Goal: Task Accomplishment & Management: Manage account settings

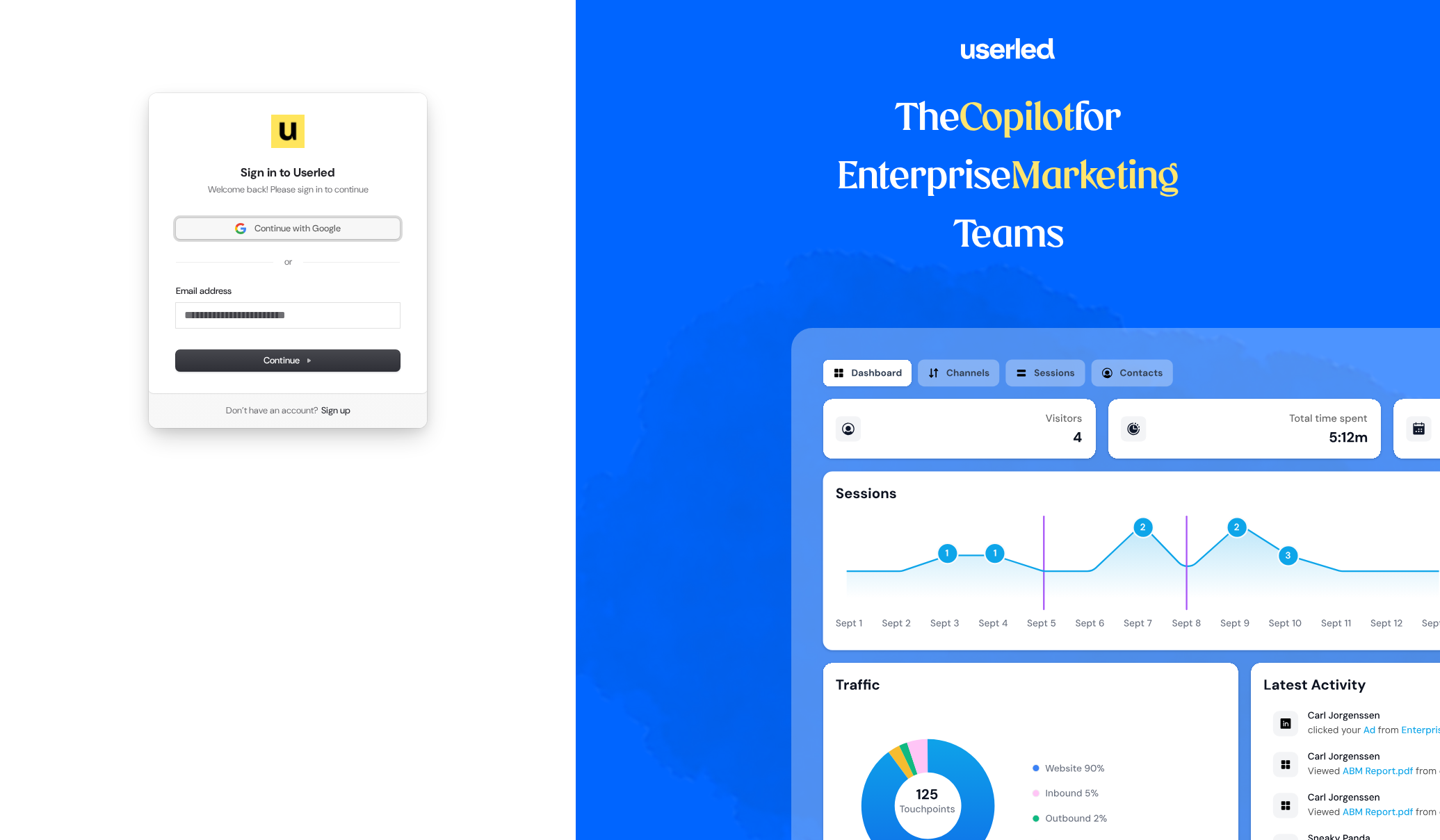
click at [240, 234] on span "Continue with Google" at bounding box center [288, 229] width 207 height 13
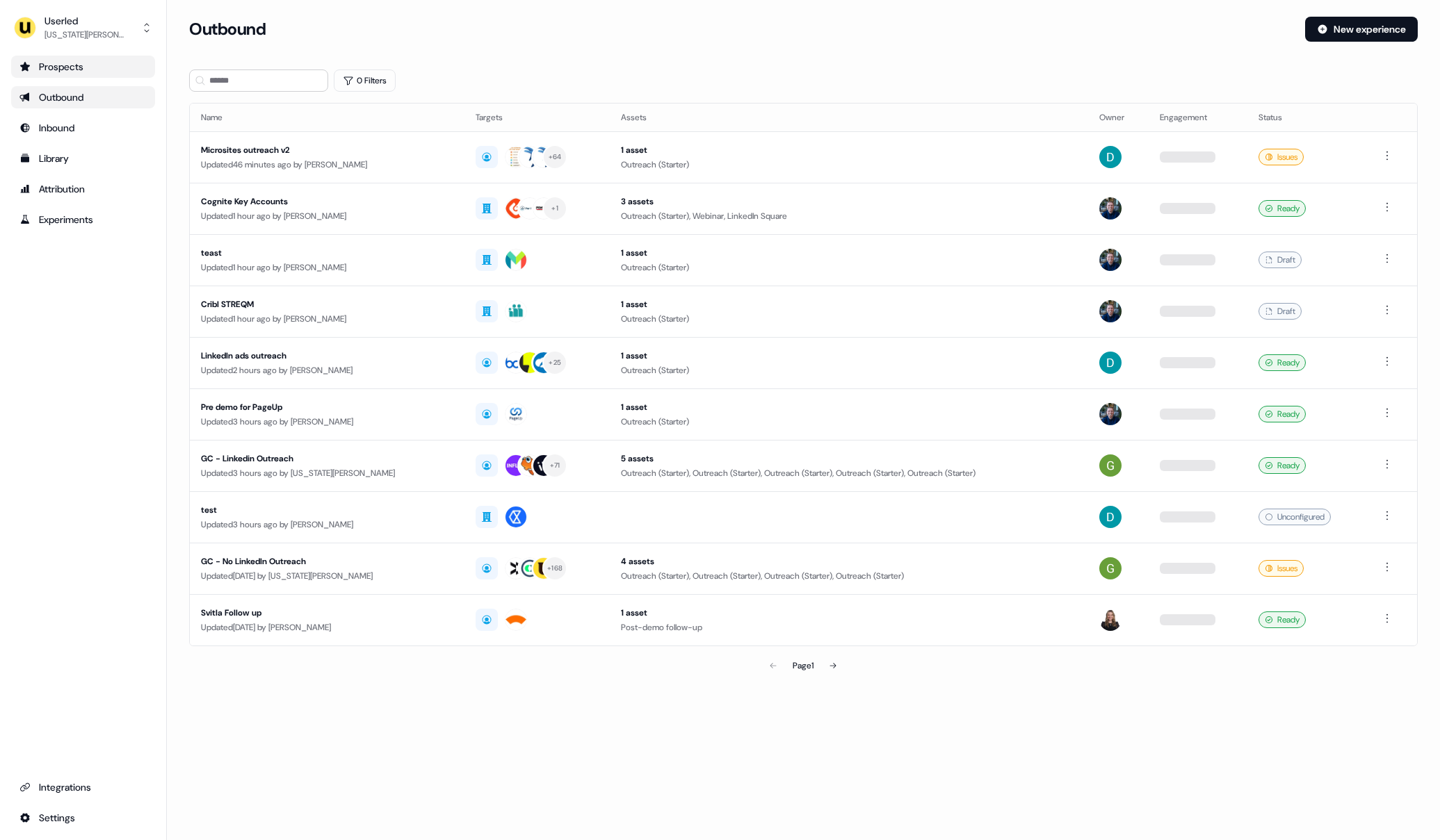
click at [83, 77] on link "Prospects" at bounding box center [82, 66] width 144 height 22
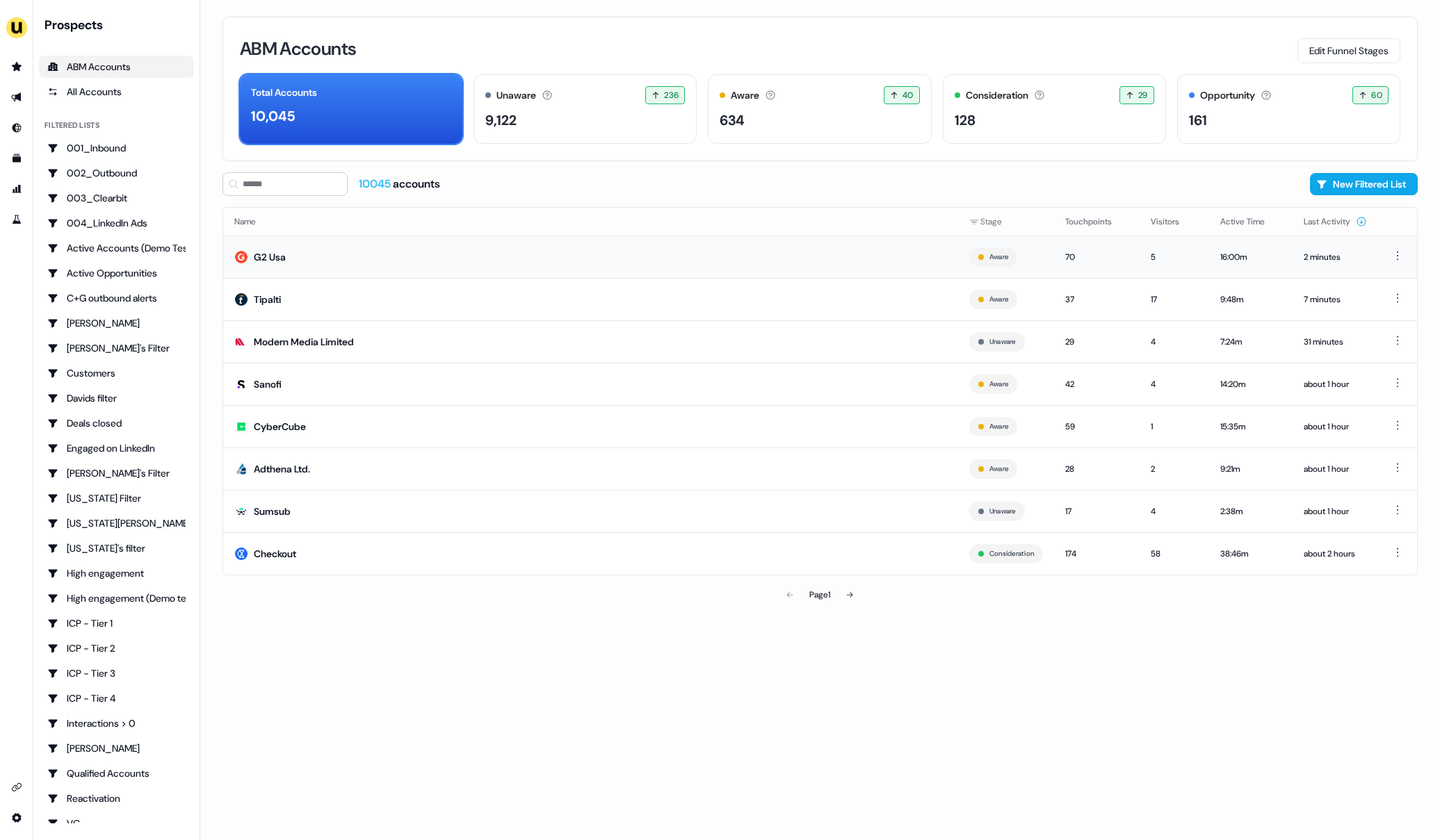
click at [527, 255] on td "G2 Usa" at bounding box center [591, 256] width 735 height 42
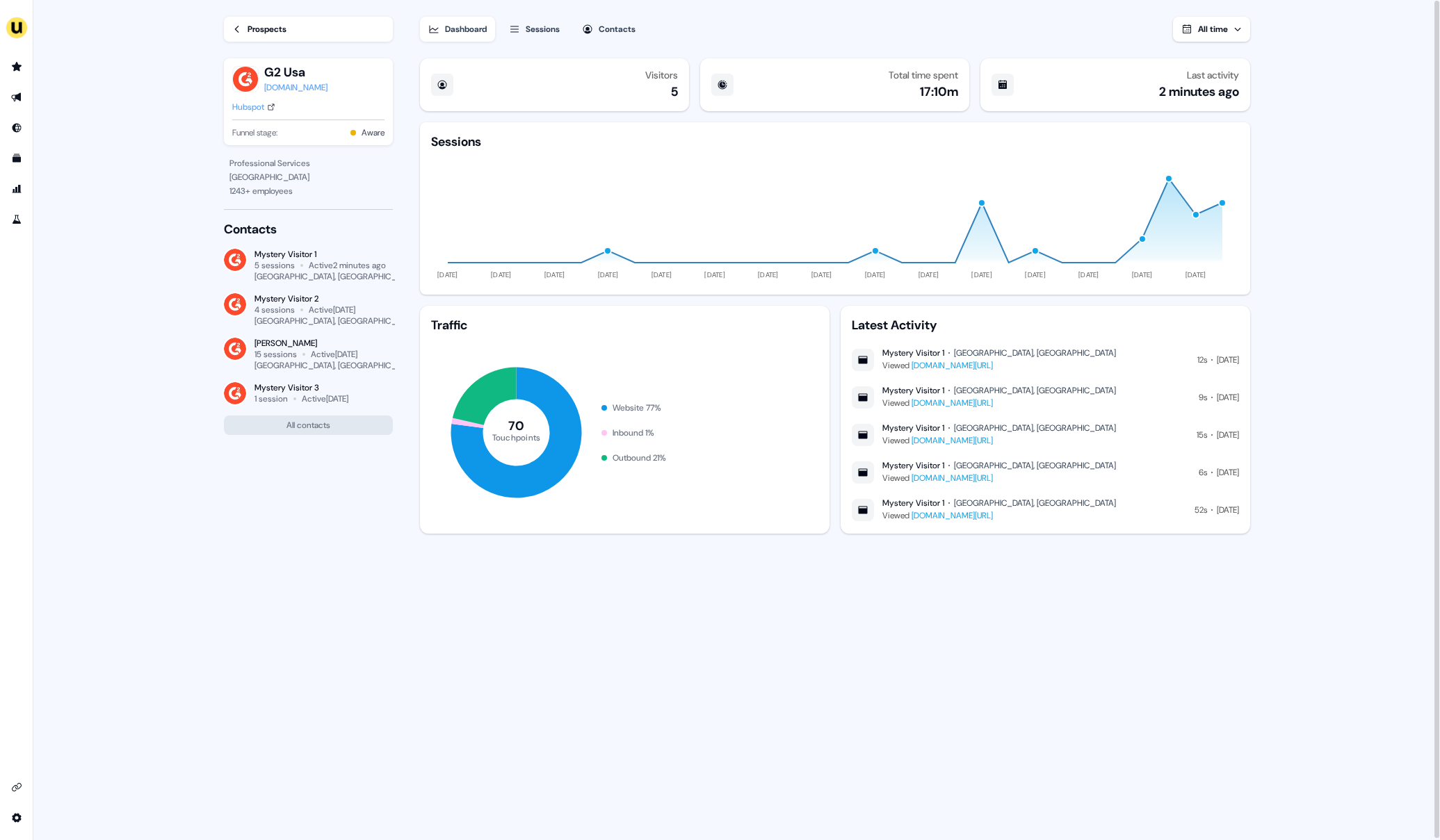
click at [536, 29] on div "Sessions" at bounding box center [543, 29] width 34 height 14
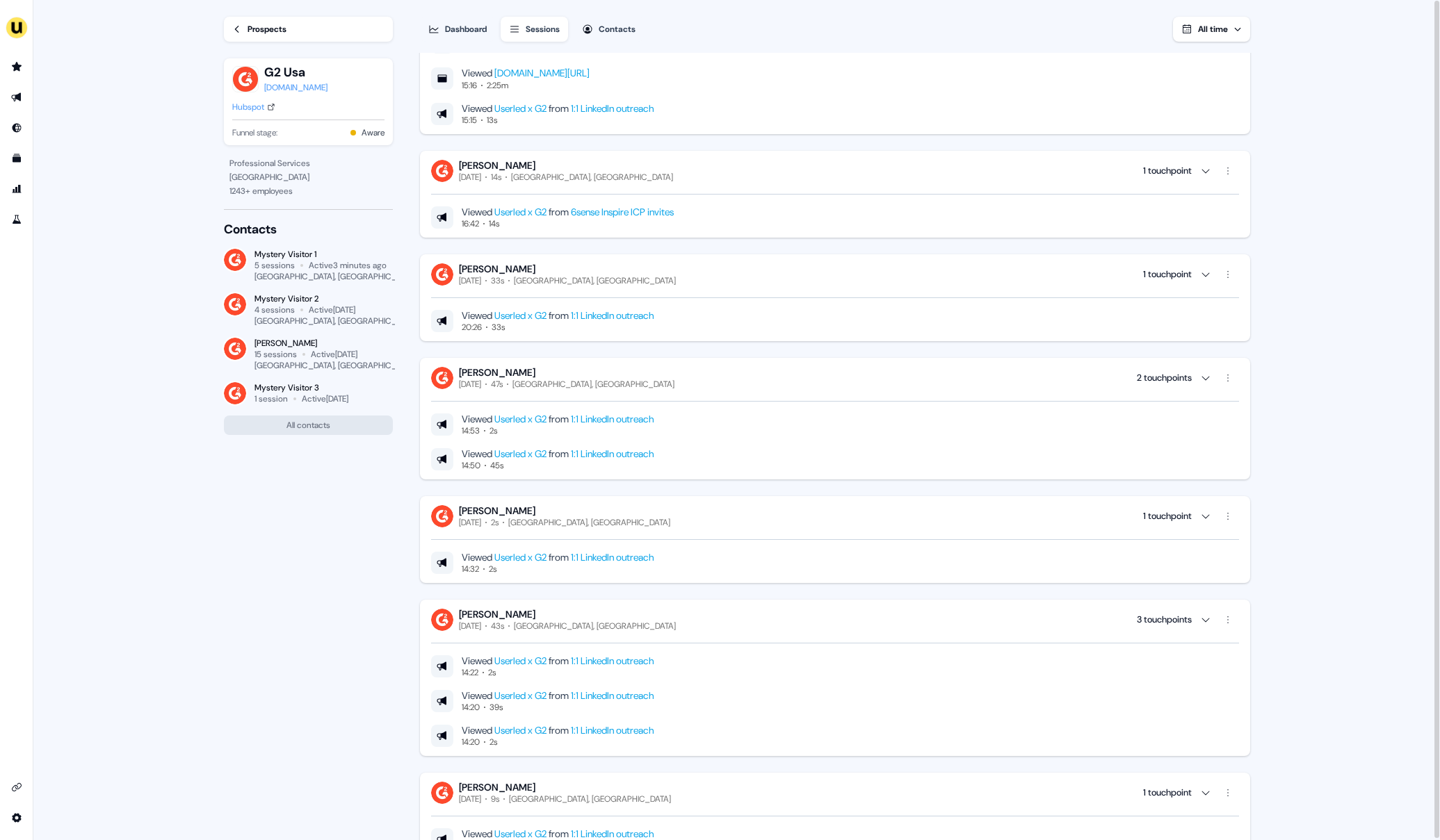
scroll to position [3535, 0]
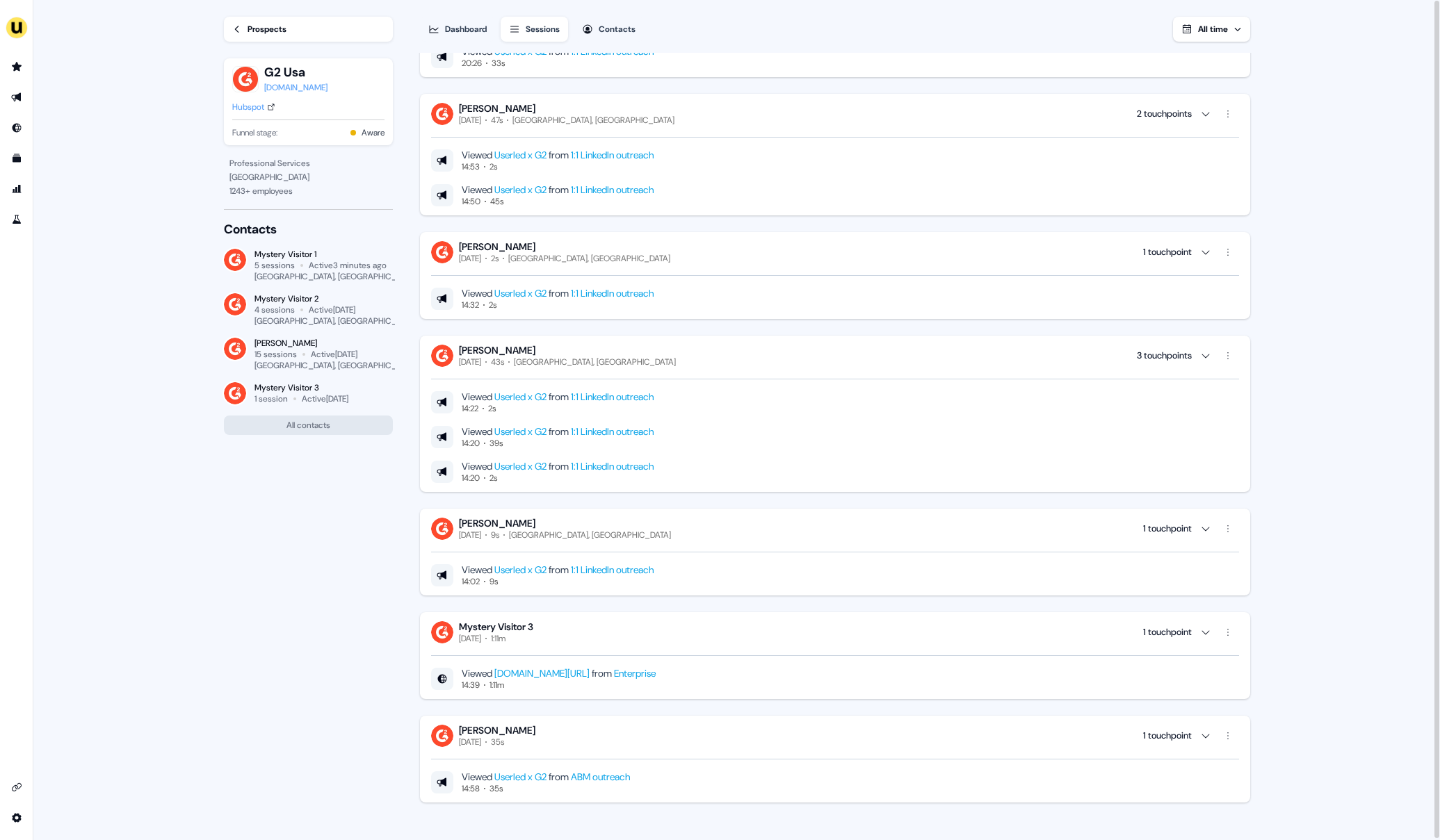
click at [248, 110] on div "Hubspot" at bounding box center [248, 107] width 32 height 14
click at [286, 27] on div "Prospects" at bounding box center [267, 29] width 39 height 14
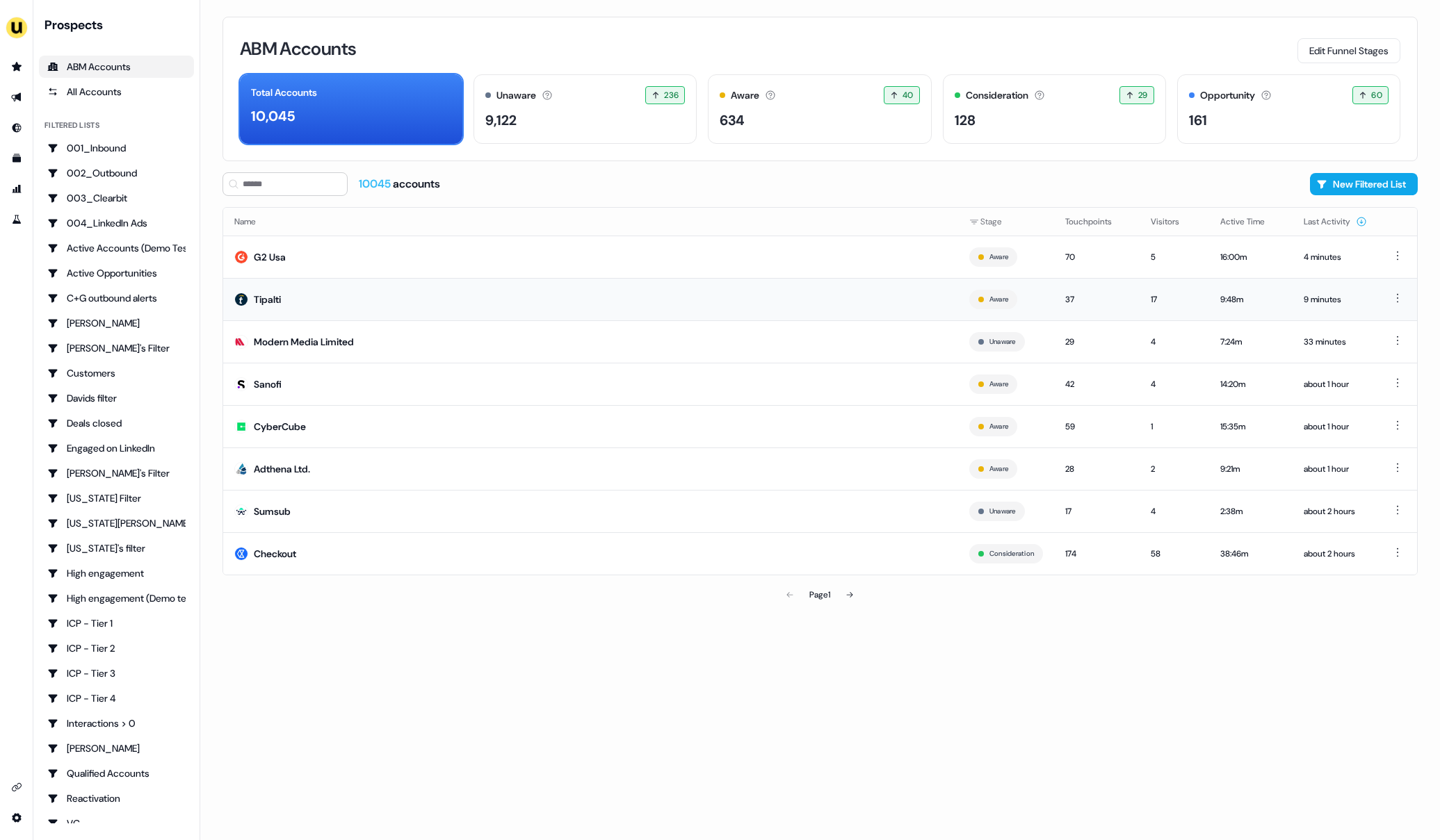
click at [280, 299] on div "Tipalti" at bounding box center [267, 299] width 27 height 14
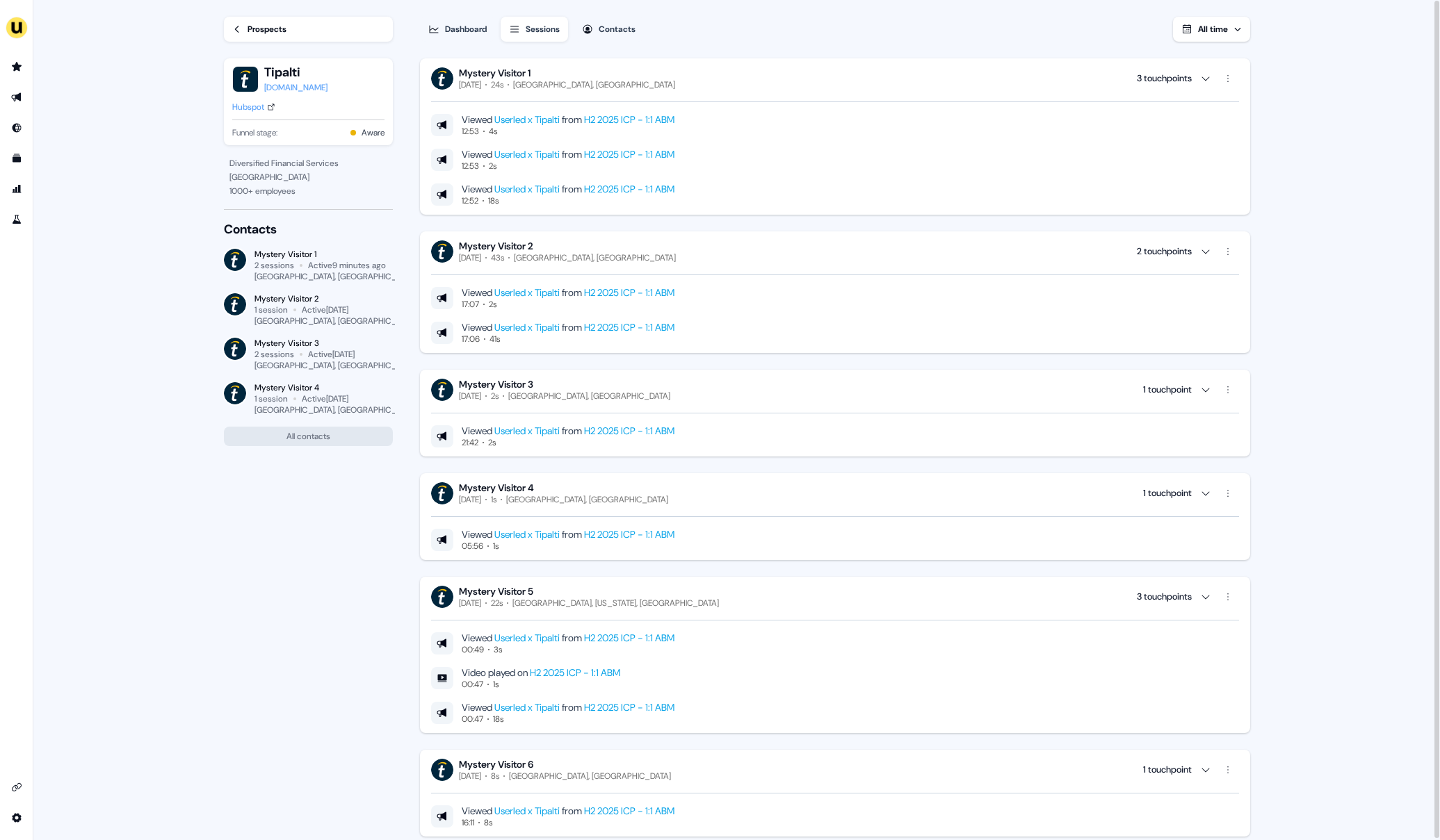
click at [256, 107] on div "Hubspot" at bounding box center [248, 107] width 32 height 14
click at [261, 31] on div "Prospects" at bounding box center [267, 29] width 39 height 14
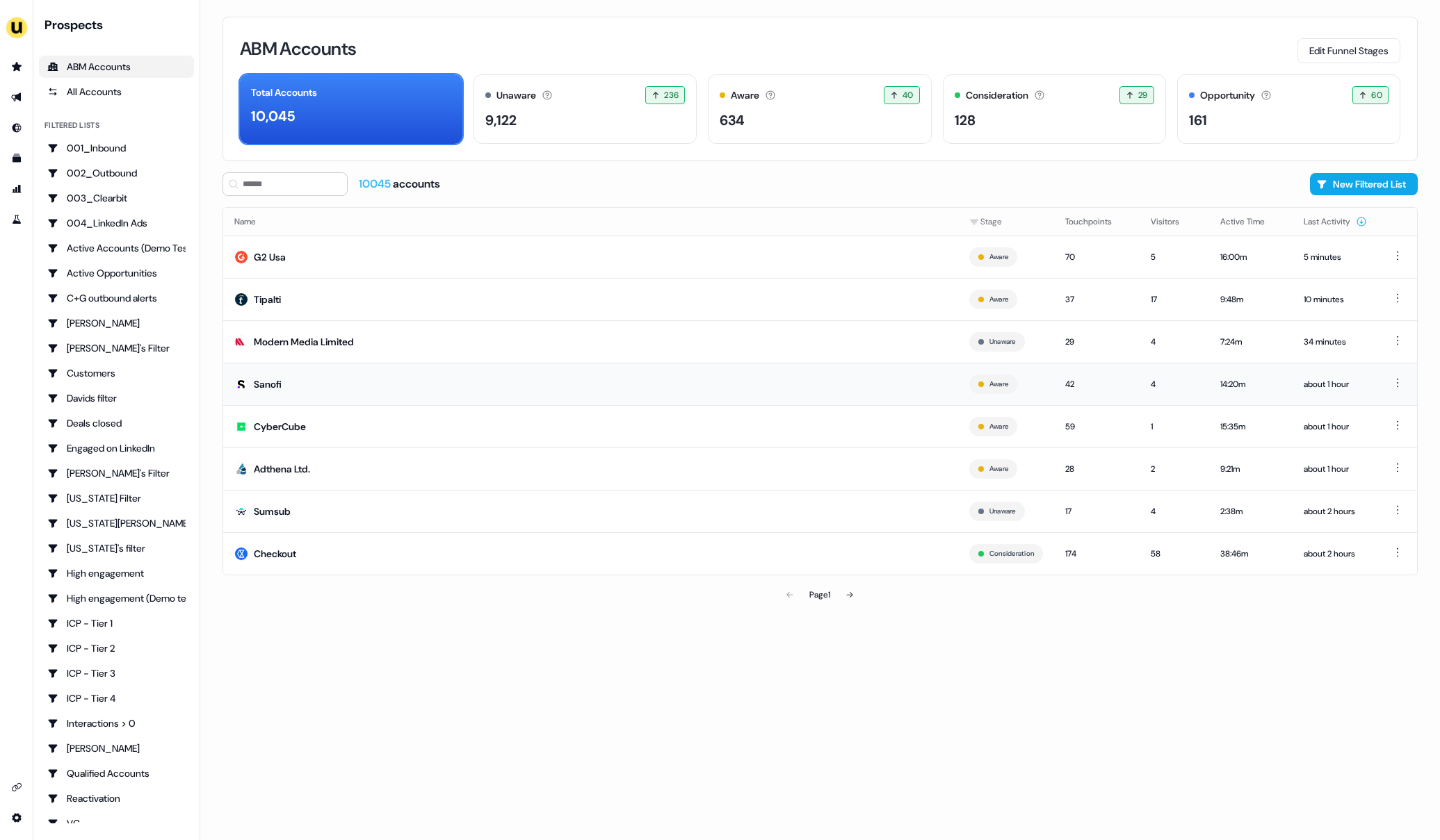
click at [311, 390] on td "Sanofi" at bounding box center [591, 383] width 735 height 42
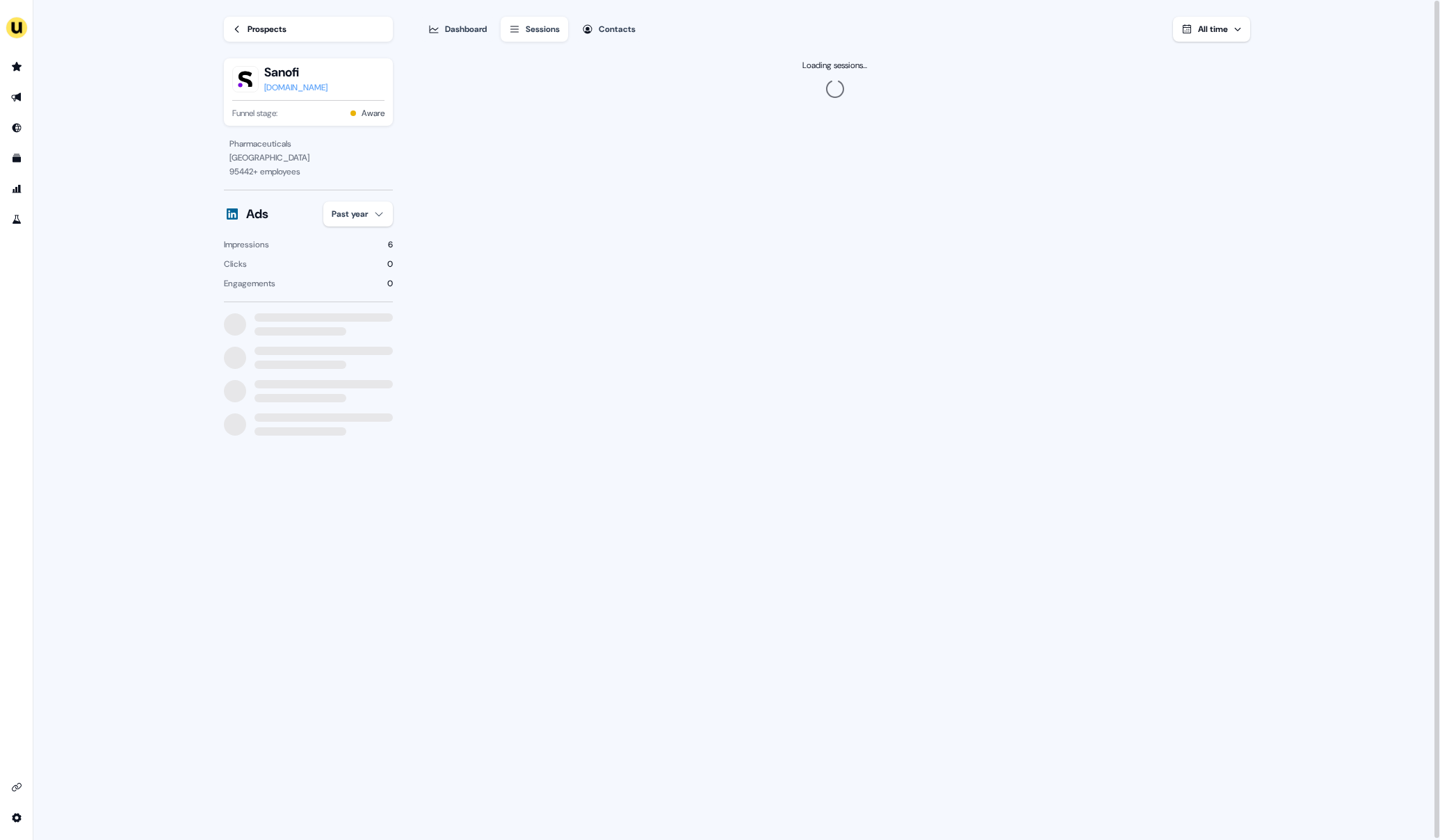
click at [292, 93] on div "[DOMAIN_NAME]" at bounding box center [296, 88] width 63 height 14
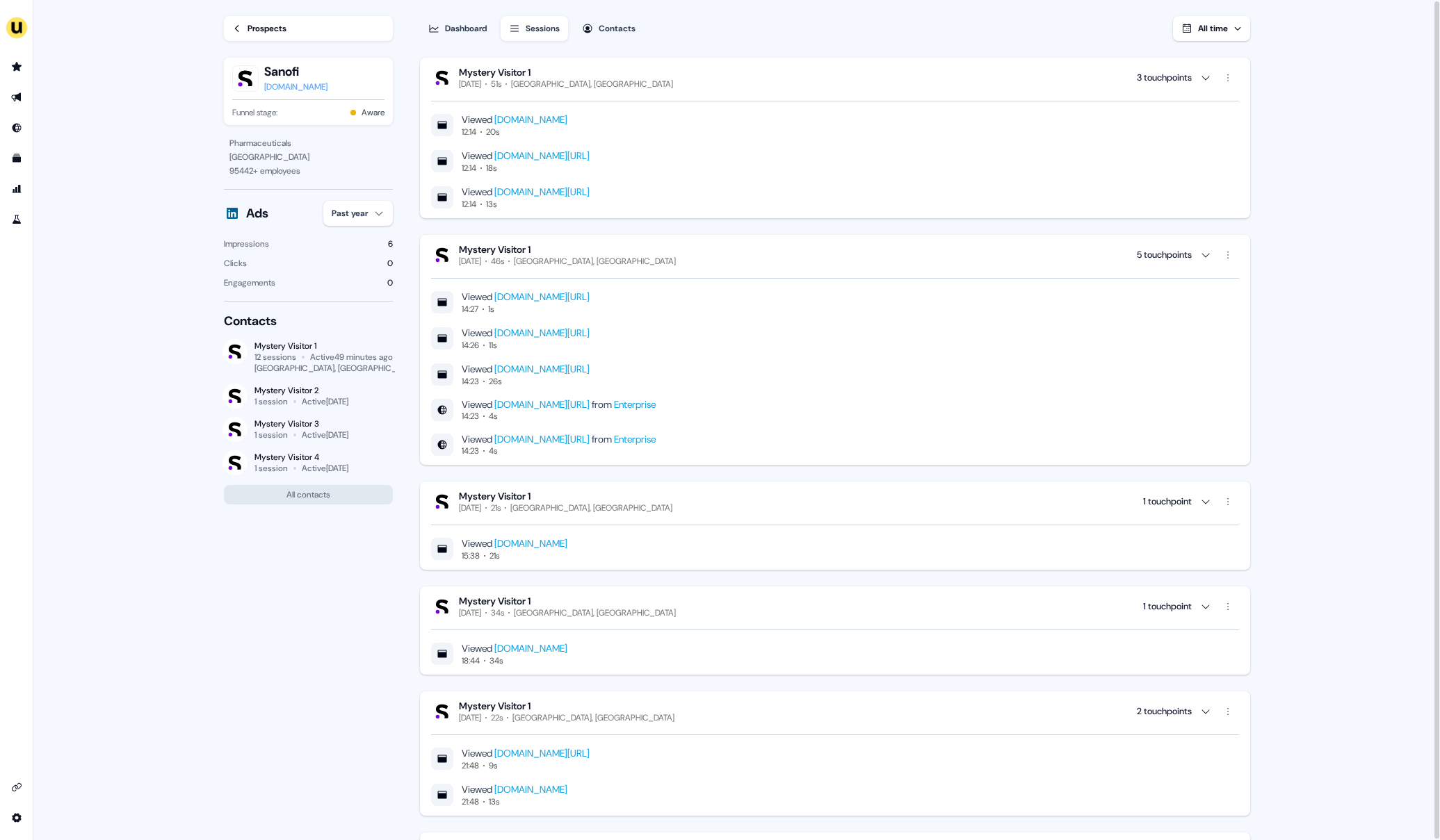
click at [290, 86] on div "[DOMAIN_NAME]" at bounding box center [296, 87] width 63 height 14
click at [252, 22] on div "Prospects" at bounding box center [267, 29] width 39 height 14
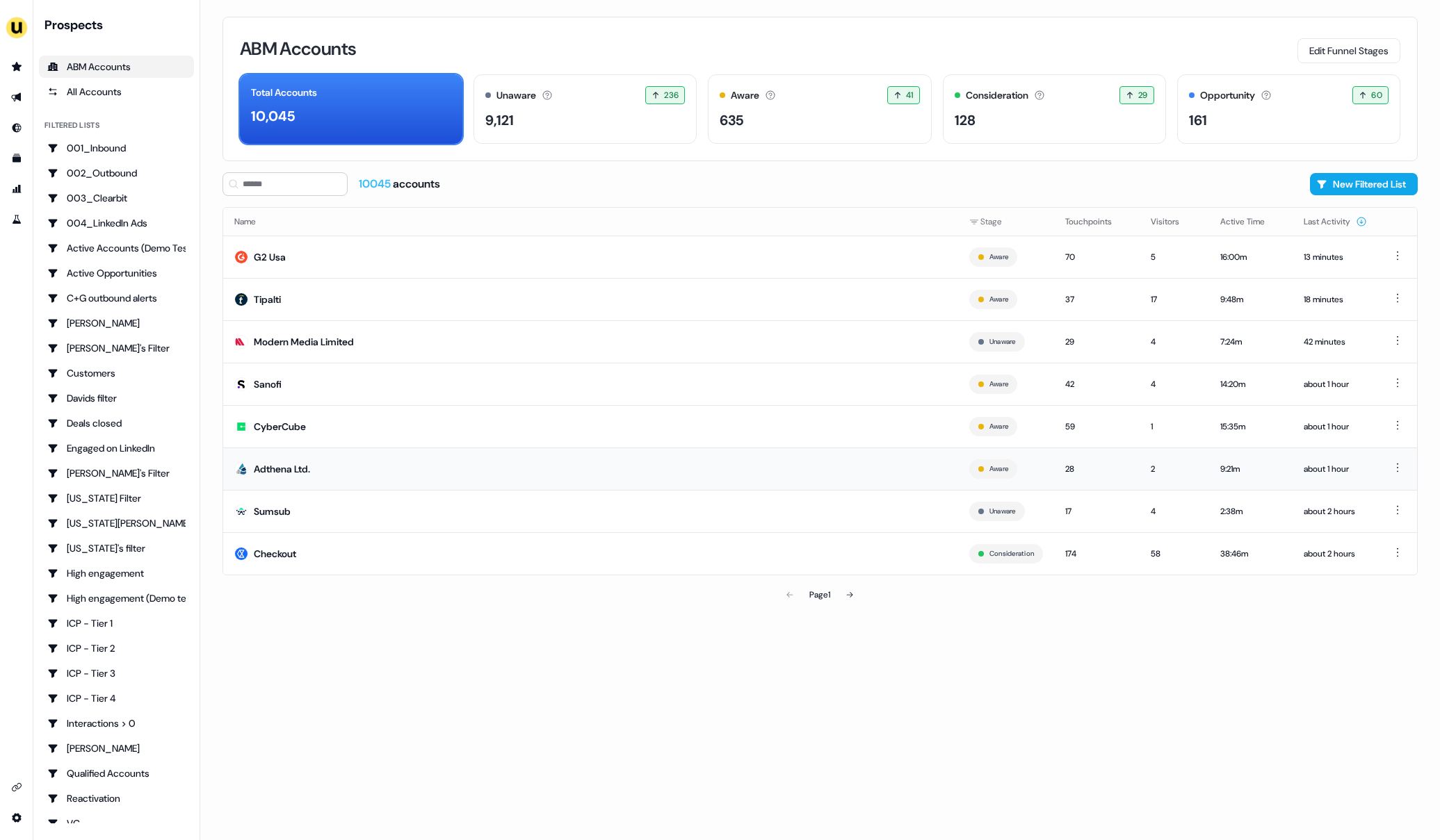
click at [262, 480] on td "Adthena Ltd." at bounding box center [591, 468] width 735 height 42
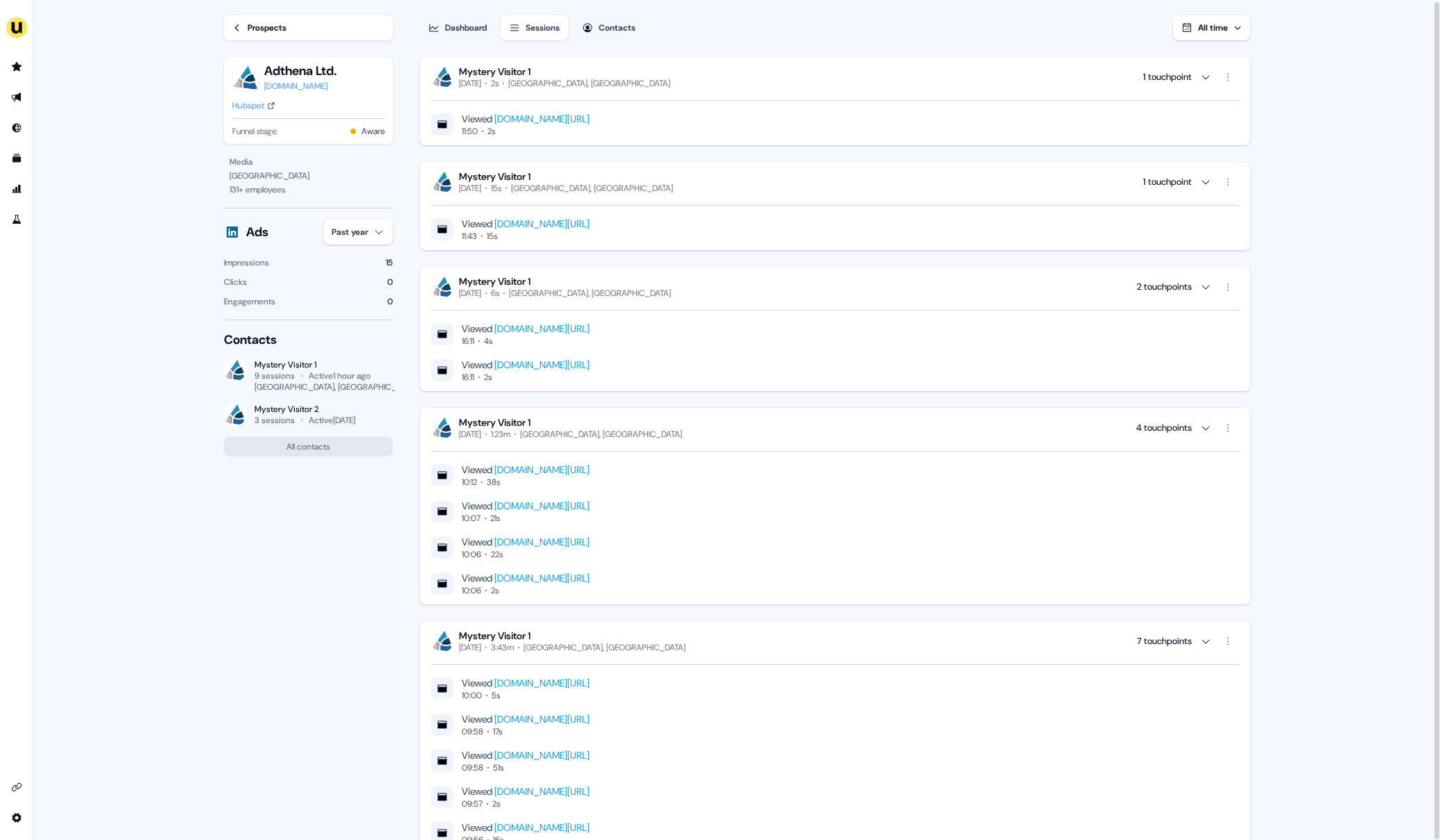
click at [240, 102] on div "Hubspot" at bounding box center [248, 105] width 32 height 14
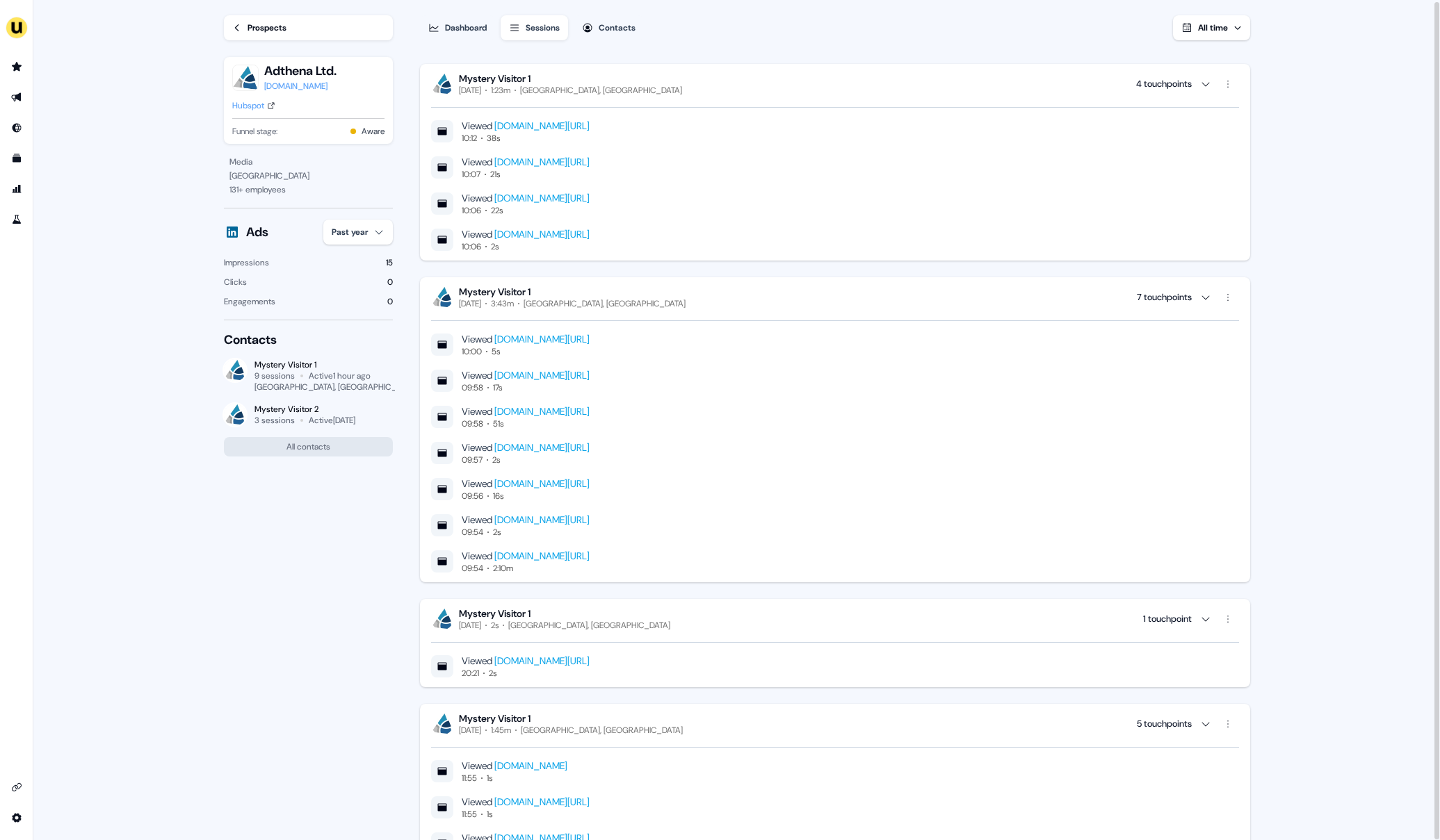
scroll to position [339, 0]
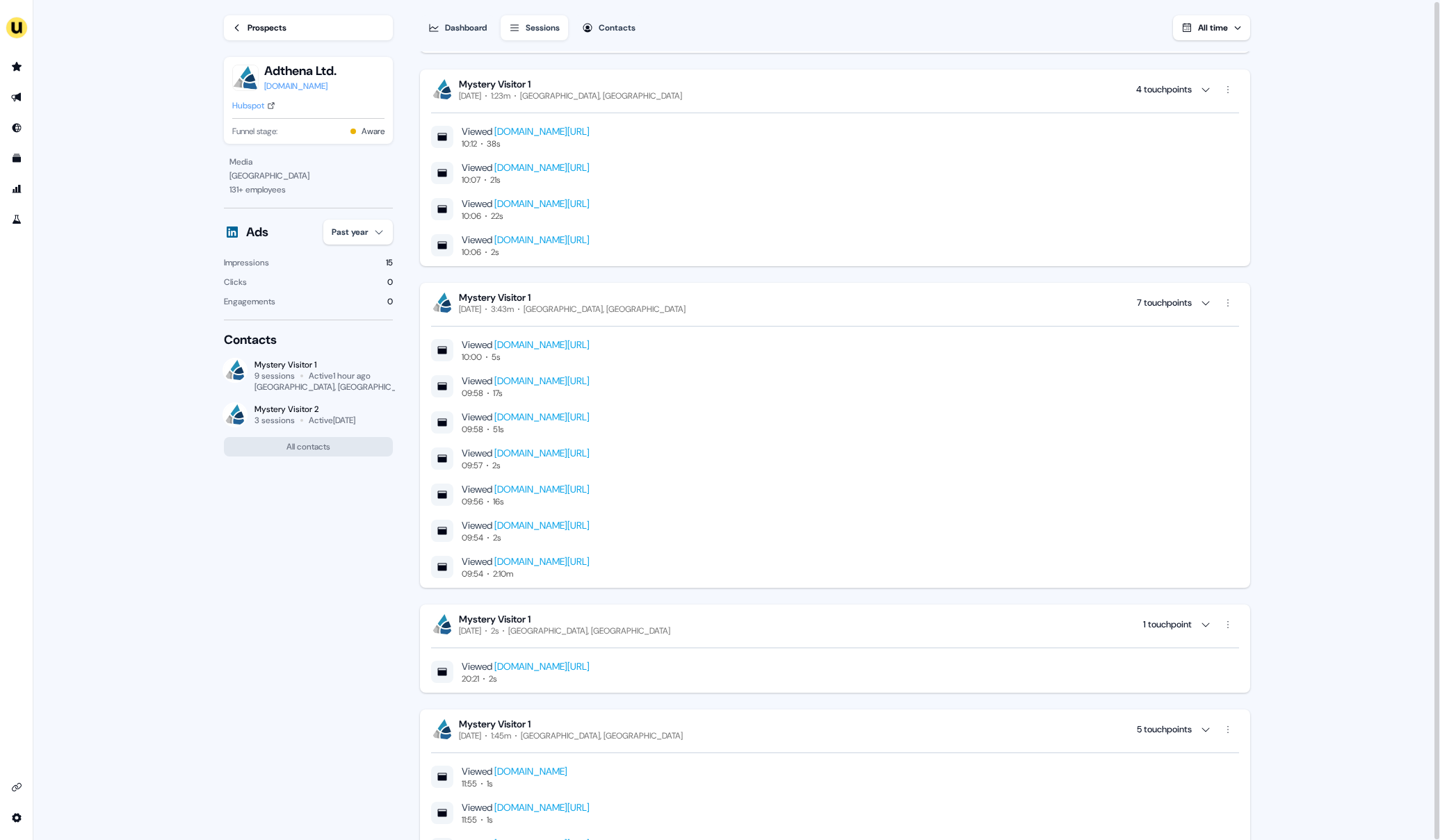
click at [265, 29] on div "Prospects" at bounding box center [267, 28] width 39 height 14
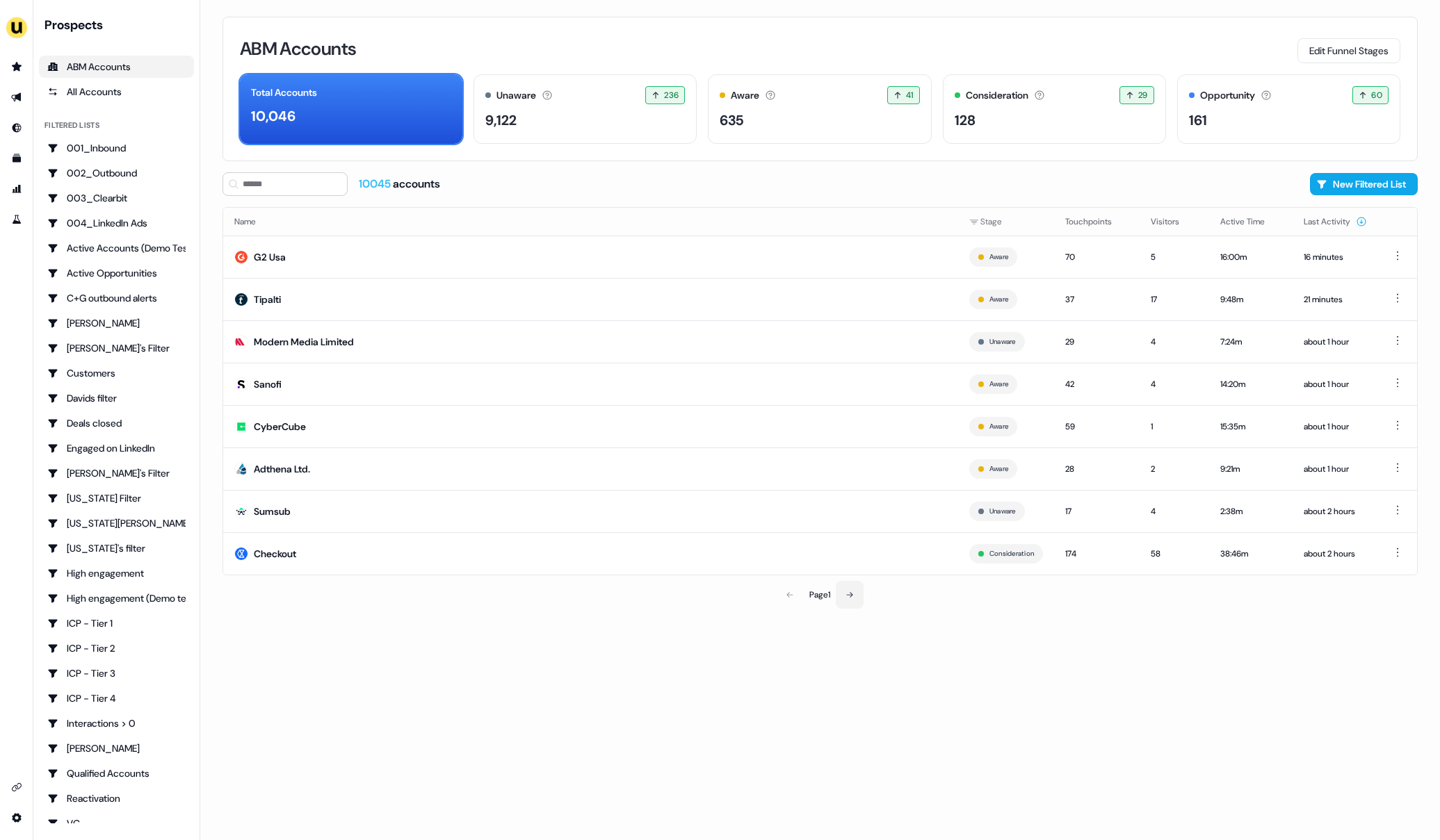
click at [848, 594] on icon at bounding box center [849, 595] width 6 height 5
click at [849, 598] on icon at bounding box center [850, 594] width 8 height 8
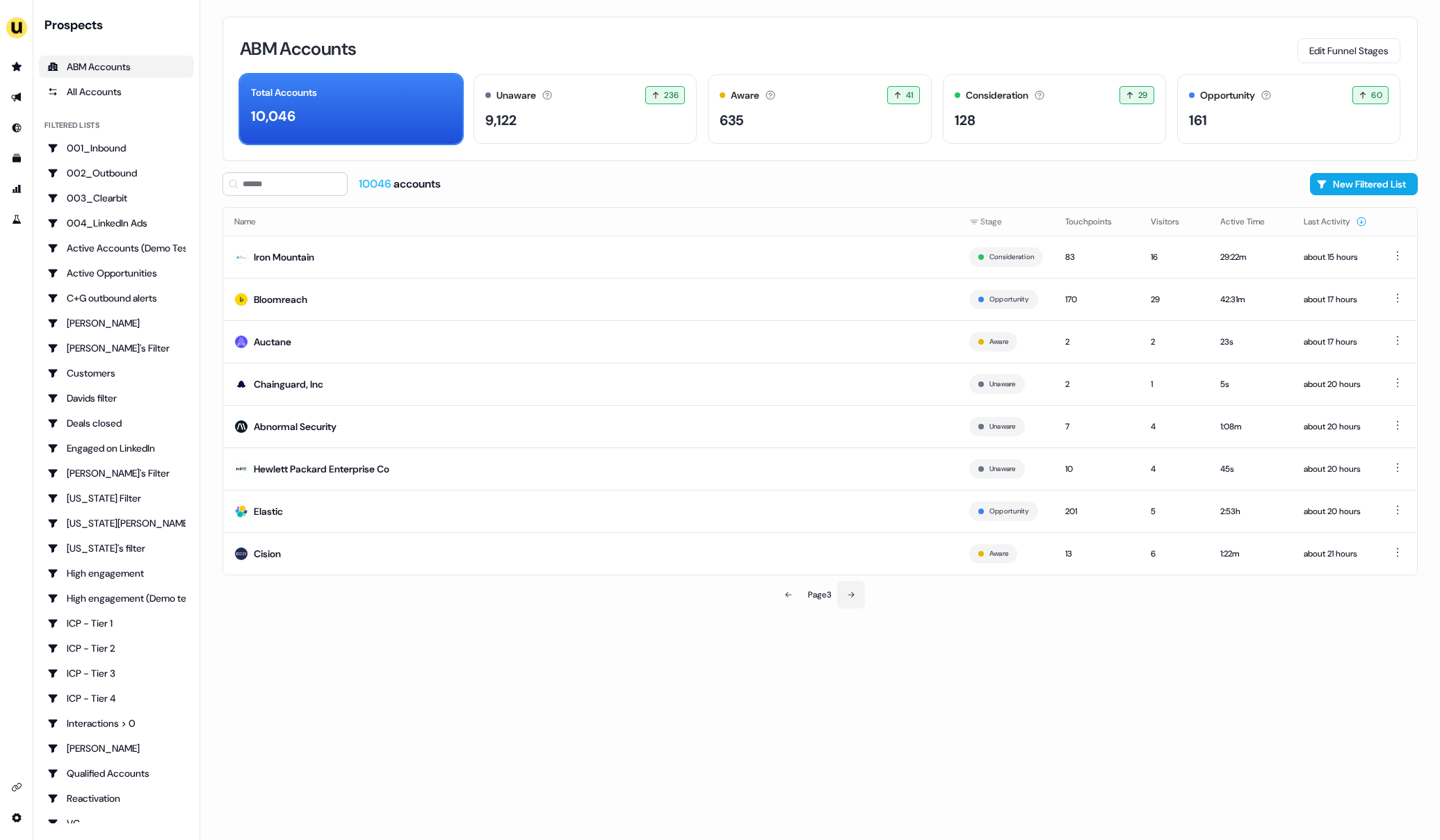
click at [854, 597] on icon at bounding box center [850, 594] width 8 height 8
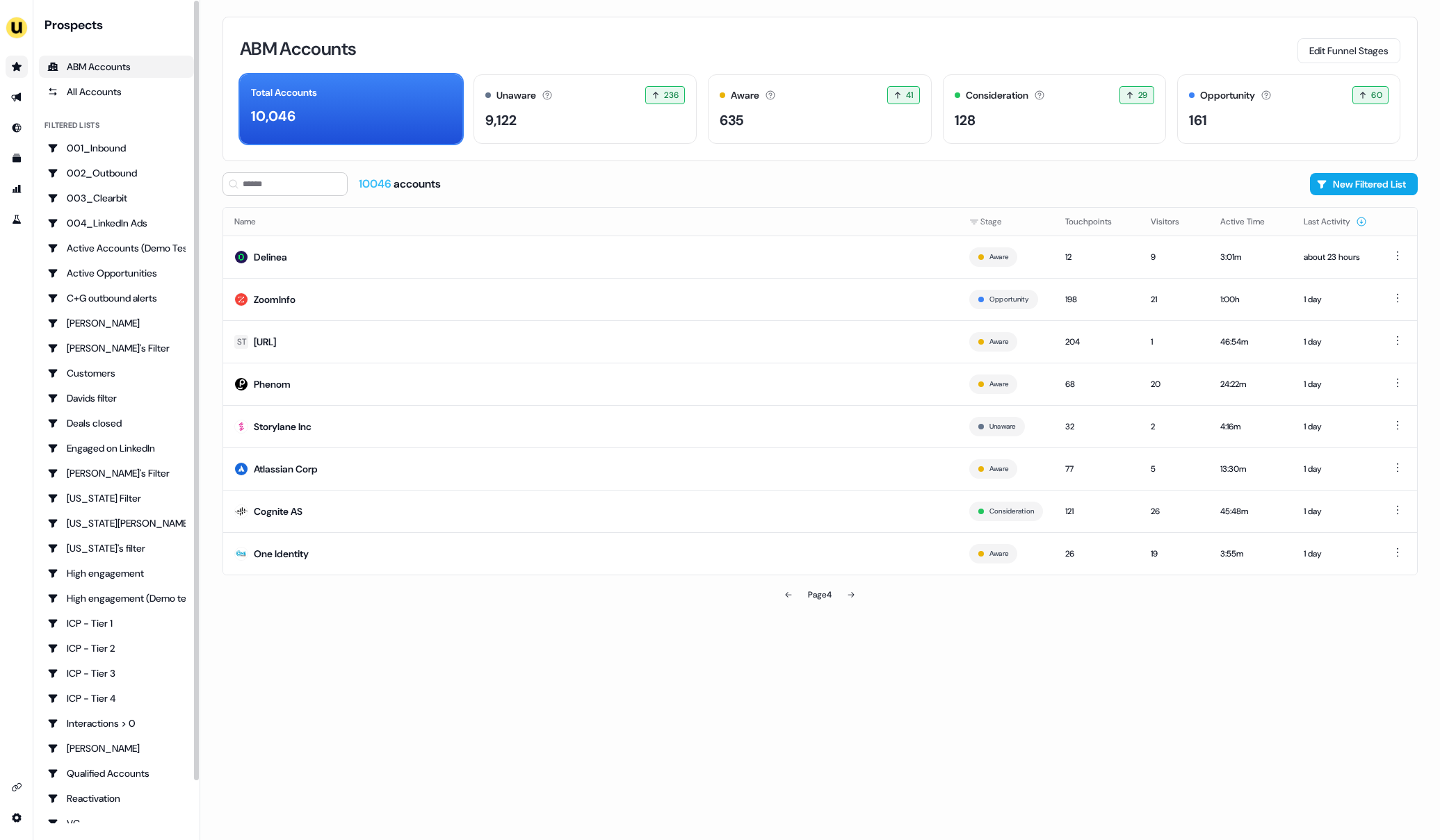
click at [19, 65] on icon "Go to prospects" at bounding box center [16, 66] width 10 height 9
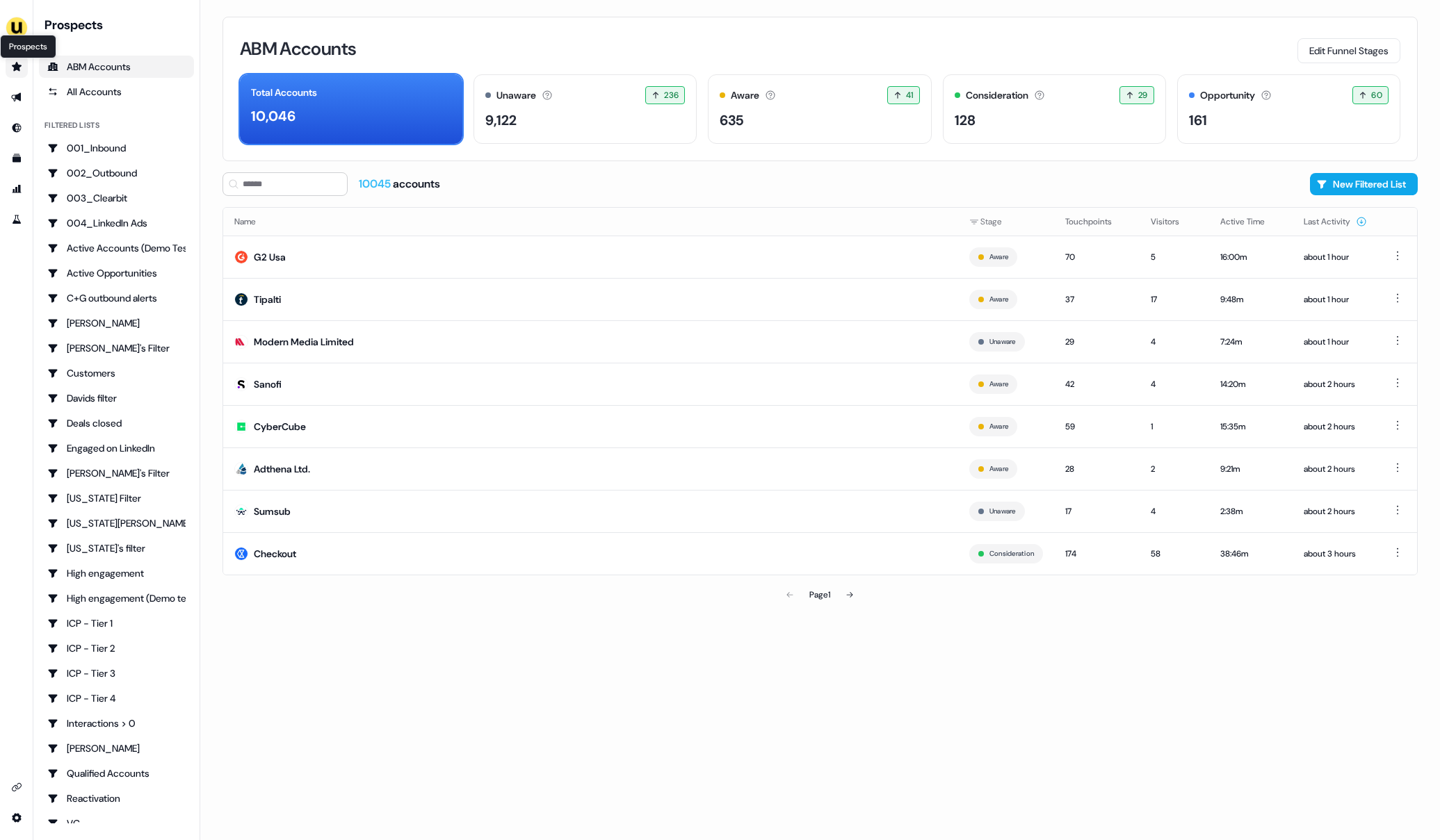
click at [15, 71] on icon "Go to prospects" at bounding box center [16, 66] width 11 height 11
click at [15, 89] on link "Go to outbound experience" at bounding box center [16, 97] width 22 height 22
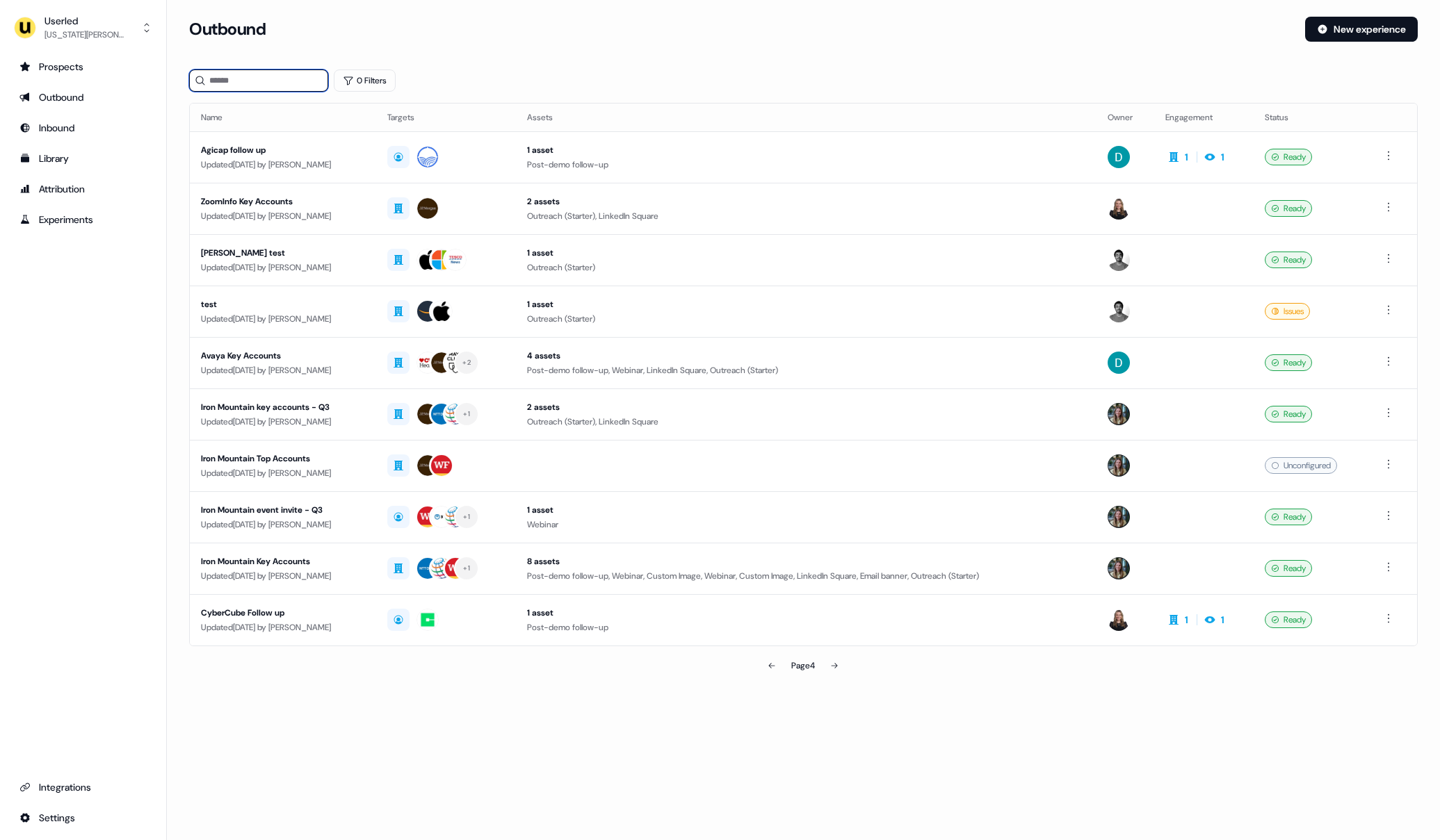
click at [261, 75] on input at bounding box center [259, 80] width 139 height 22
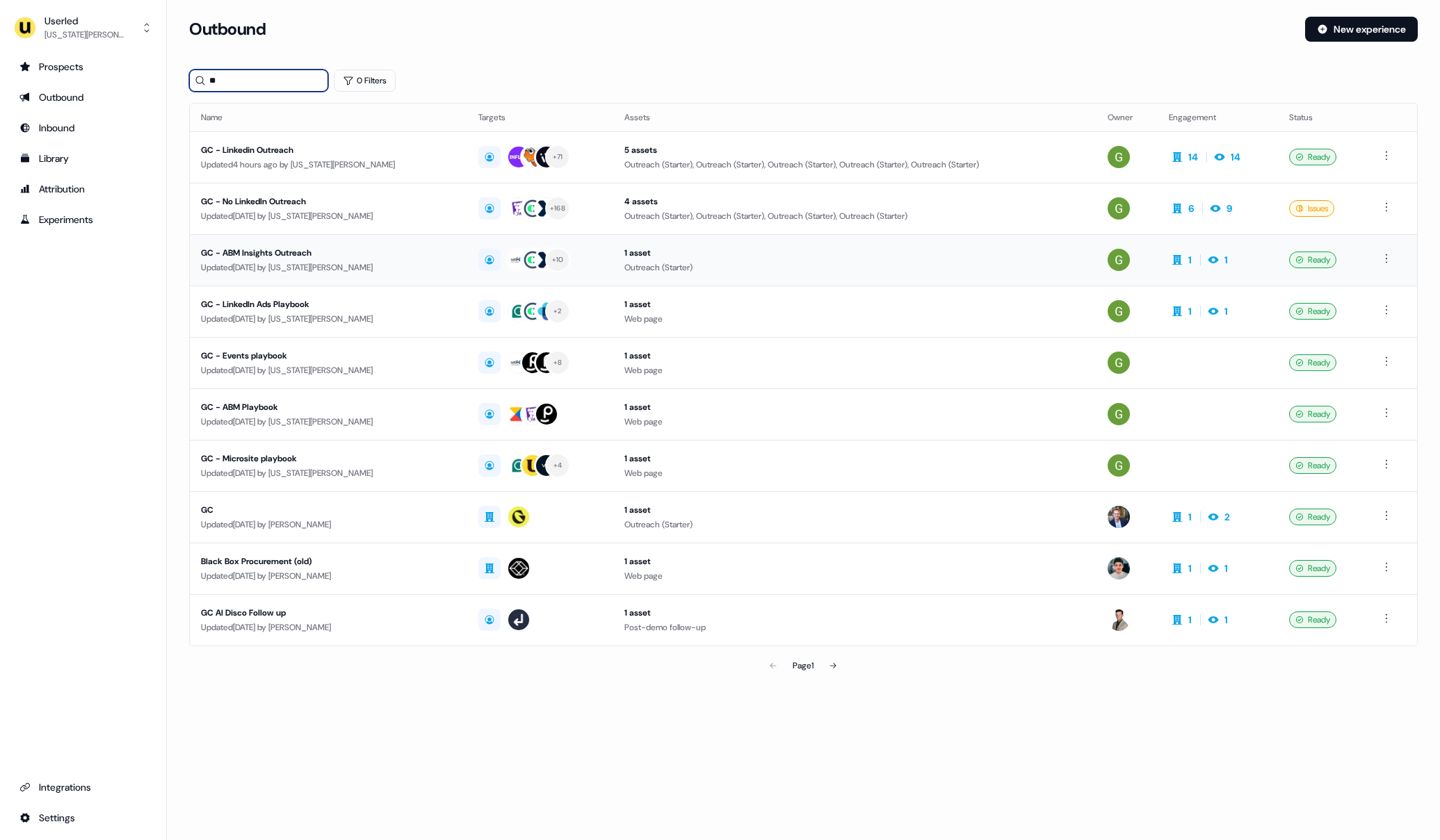
type input "**"
click at [389, 252] on div "GC - ABM Insights Outreach" at bounding box center [328, 253] width 255 height 14
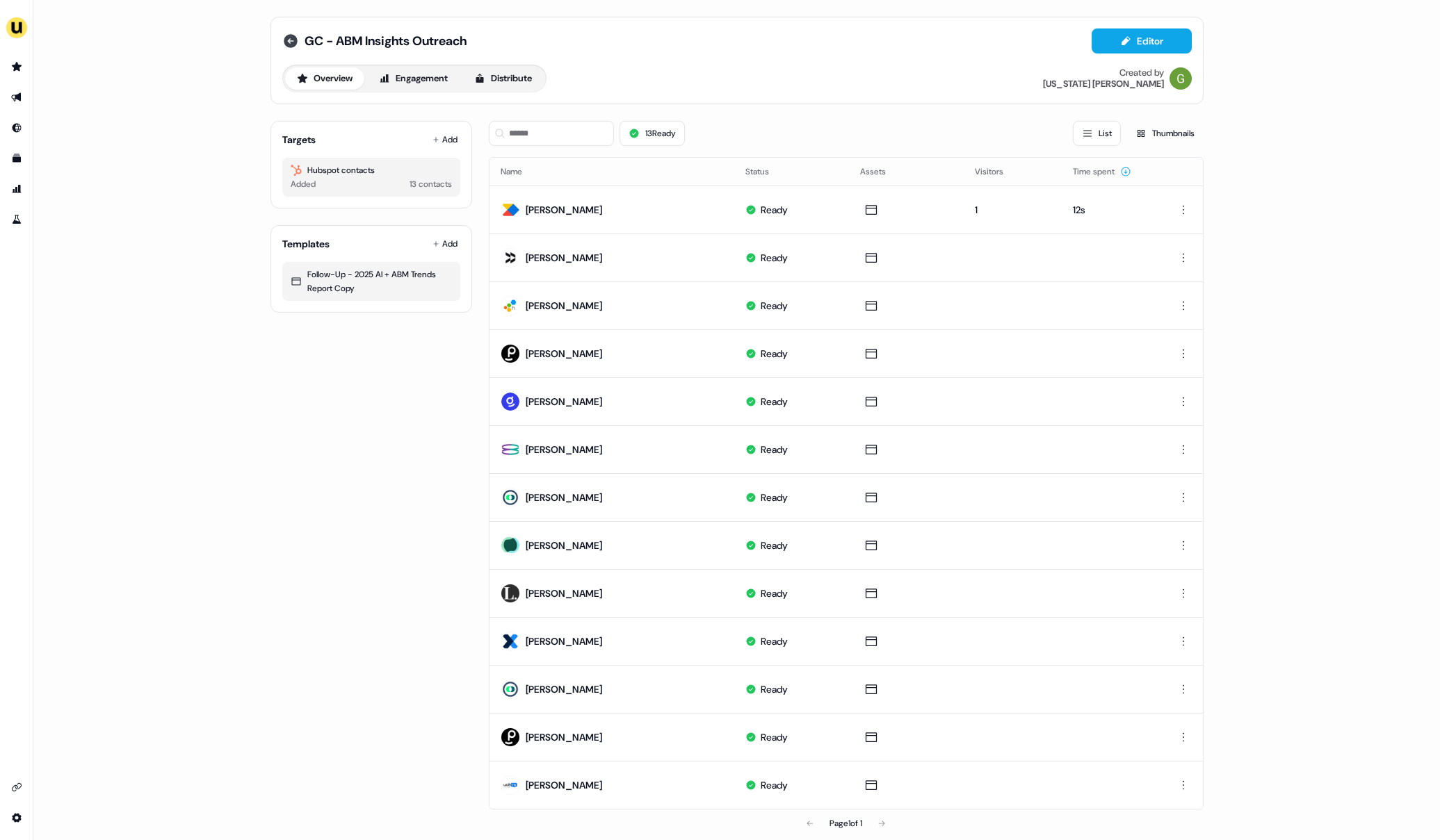
click at [284, 40] on icon at bounding box center [291, 41] width 14 height 14
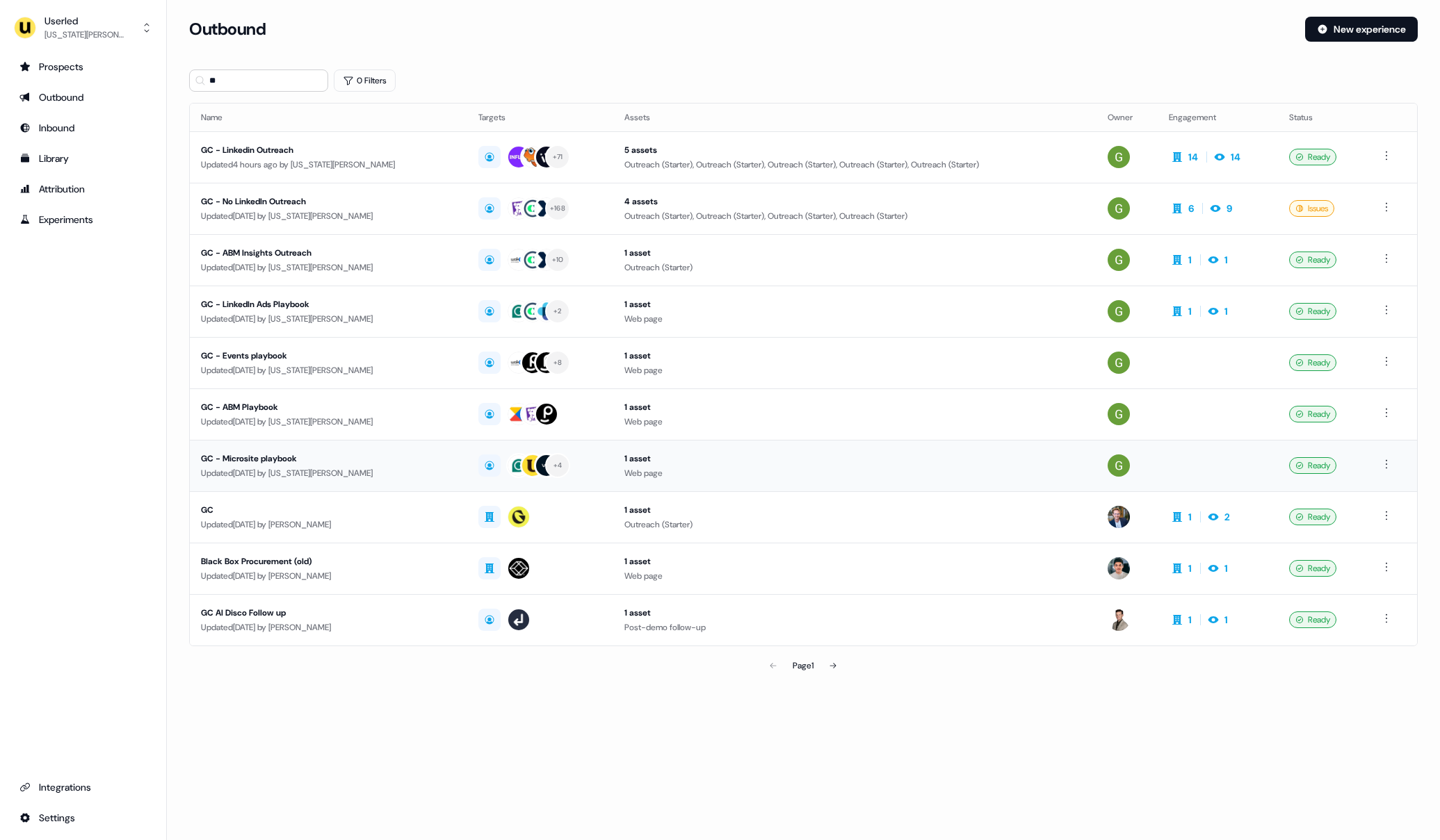
click at [248, 458] on div "GC - Microsite playbook" at bounding box center [328, 458] width 255 height 14
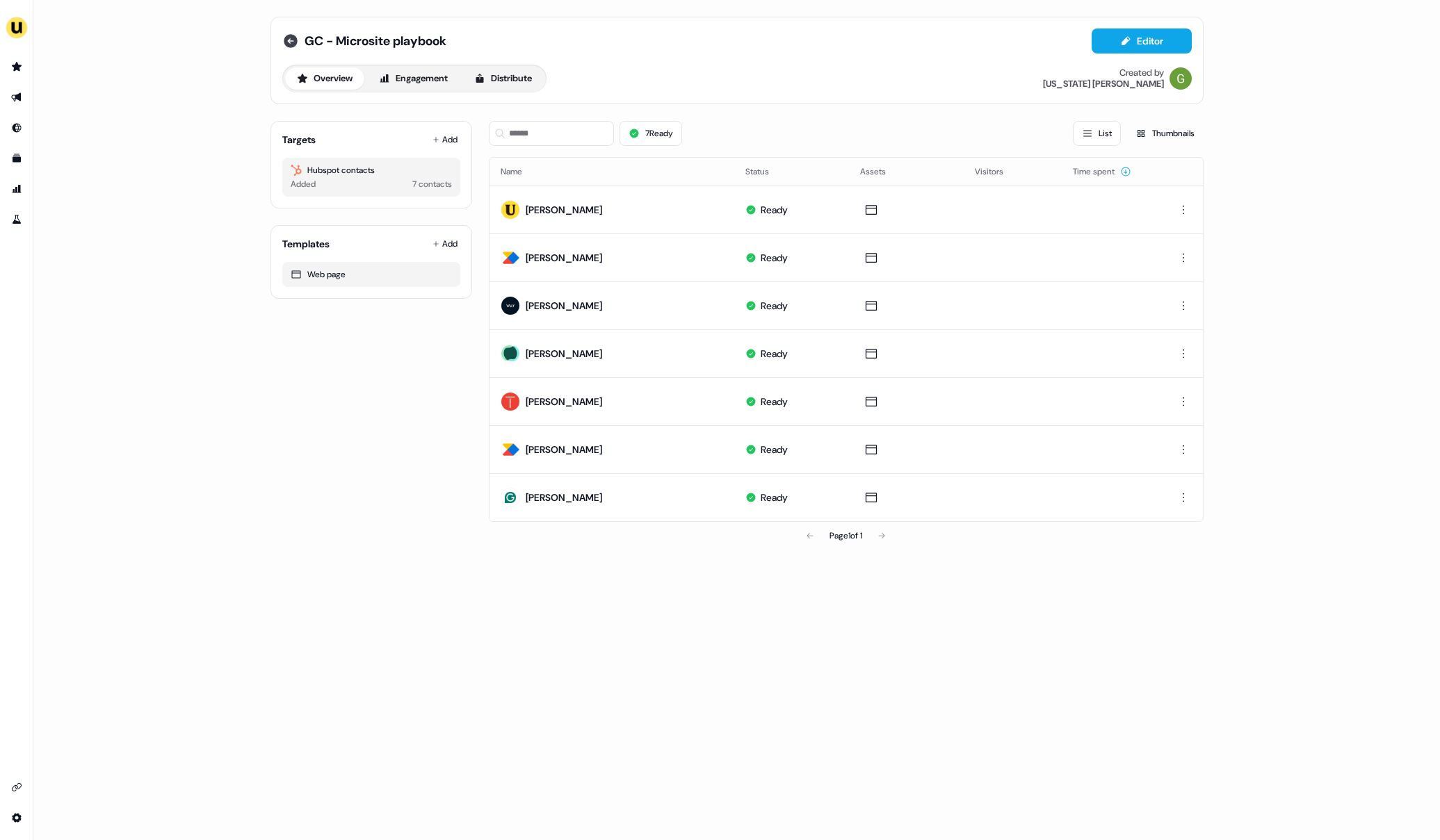
click at [292, 38] on icon at bounding box center [291, 41] width 14 height 14
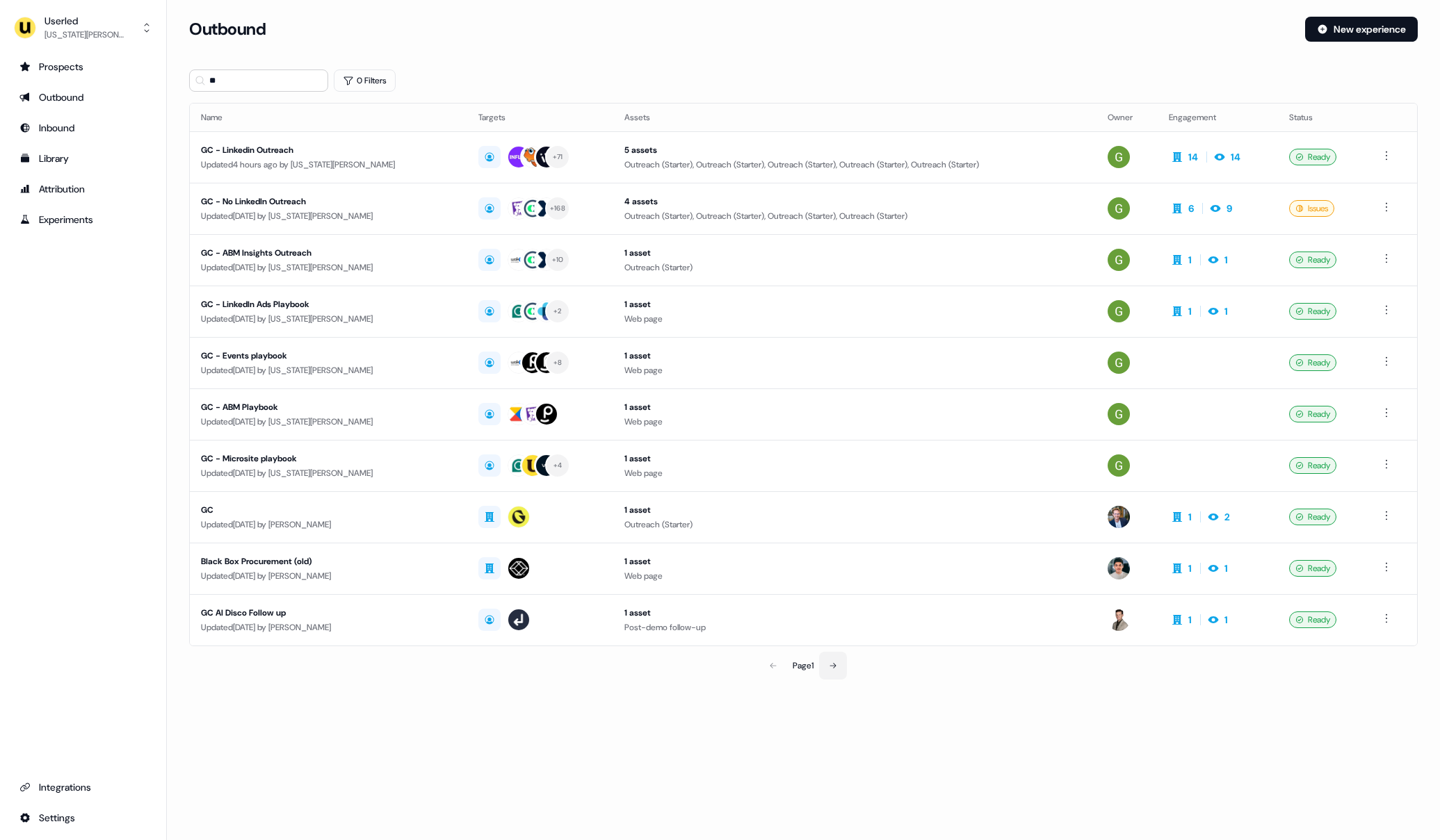
click at [833, 670] on button at bounding box center [832, 665] width 28 height 28
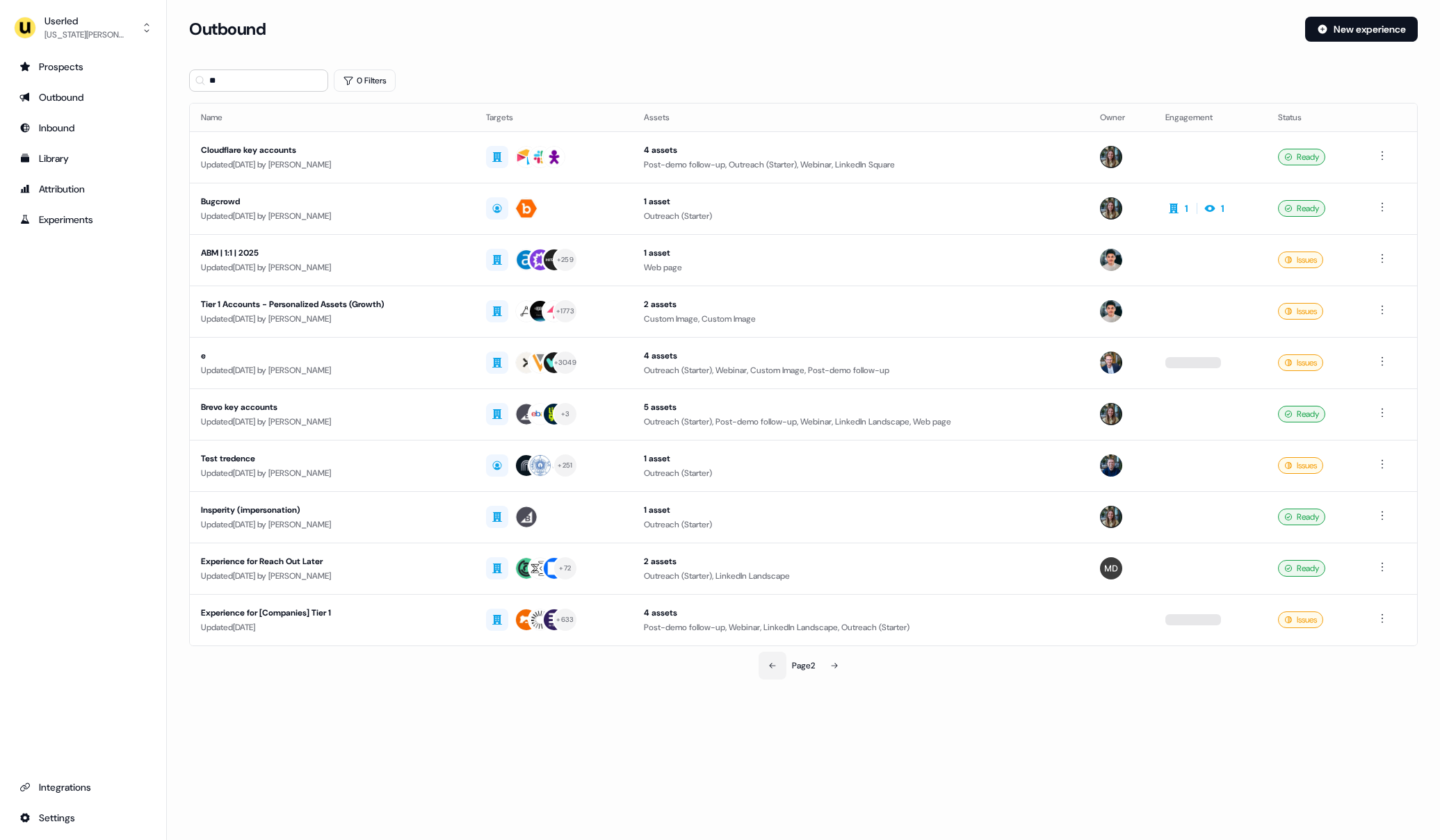
click at [772, 664] on icon at bounding box center [771, 665] width 8 height 8
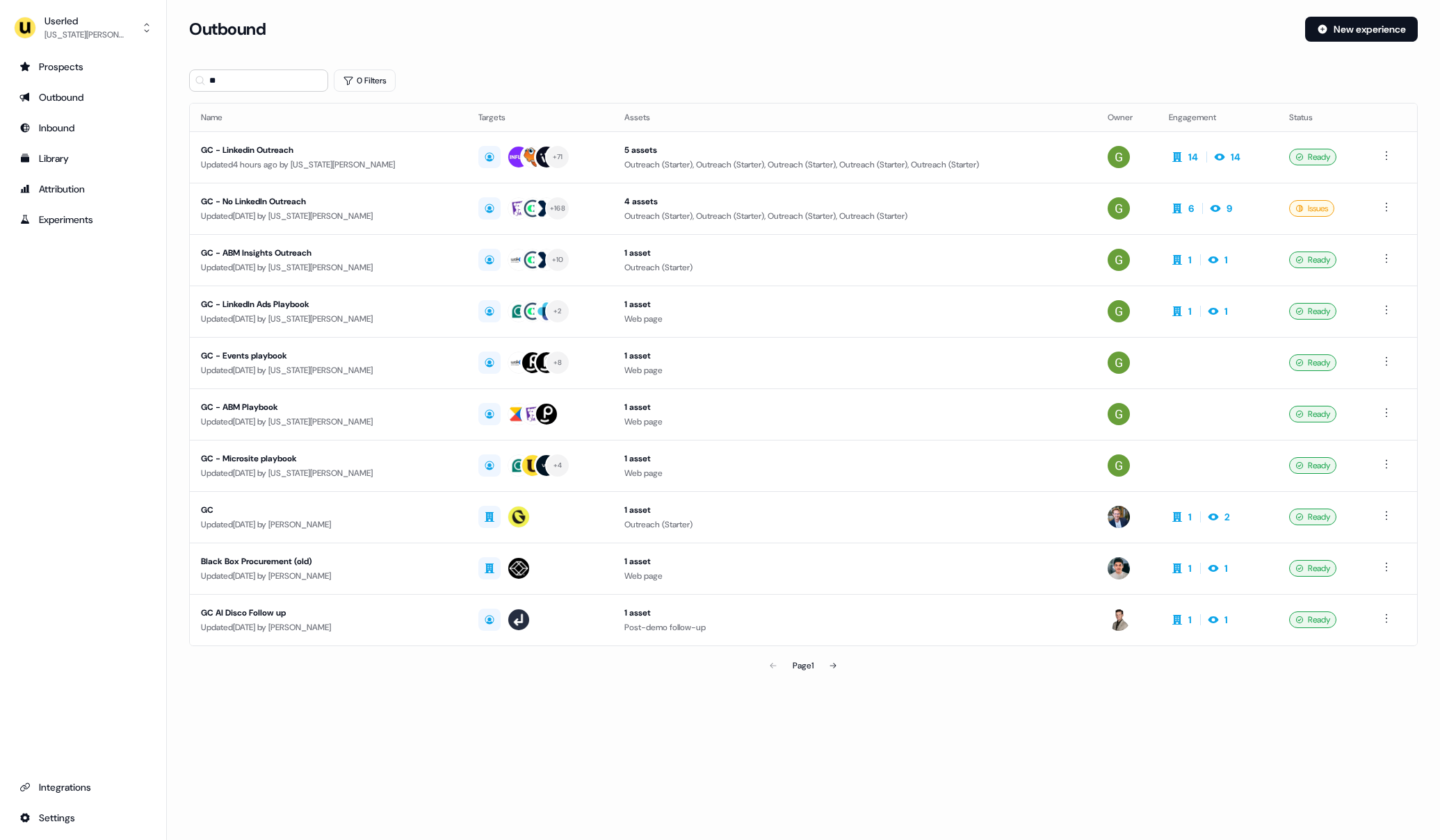
click at [242, 96] on section "Loading... Outbound New experience ** 0 Filters Name Targets Assets Owner Engag…" at bounding box center [804, 367] width 1273 height 701
click at [238, 90] on input "**" at bounding box center [259, 80] width 139 height 22
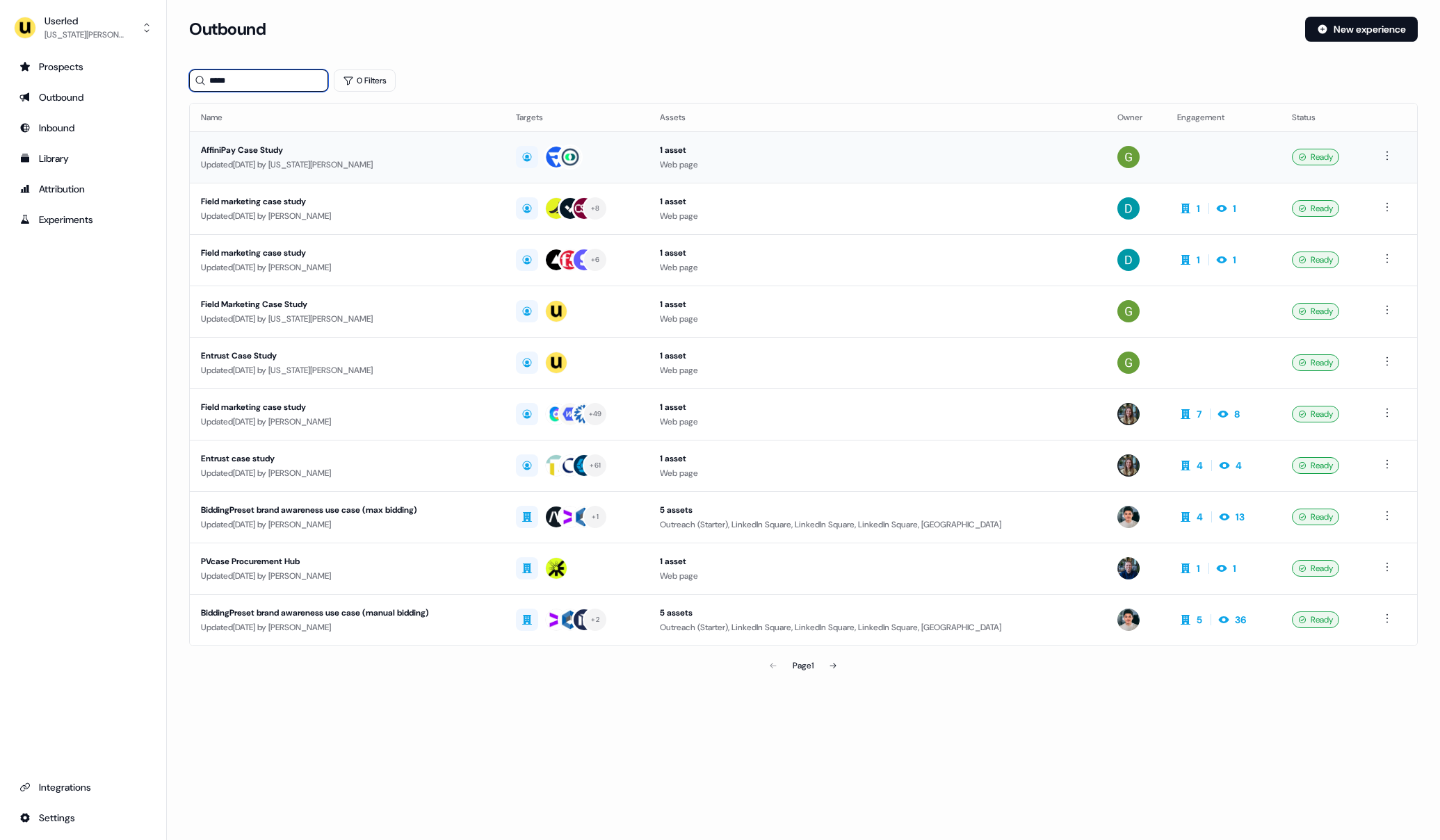
type input "****"
click at [234, 146] on div "AffiniPay Case Study" at bounding box center [347, 150] width 292 height 14
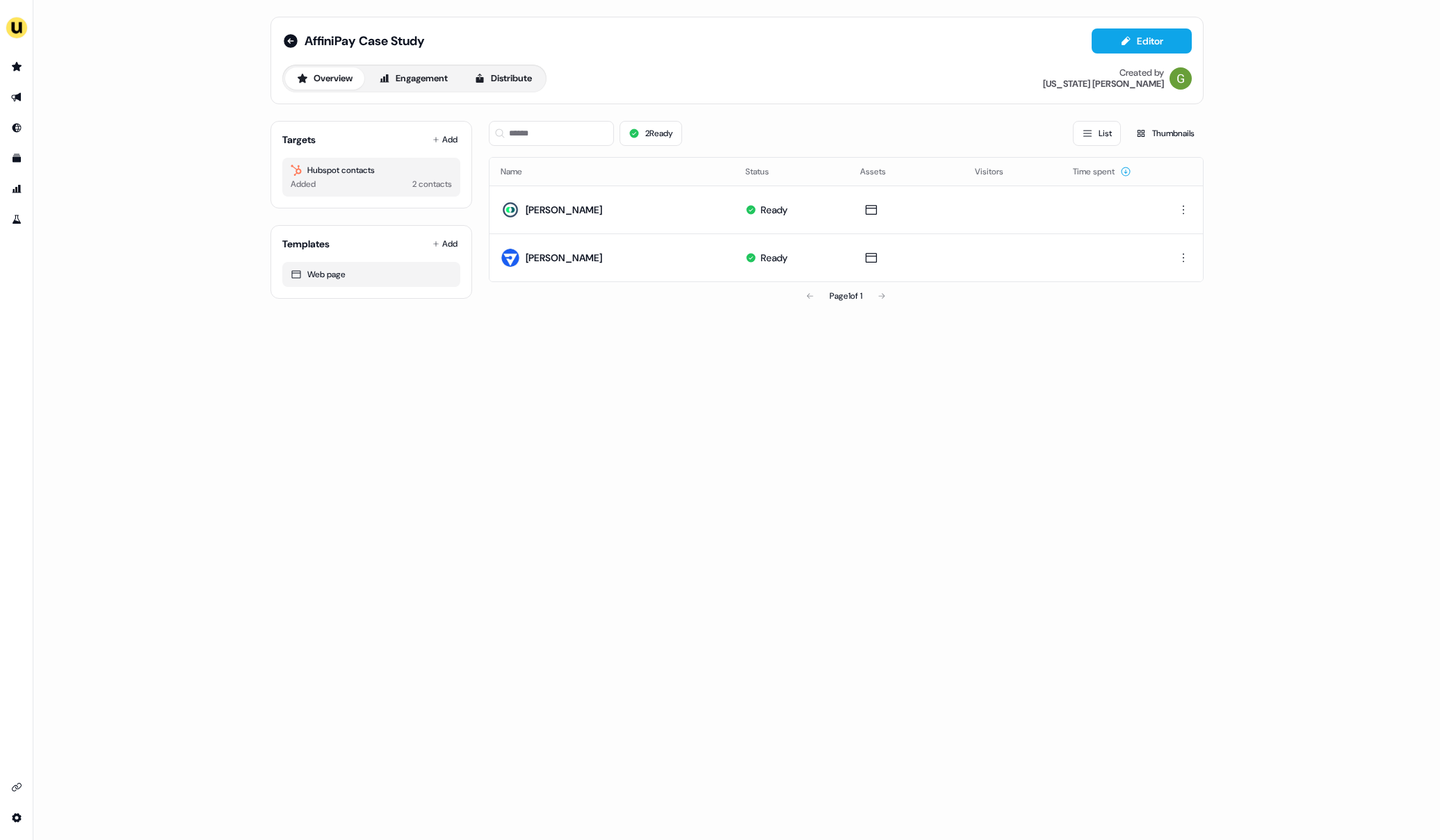
click at [425, 139] on div "Targets Add" at bounding box center [371, 140] width 178 height 14
click at [442, 139] on button "Add" at bounding box center [445, 139] width 30 height 20
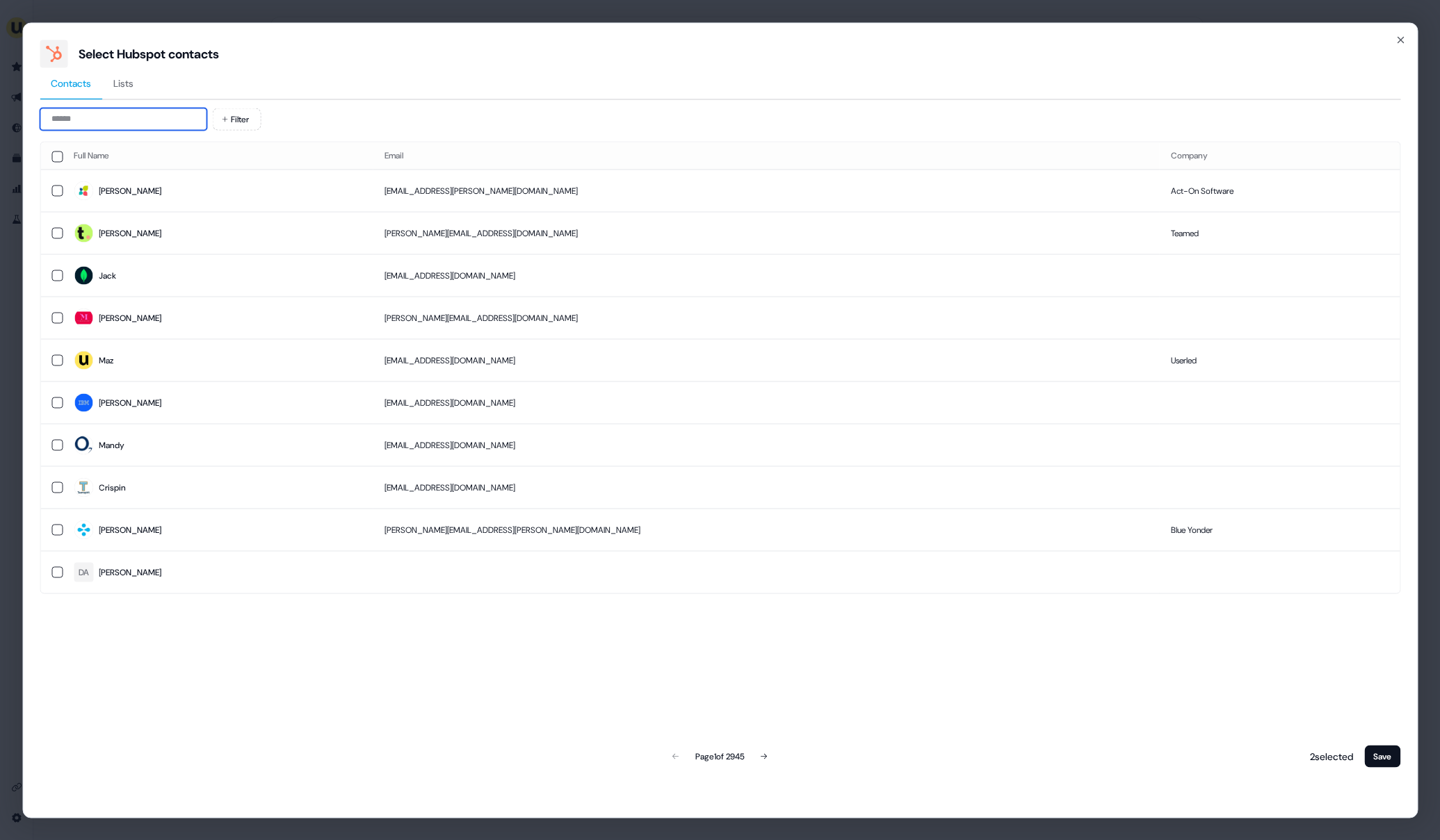
click at [191, 117] on input at bounding box center [122, 119] width 167 height 22
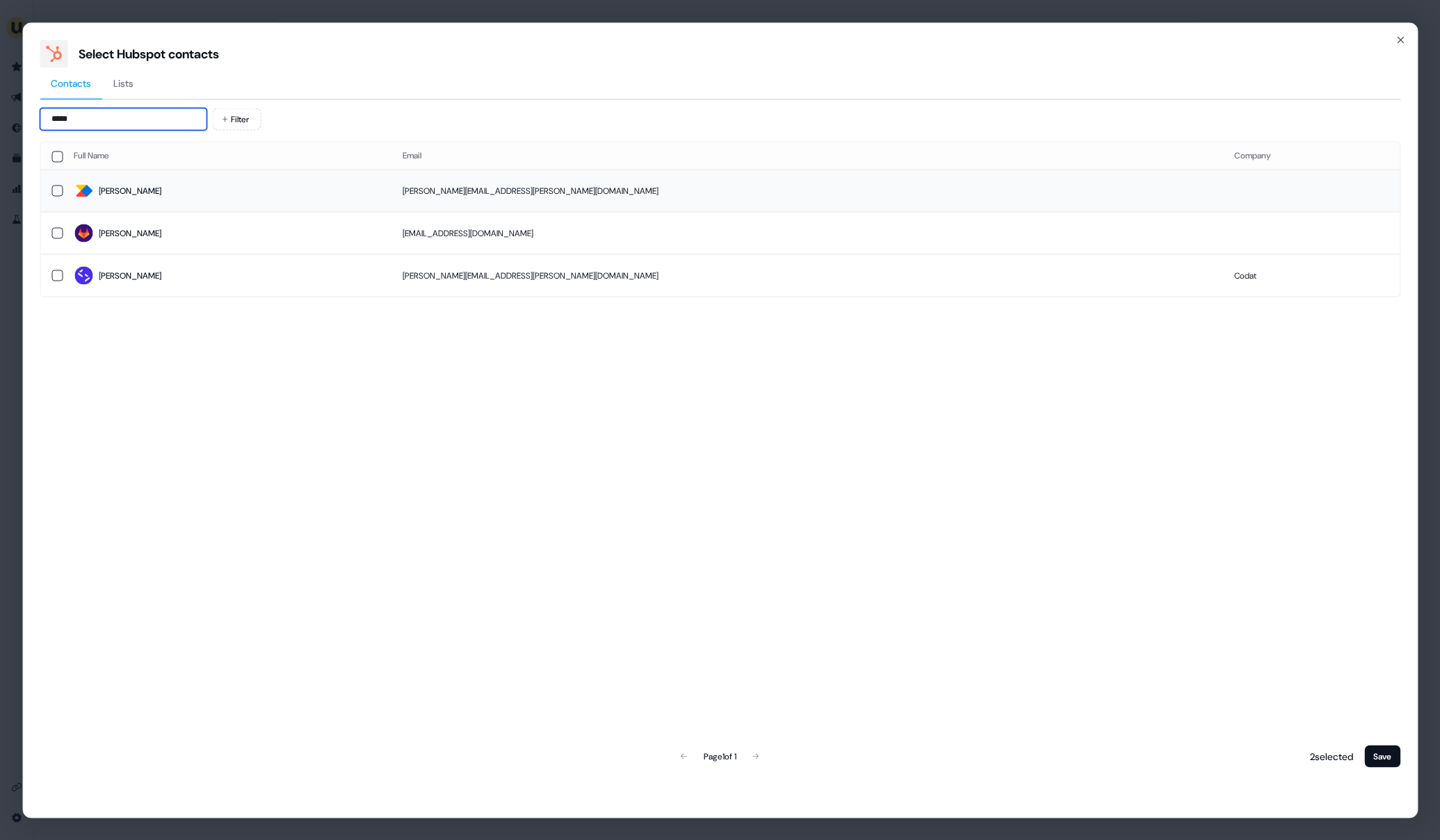
type input "*****"
click at [190, 194] on span "[PERSON_NAME]" at bounding box center [226, 191] width 307 height 20
click at [1377, 752] on button "Save" at bounding box center [1382, 756] width 36 height 22
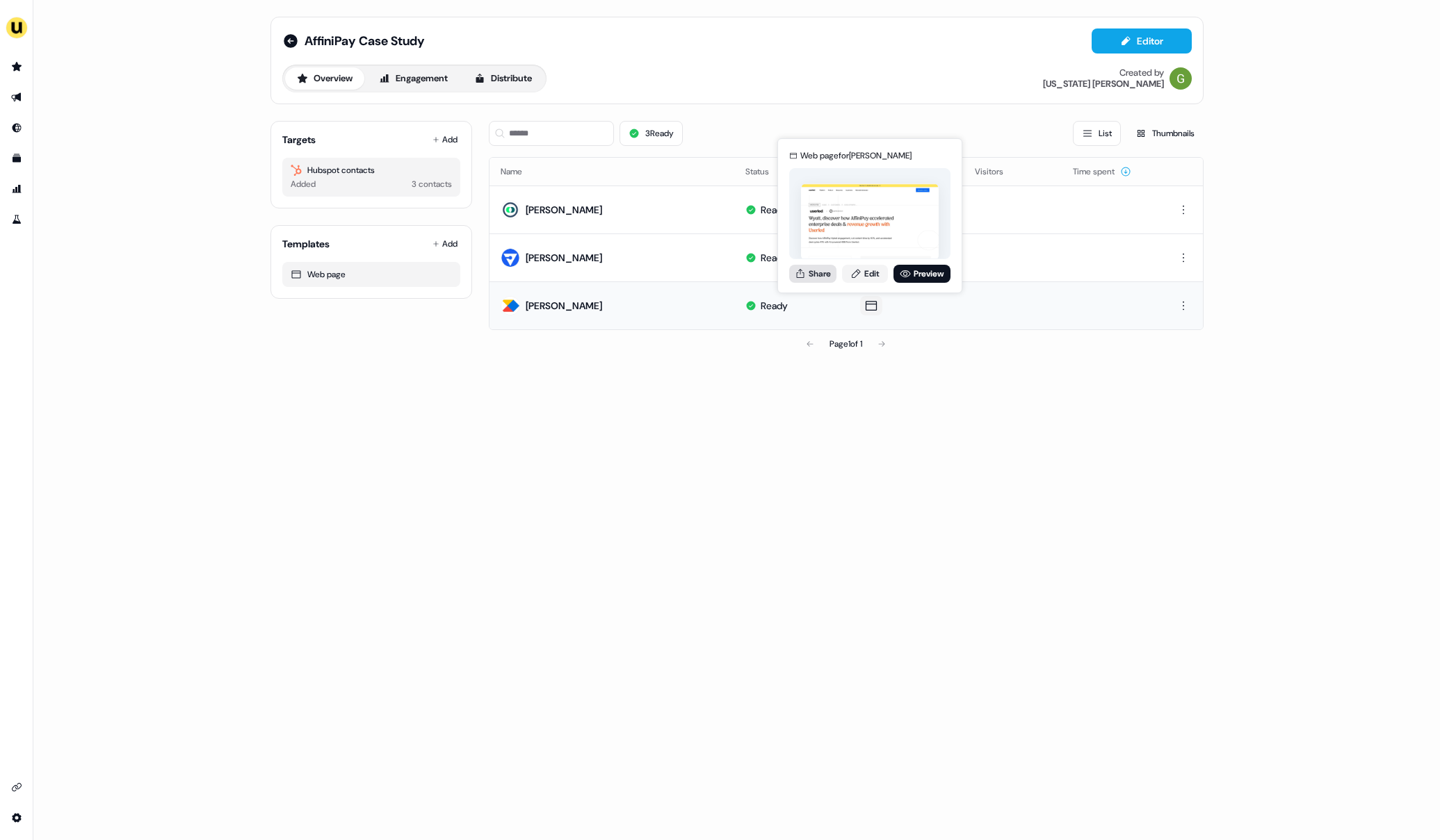
click at [827, 268] on button "Share" at bounding box center [813, 273] width 47 height 18
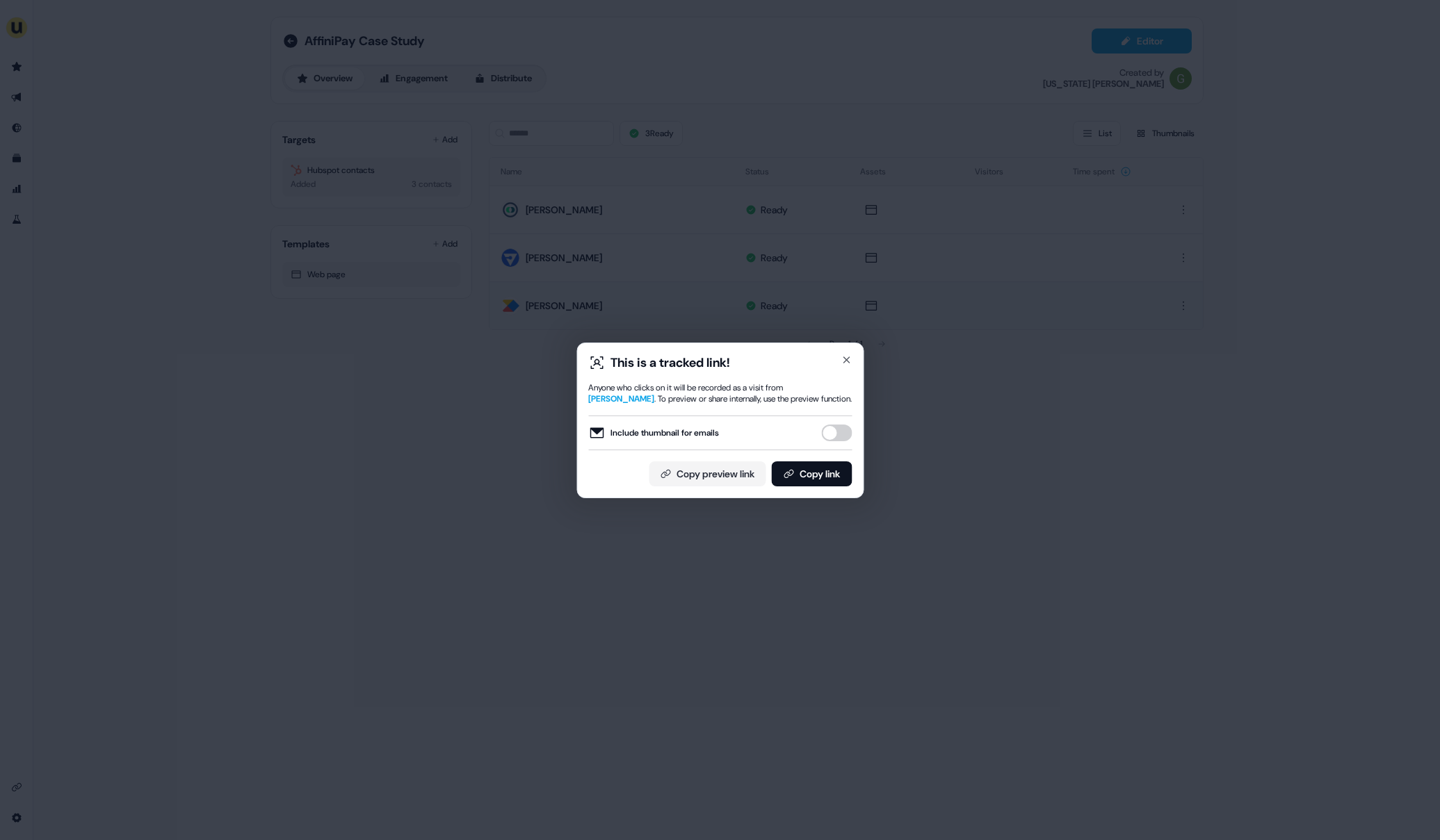
click at [839, 439] on button "Include thumbnail for emails" at bounding box center [836, 433] width 30 height 17
click at [830, 473] on button "Copy link" at bounding box center [811, 474] width 80 height 25
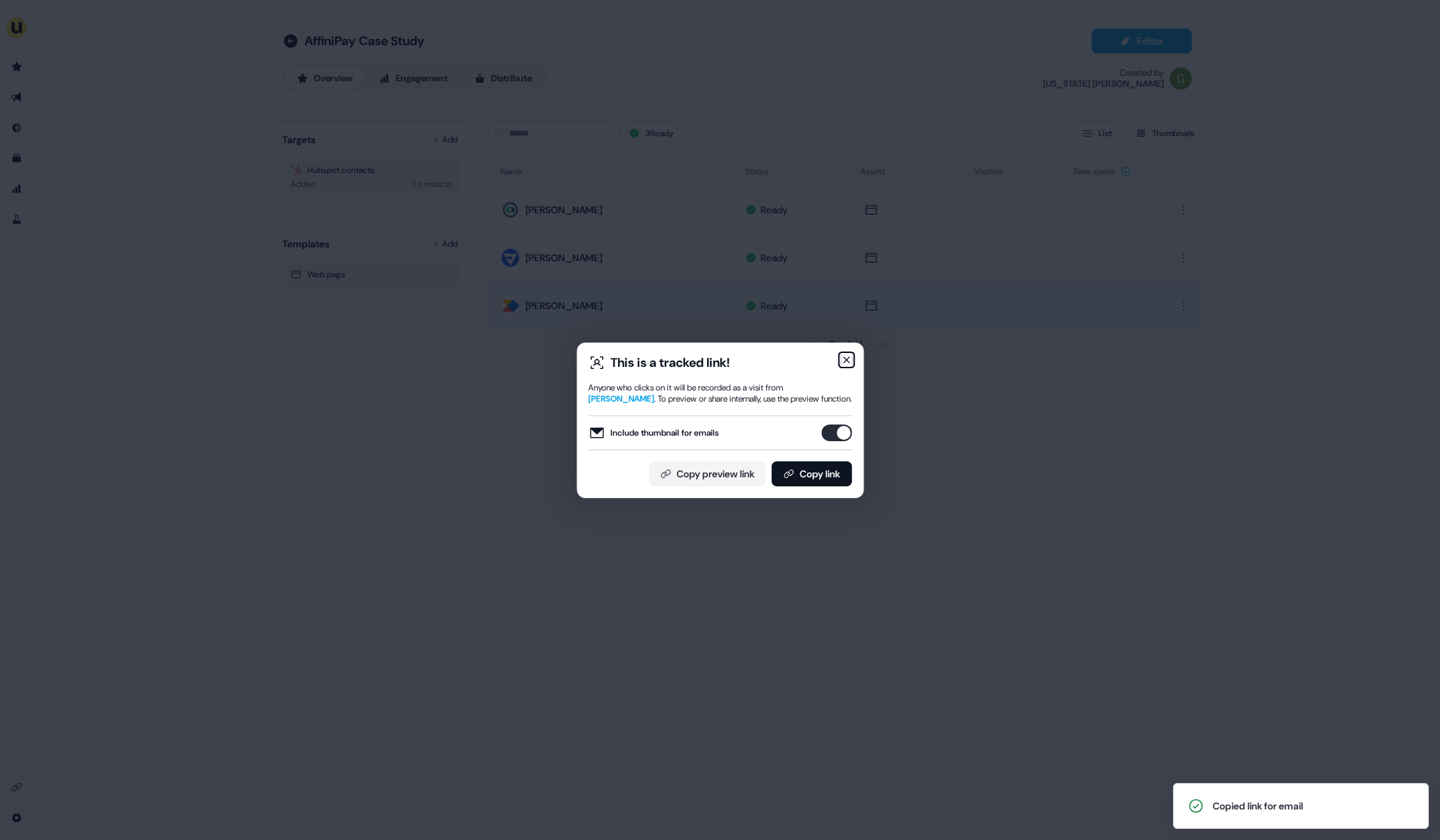
click at [849, 361] on icon "button" at bounding box center [846, 360] width 11 height 11
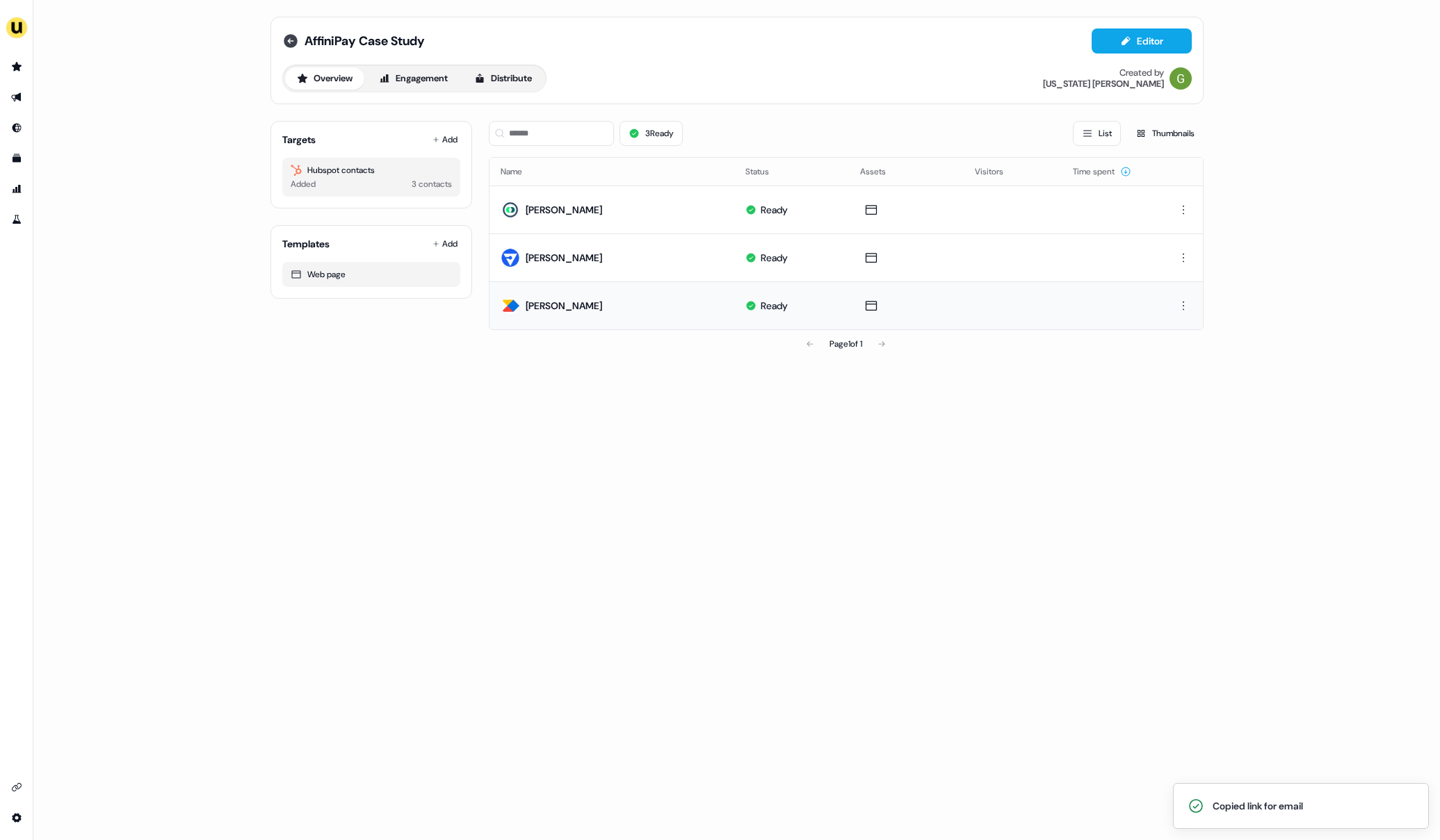
click at [287, 38] on icon at bounding box center [291, 41] width 14 height 14
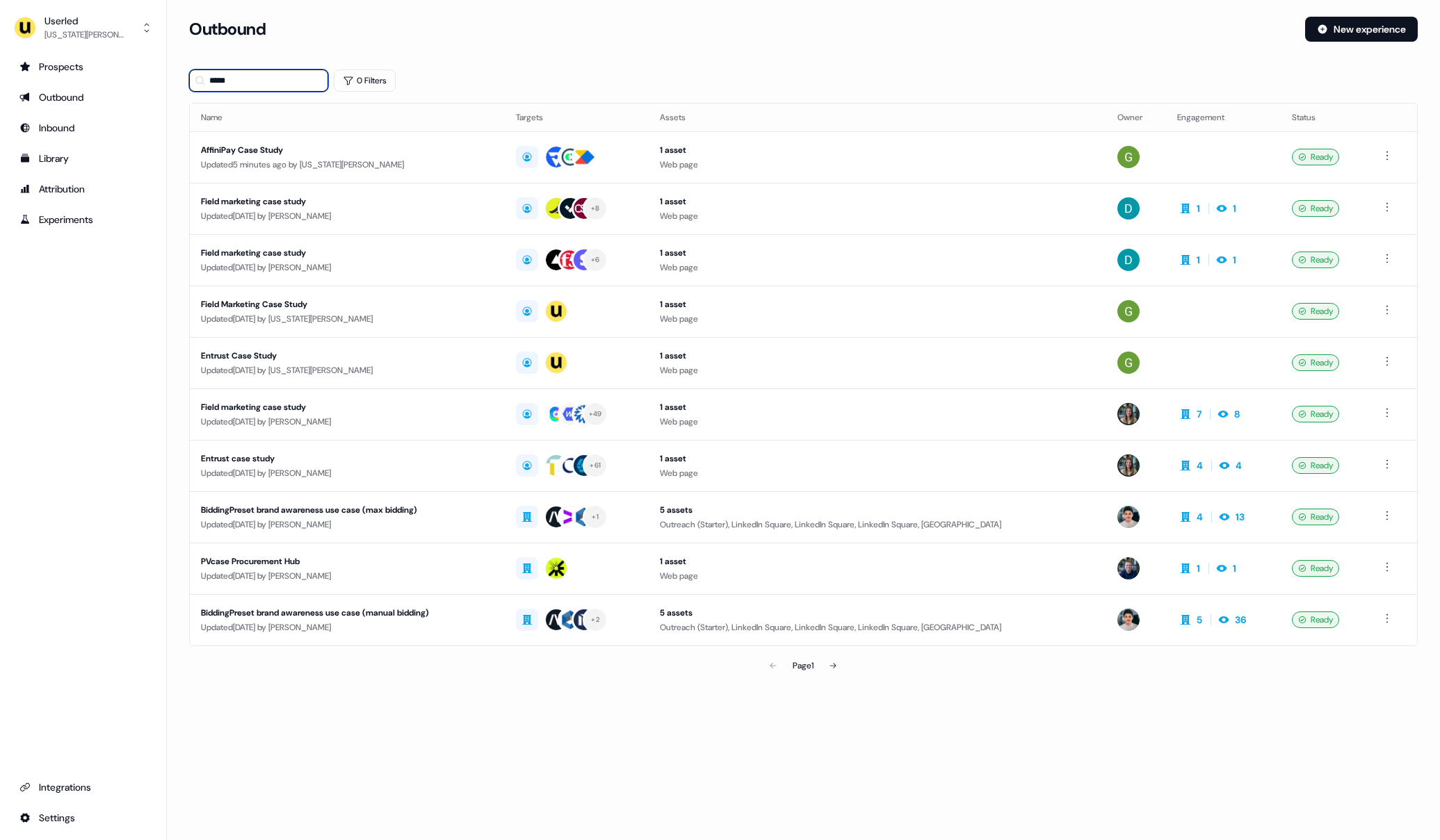
click at [250, 90] on input "****" at bounding box center [259, 80] width 139 height 22
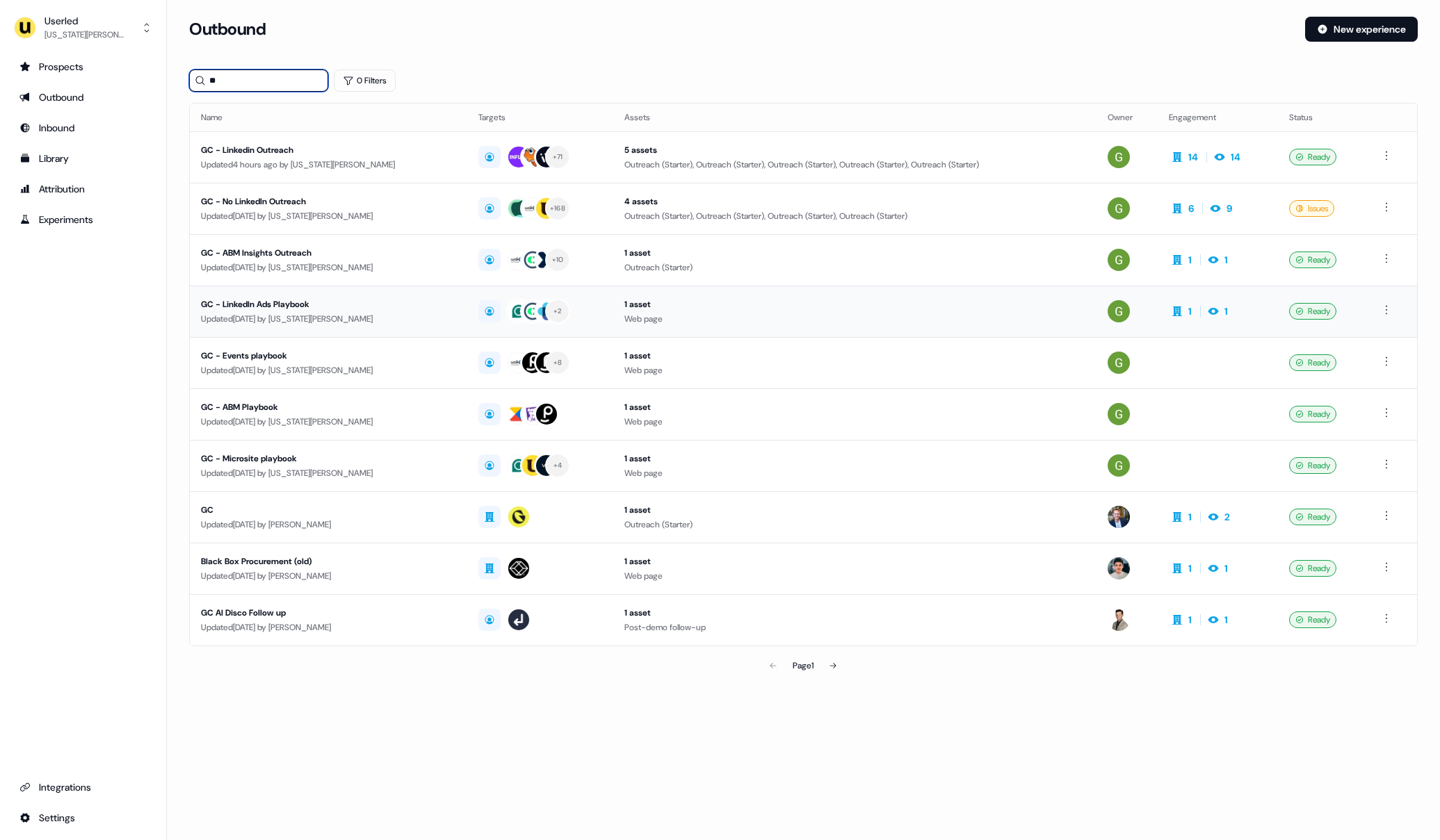
type input "**"
click at [270, 306] on div "GC - LinkedIn Ads Playbook" at bounding box center [328, 305] width 255 height 14
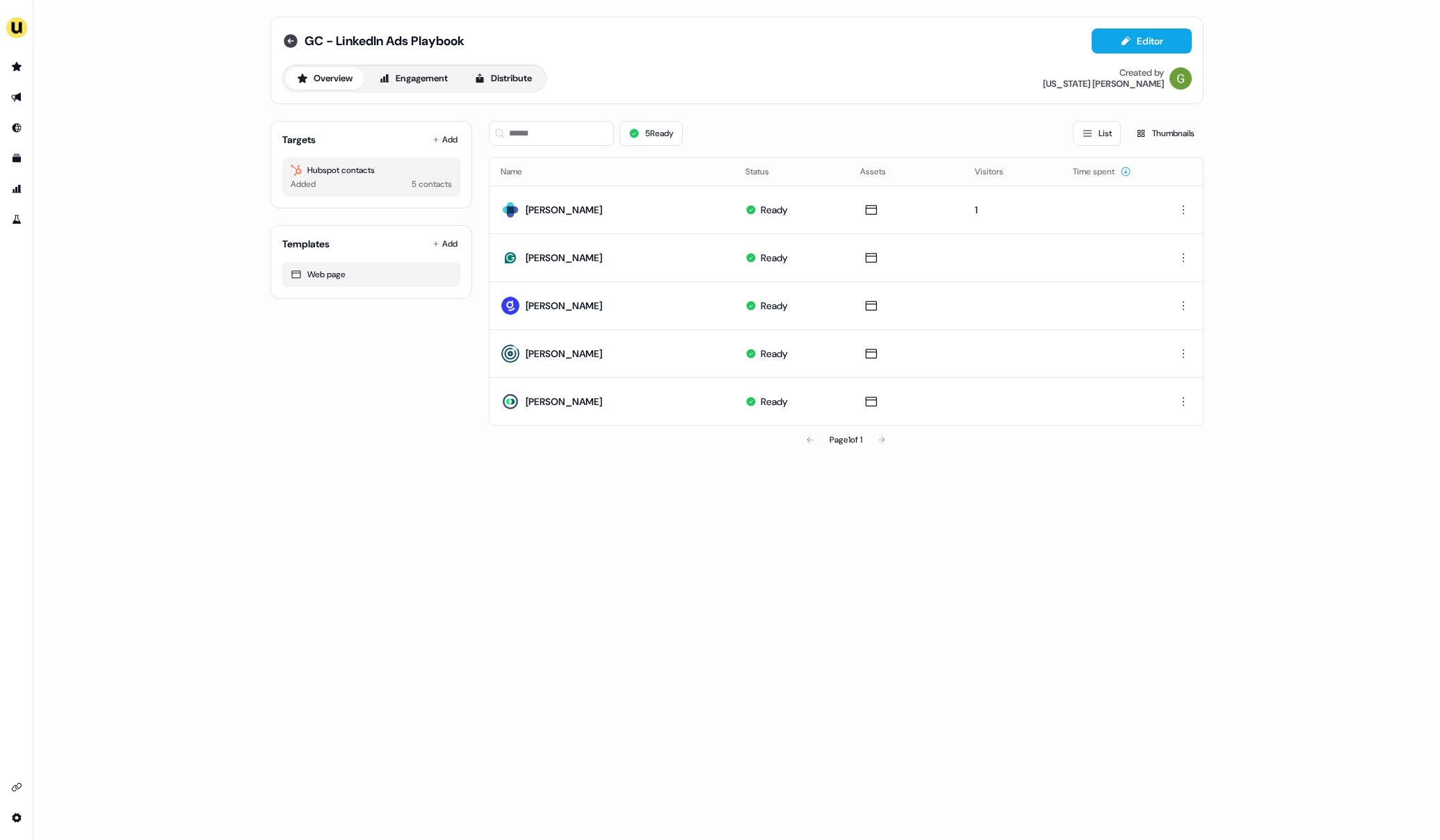
click at [287, 42] on icon at bounding box center [291, 41] width 14 height 14
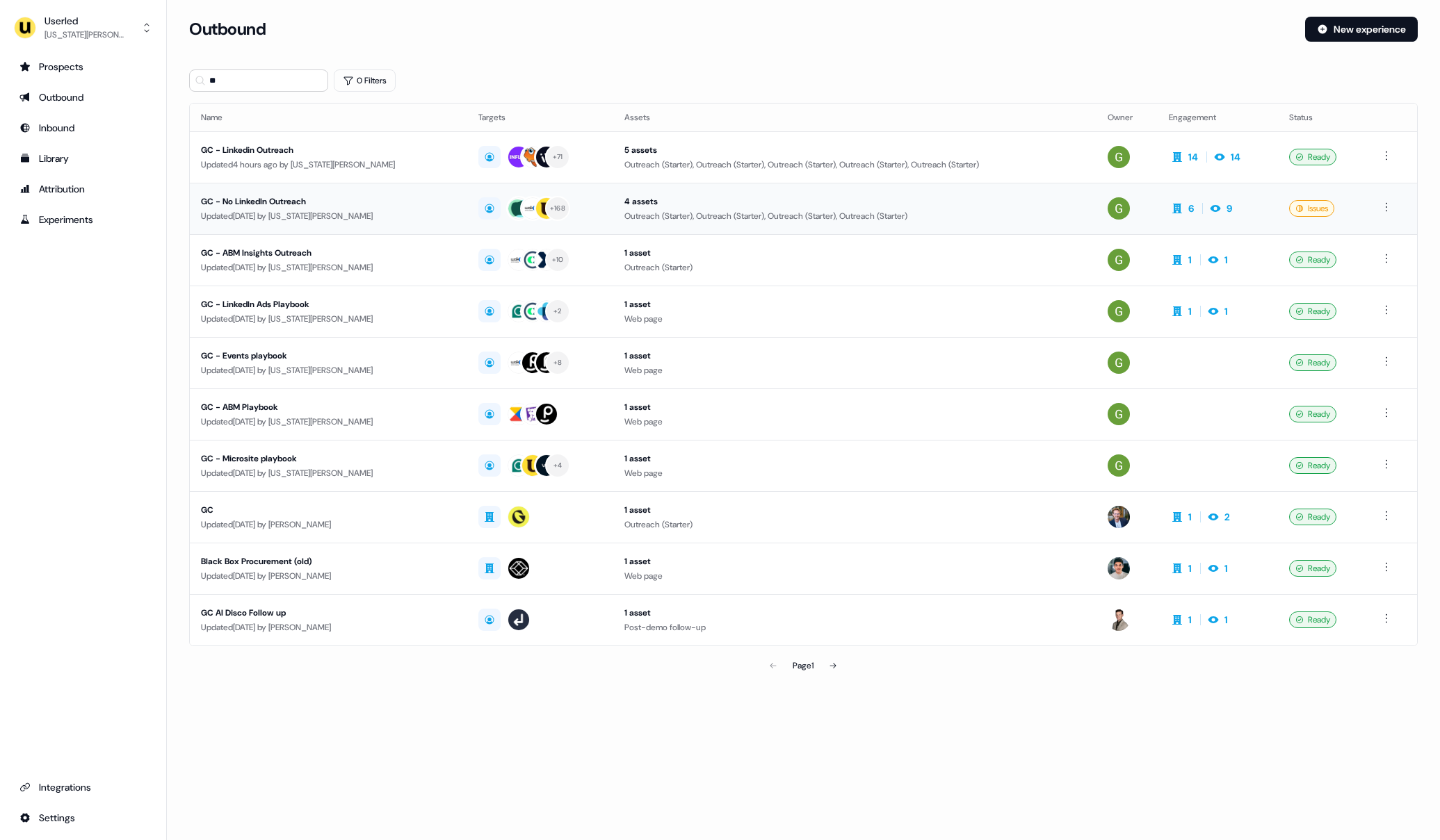
click at [411, 195] on div "GC - No LinkedIn Outreach" at bounding box center [328, 202] width 255 height 14
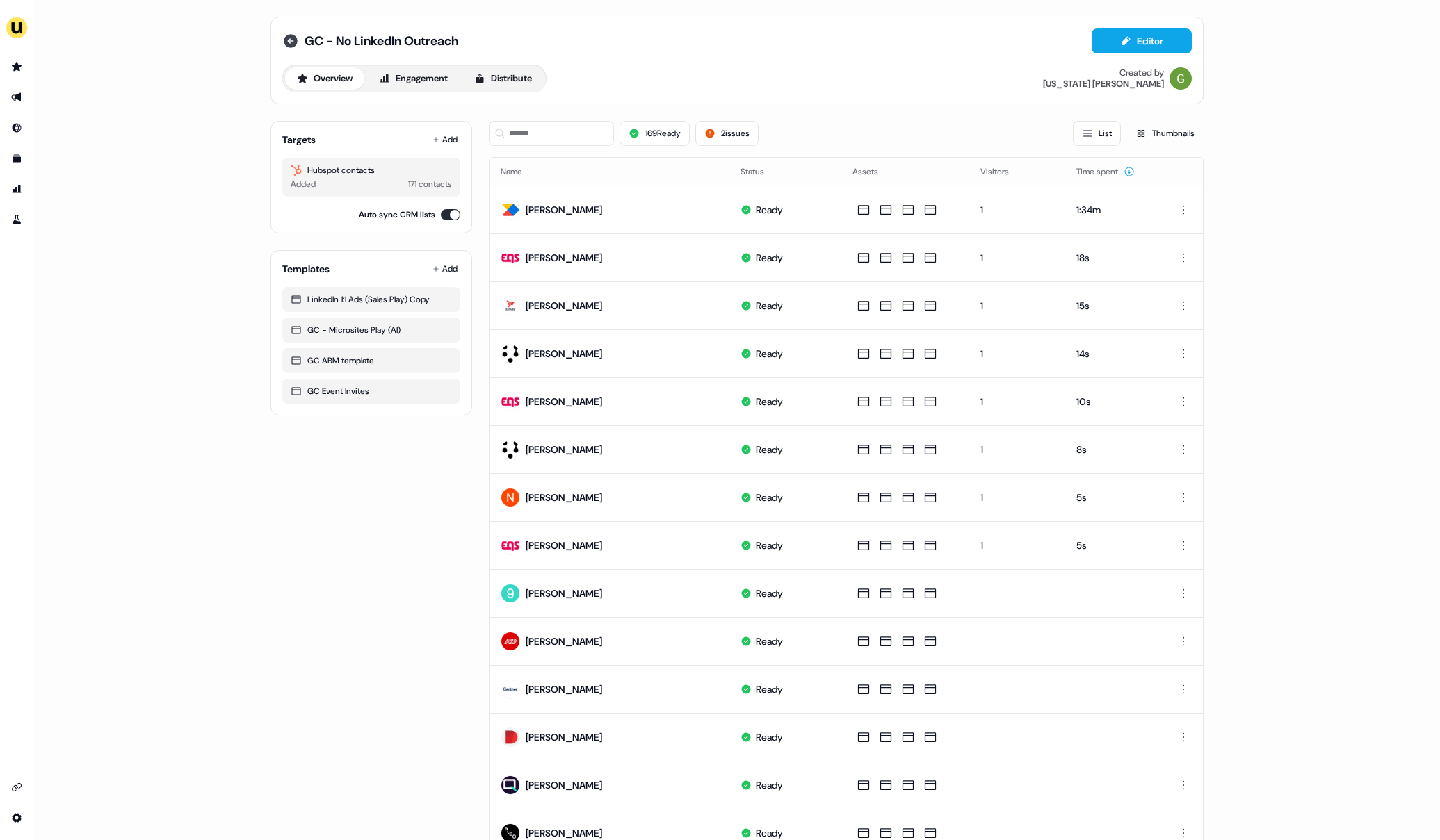
click at [282, 46] on icon at bounding box center [291, 41] width 17 height 17
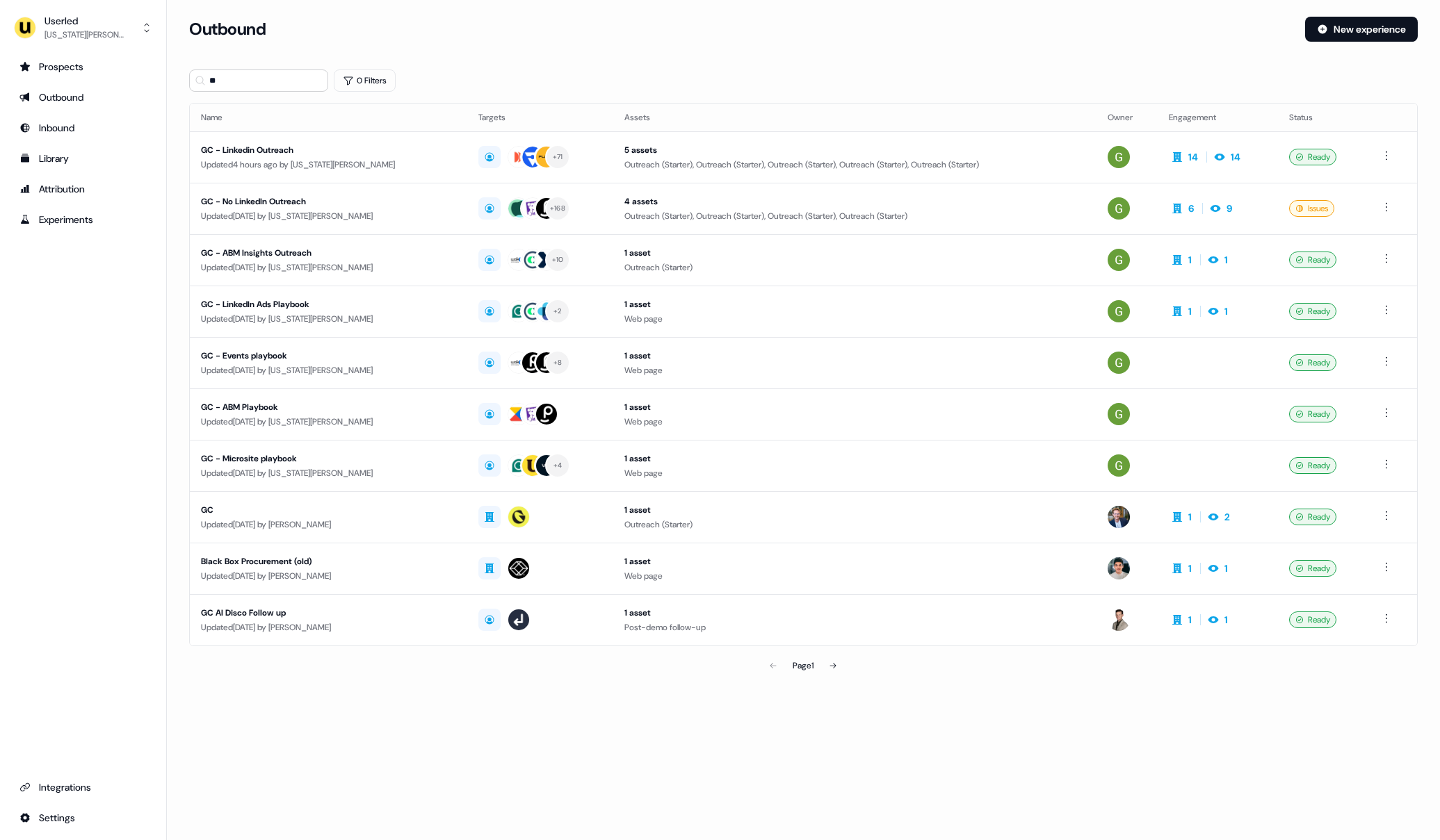
click at [261, 266] on div "Updated [DATE] by [US_STATE][PERSON_NAME]" at bounding box center [328, 268] width 255 height 14
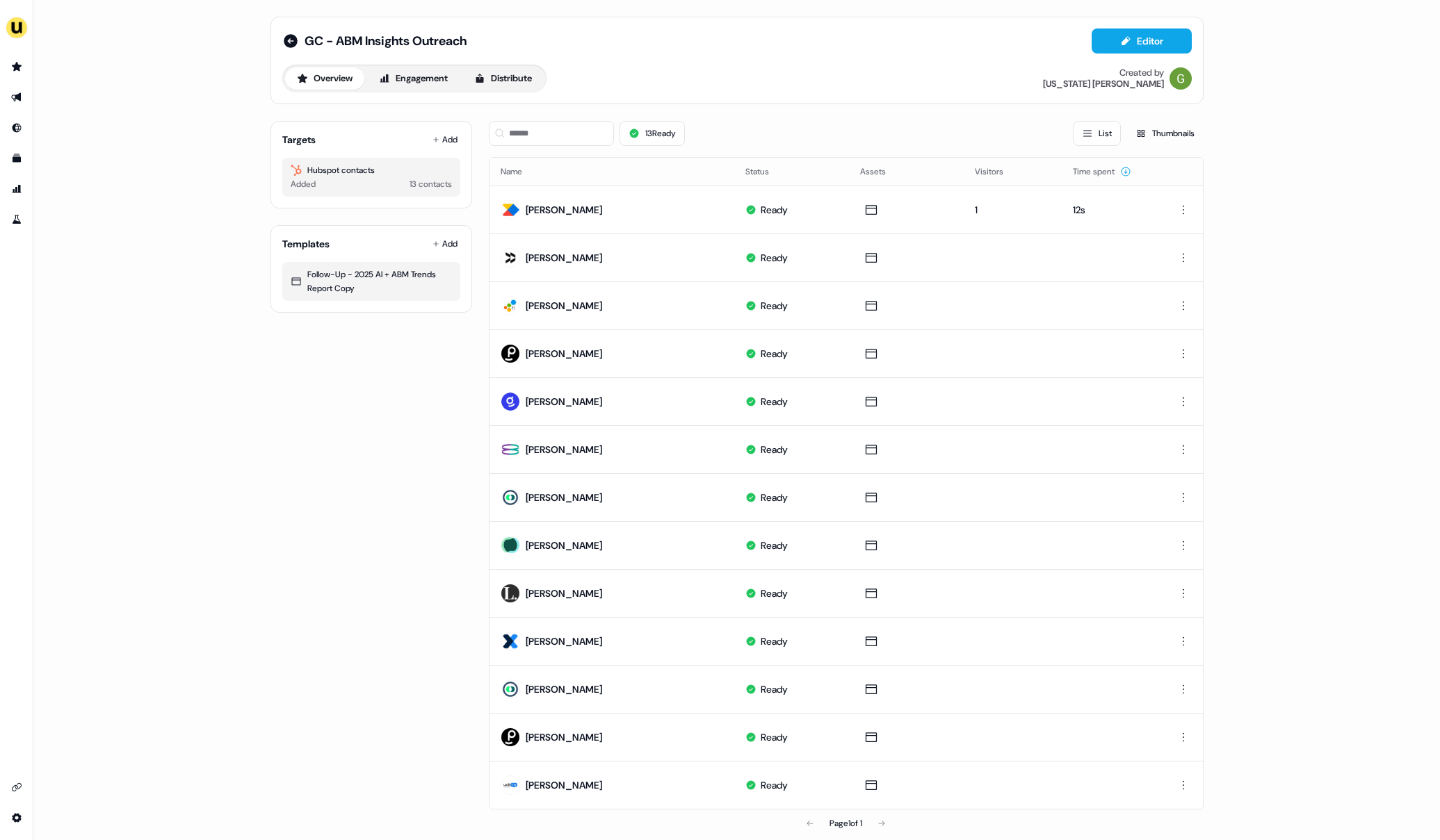
click at [450, 123] on div "Targets Add Hubspot contacts Added 13 contacts" at bounding box center [372, 164] width 202 height 88
click at [446, 132] on button "Add" at bounding box center [445, 139] width 30 height 20
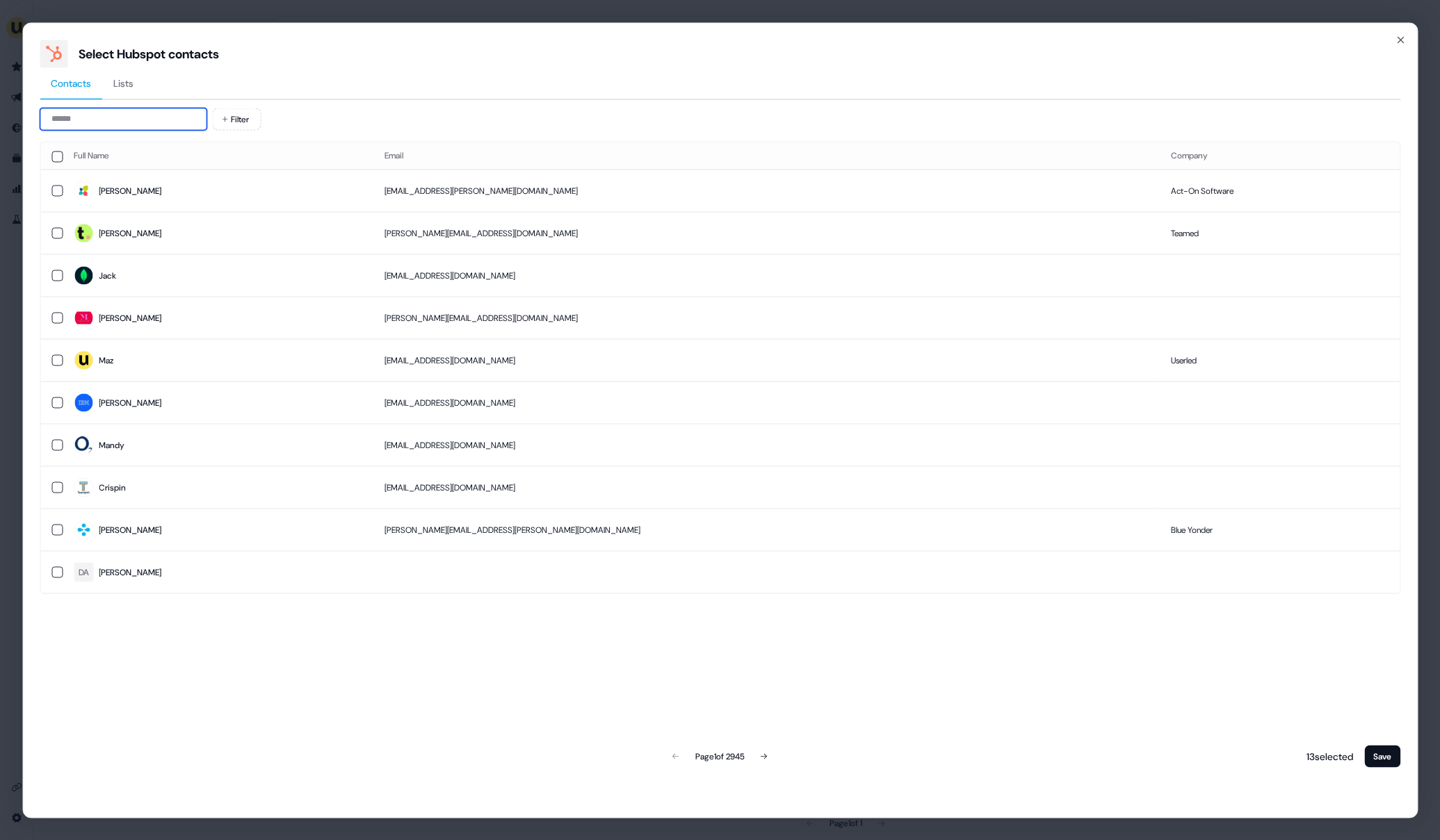
click at [198, 118] on input at bounding box center [122, 119] width 167 height 22
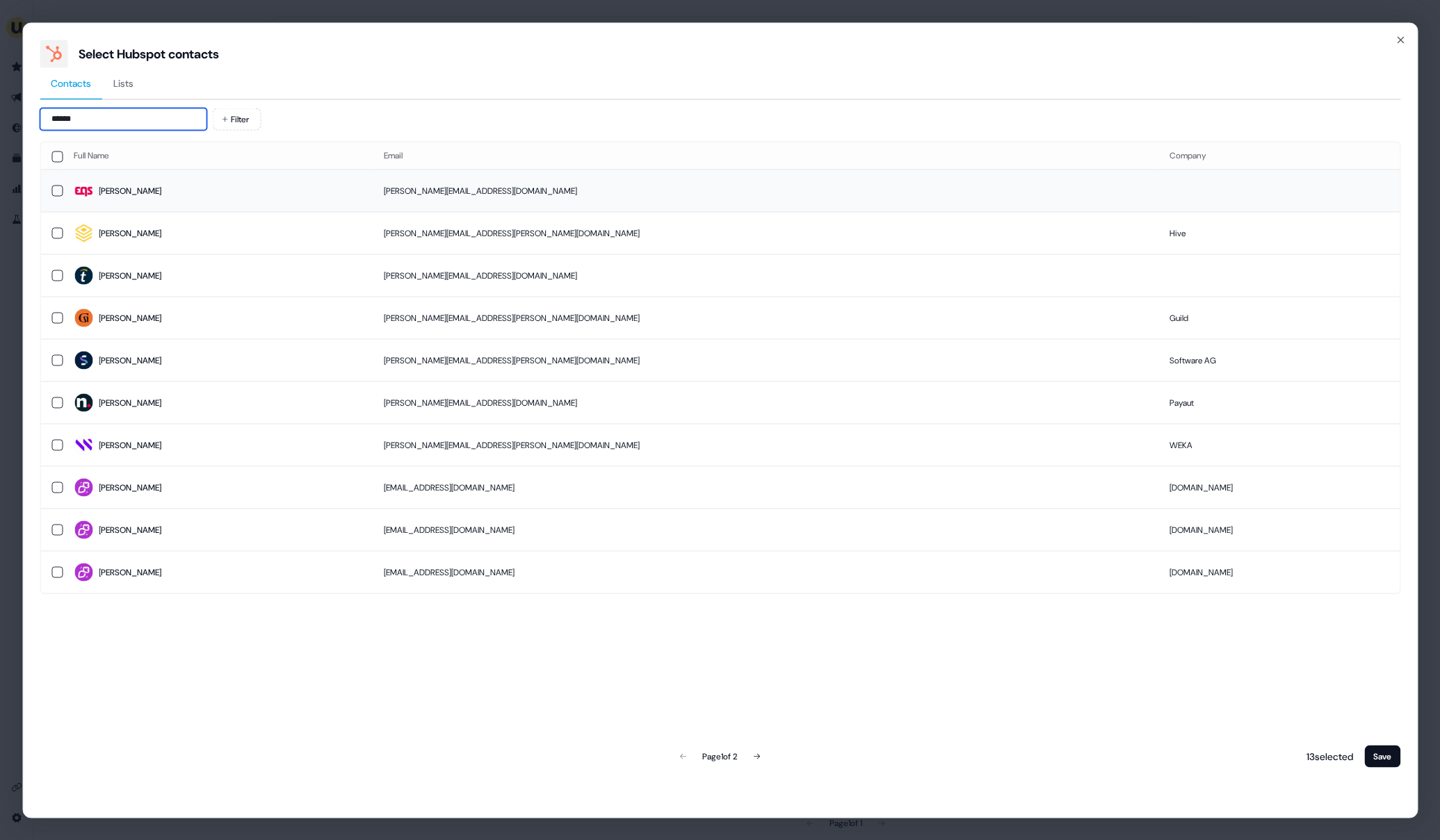
type input "******"
click at [213, 188] on span "[PERSON_NAME]" at bounding box center [217, 191] width 288 height 20
click at [1405, 768] on div "Select Hubspot contacts Contacts Lists ****** Filter Full Name Email Company [P…" at bounding box center [720, 420] width 1395 height 795
click at [1393, 764] on button "Save" at bounding box center [1382, 756] width 36 height 22
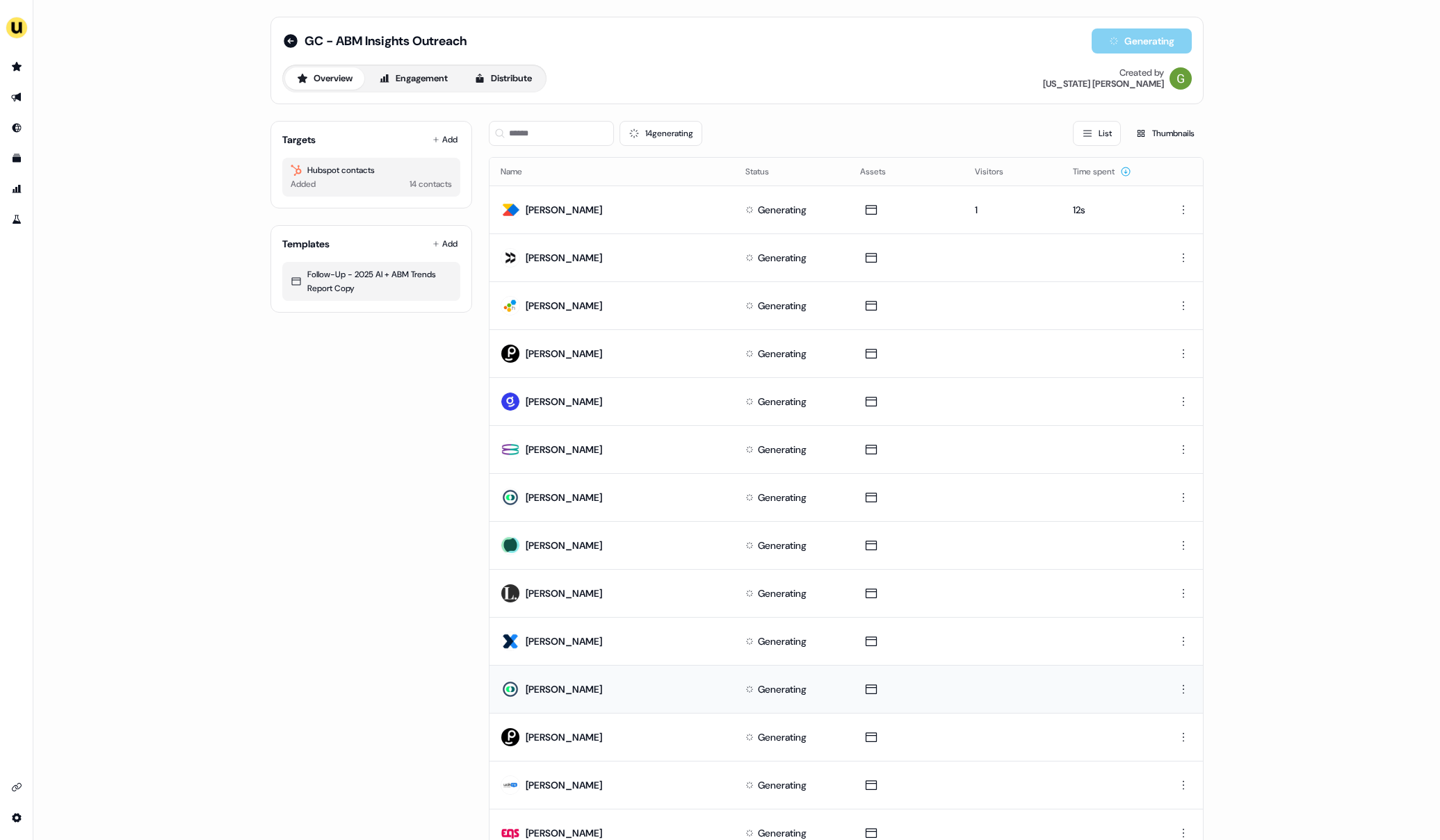
scroll to position [62, 0]
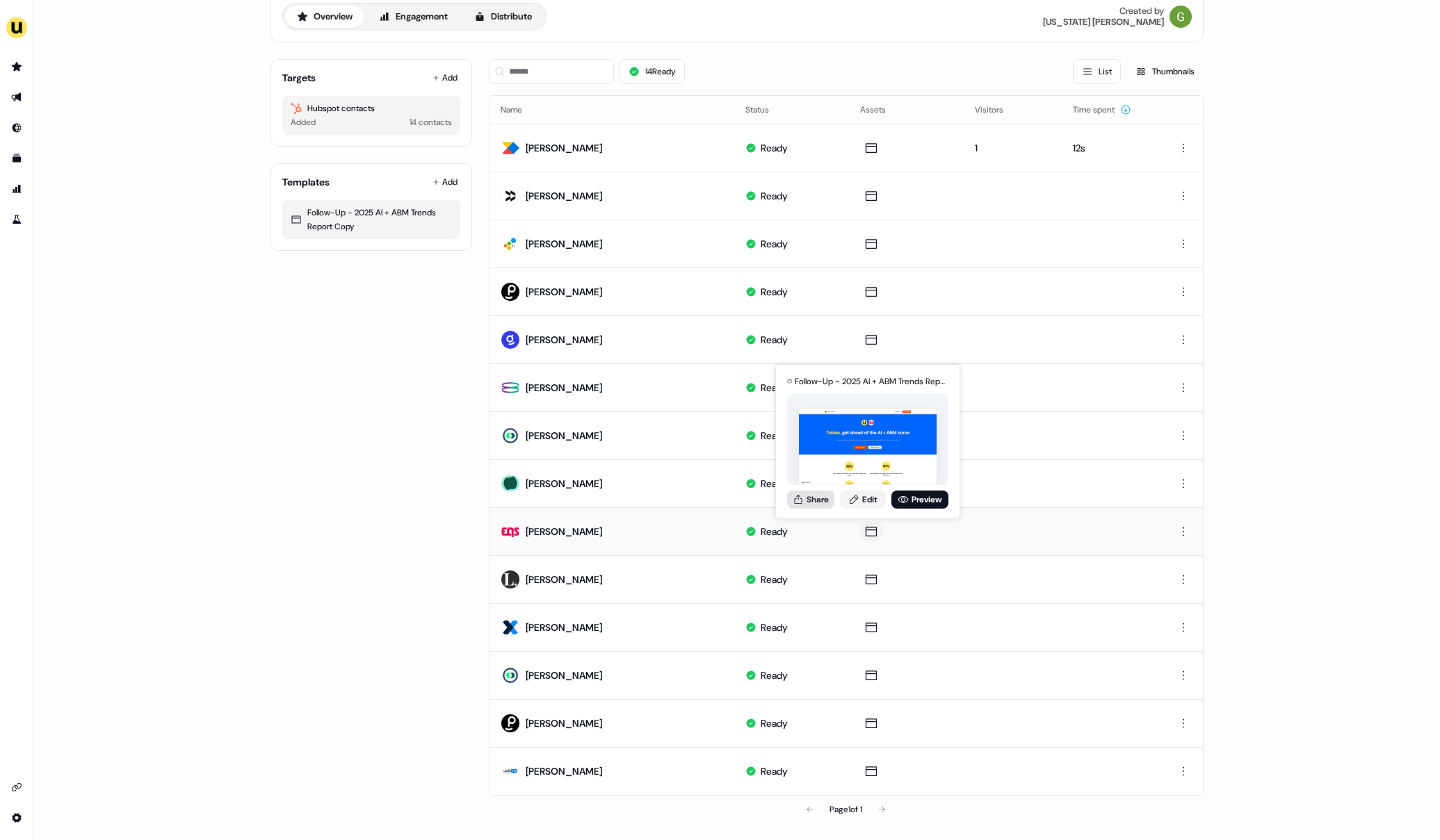
click at [811, 508] on button "Share" at bounding box center [810, 500] width 47 height 18
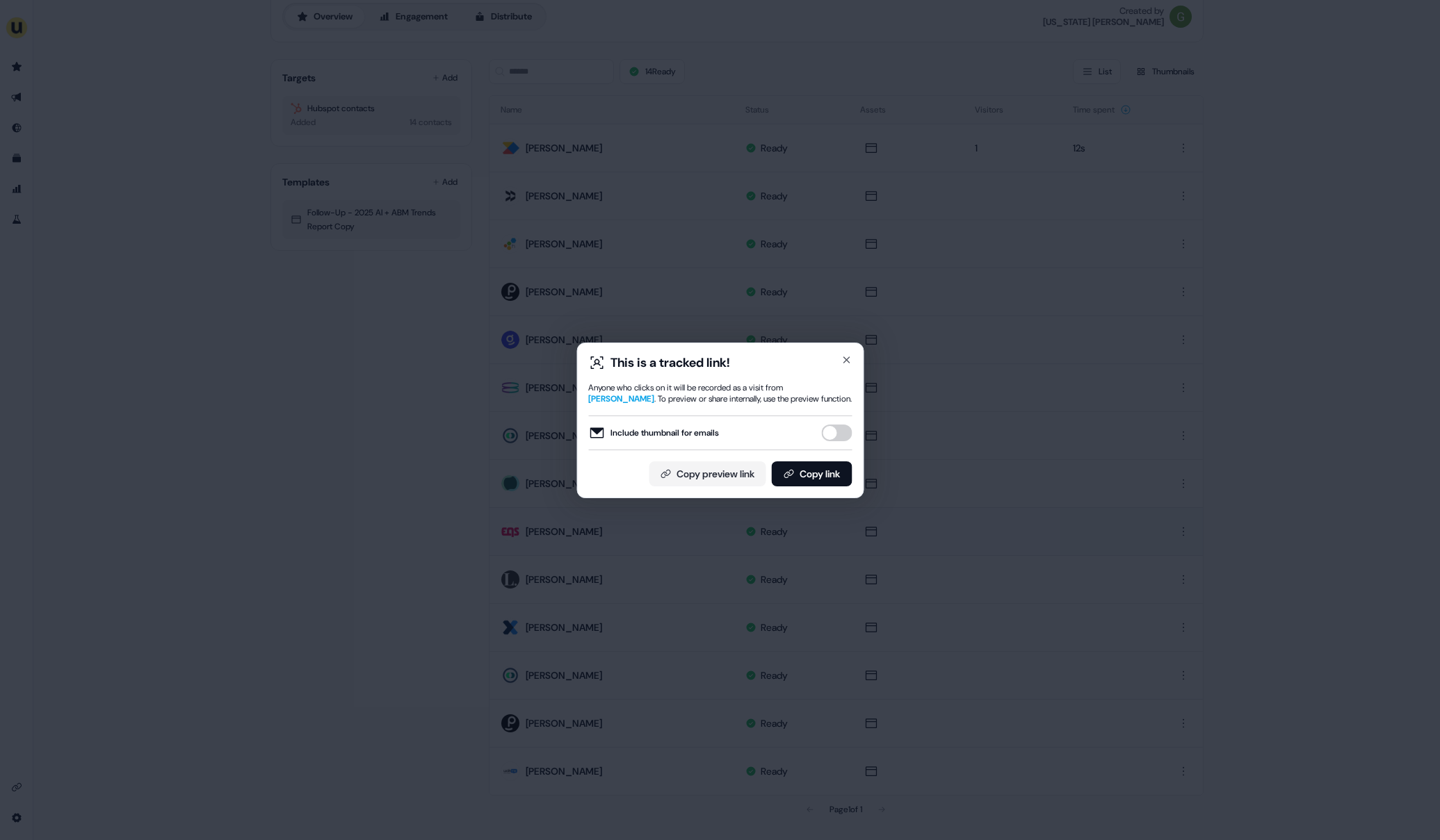
click at [819, 441] on div "Include thumbnail for emails" at bounding box center [720, 433] width 264 height 35
click at [829, 438] on button "Include thumbnail for emails" at bounding box center [836, 433] width 30 height 17
click at [829, 468] on button "Copy link" at bounding box center [811, 474] width 80 height 25
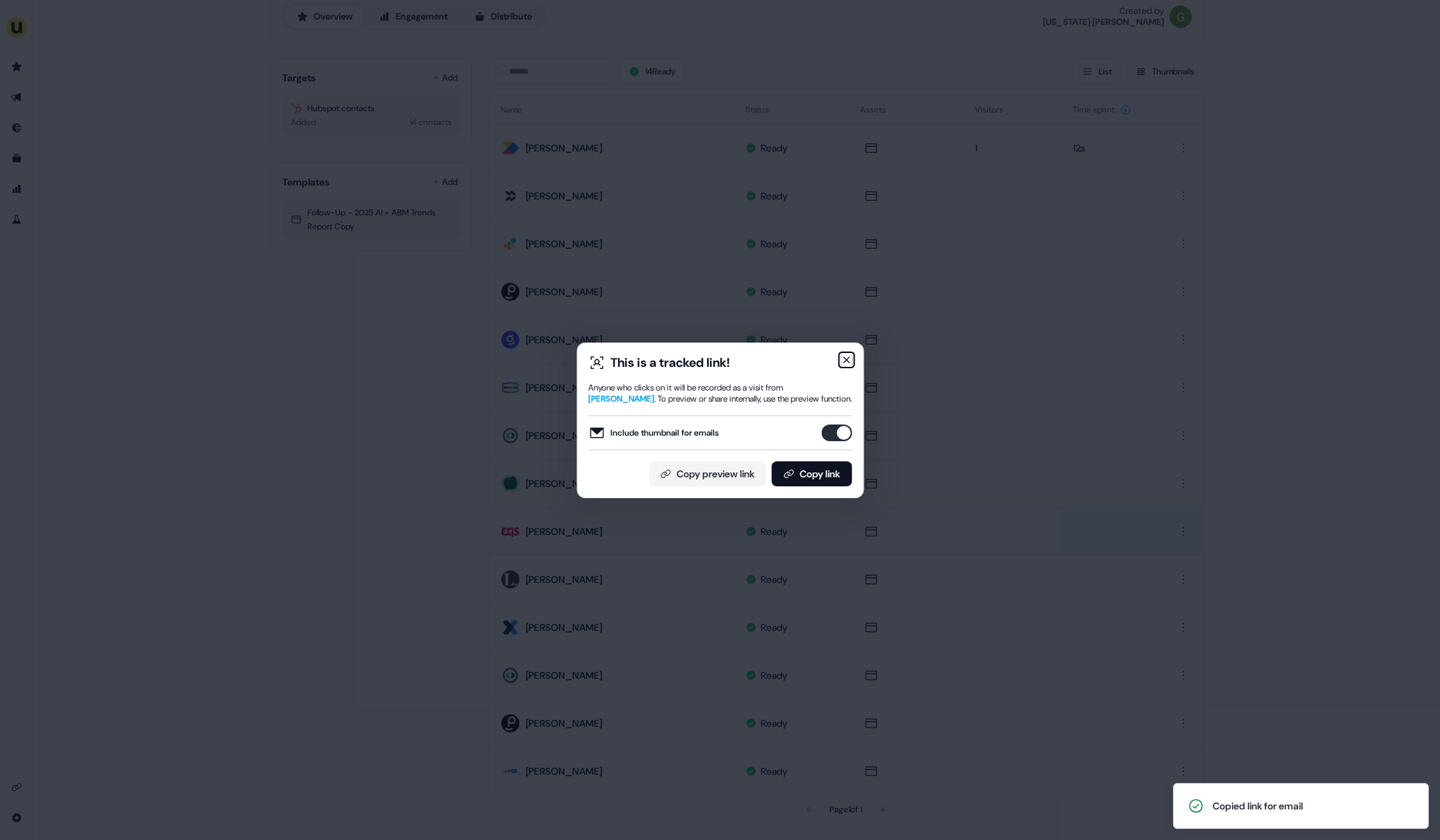
click at [849, 360] on icon "button" at bounding box center [846, 360] width 11 height 11
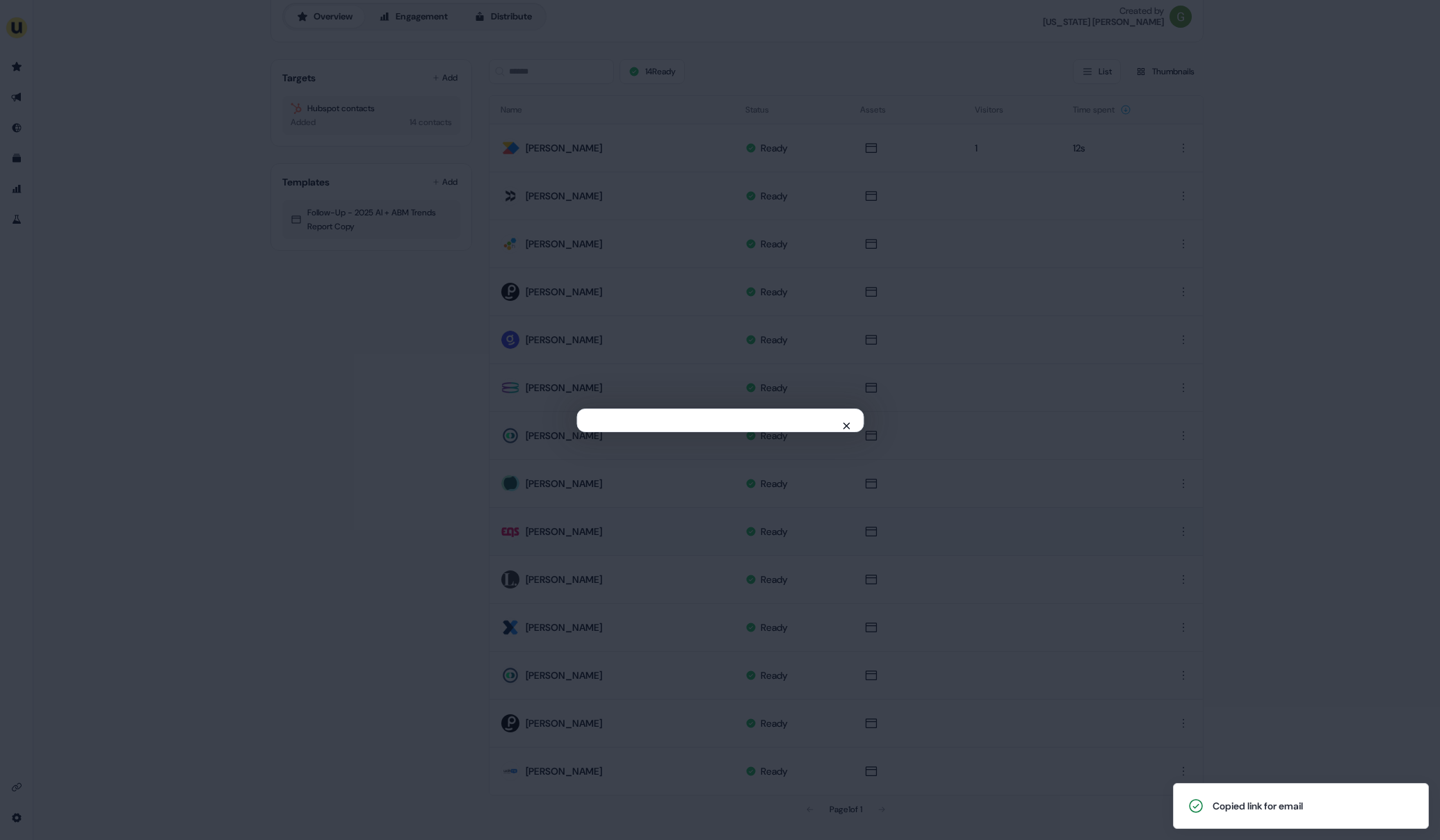
click at [849, 360] on div "Close" at bounding box center [720, 420] width 1440 height 840
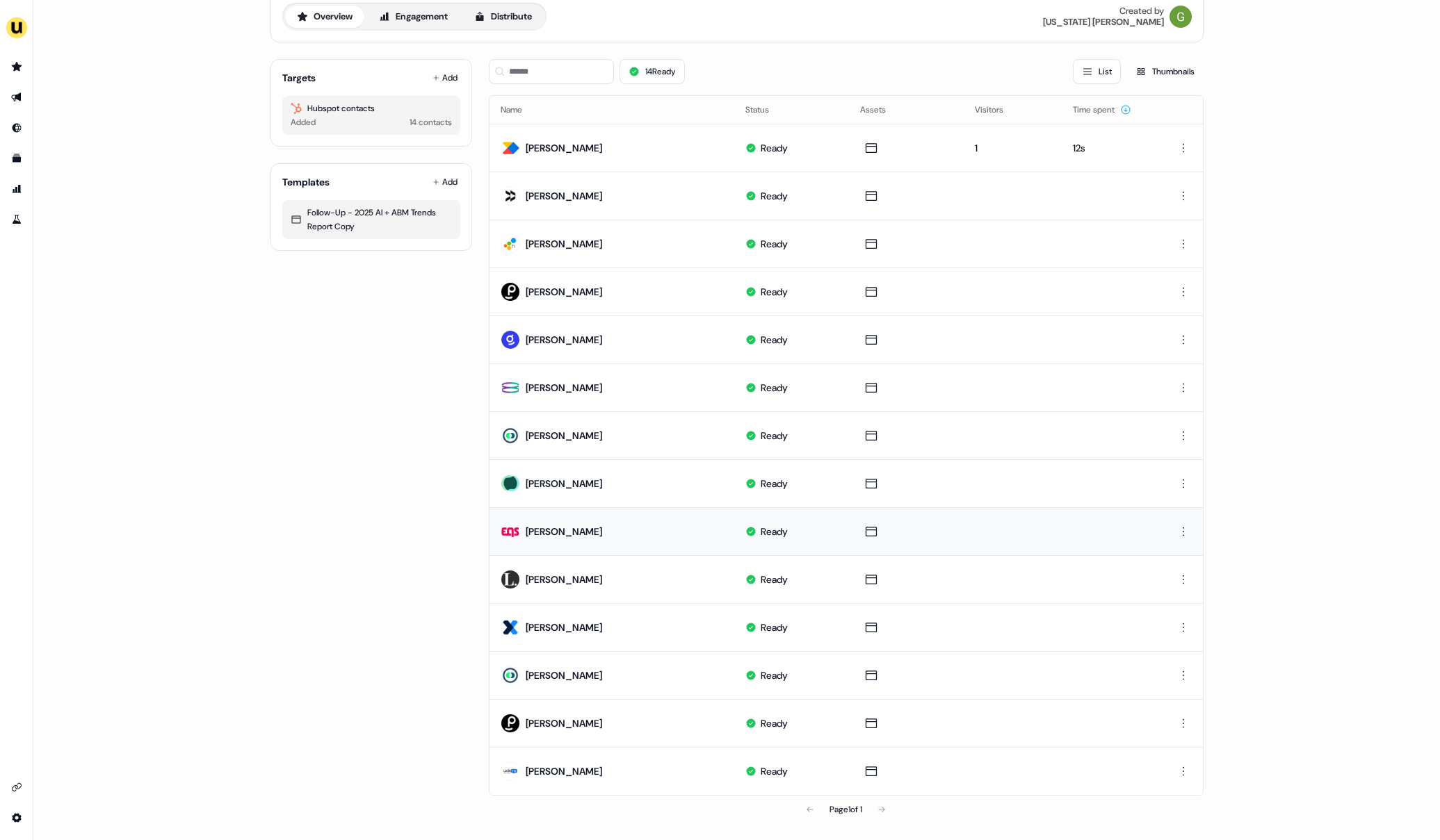
scroll to position [0, 0]
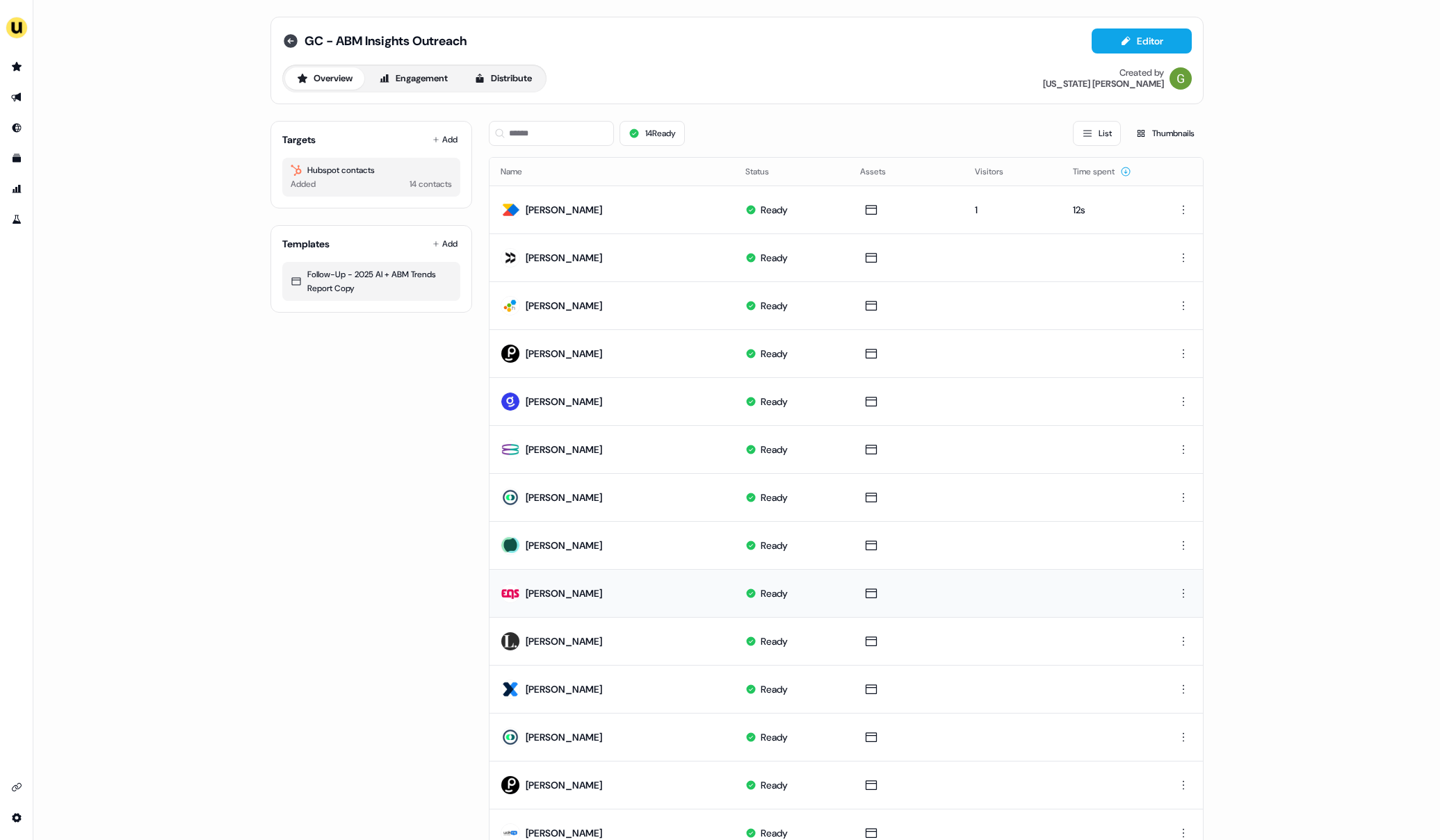
click at [283, 40] on icon at bounding box center [291, 41] width 14 height 14
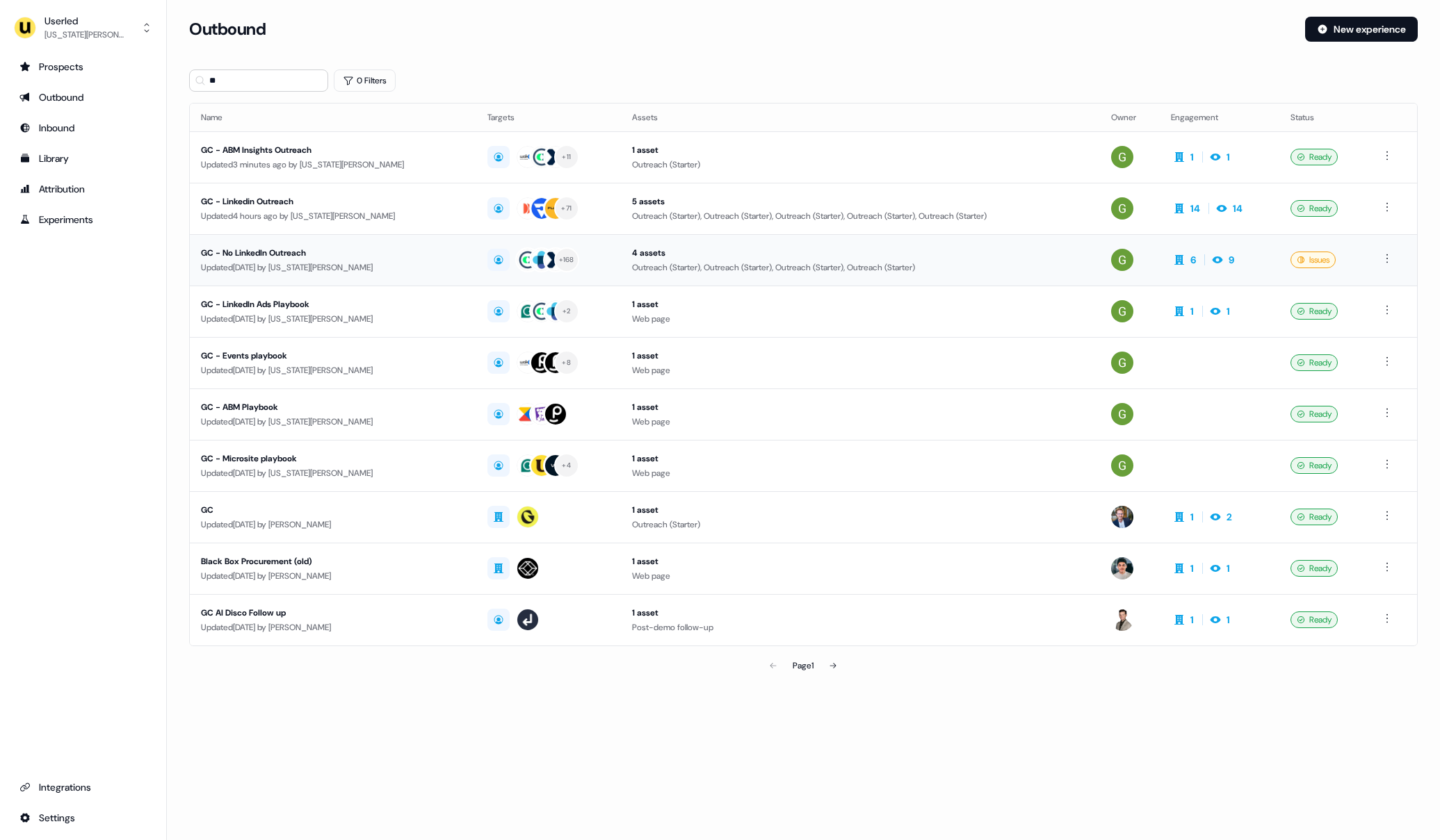
click at [401, 261] on div "Updated [DATE] by [US_STATE][PERSON_NAME]" at bounding box center [333, 268] width 265 height 14
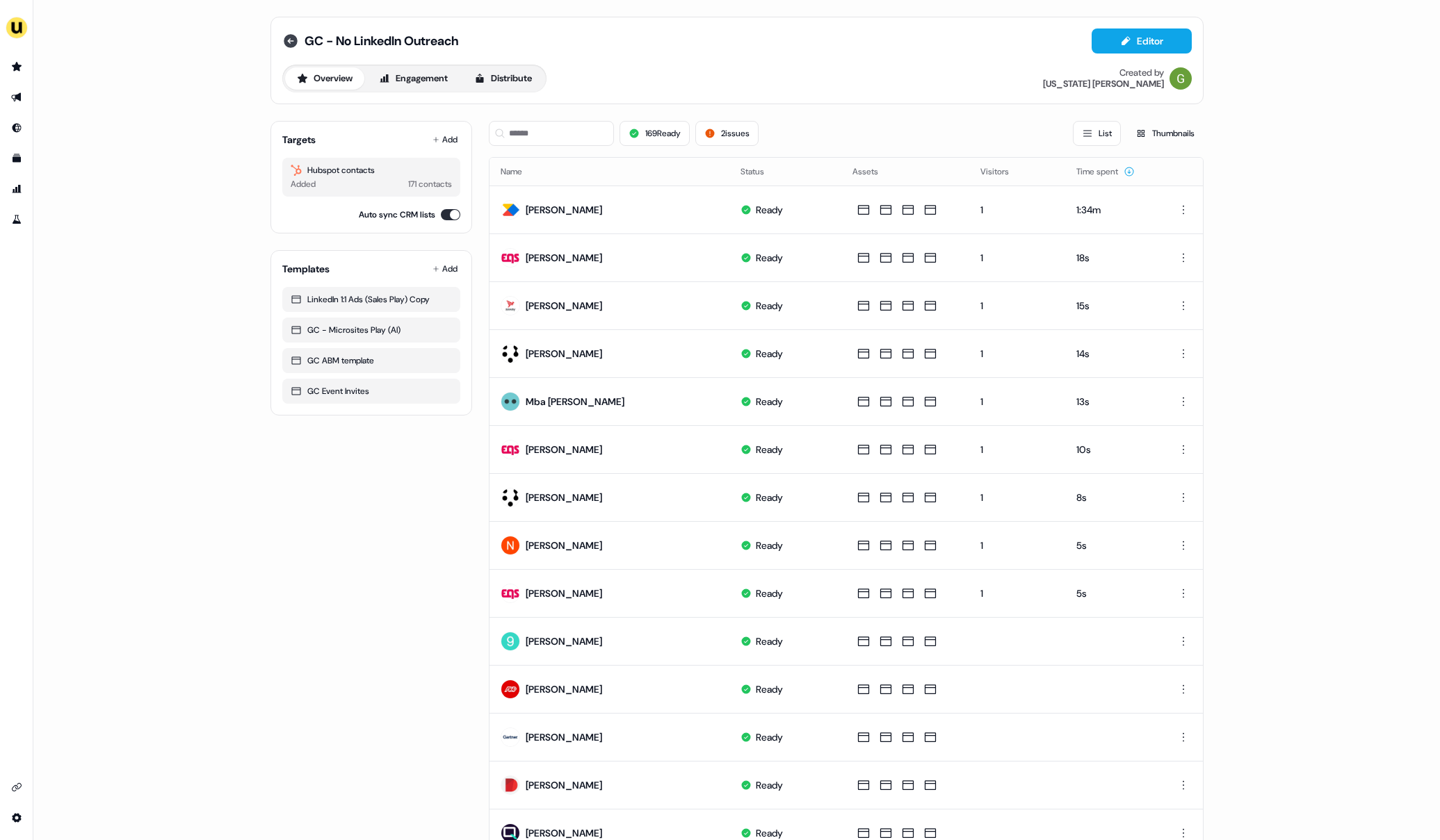
click at [296, 46] on icon at bounding box center [291, 41] width 17 height 17
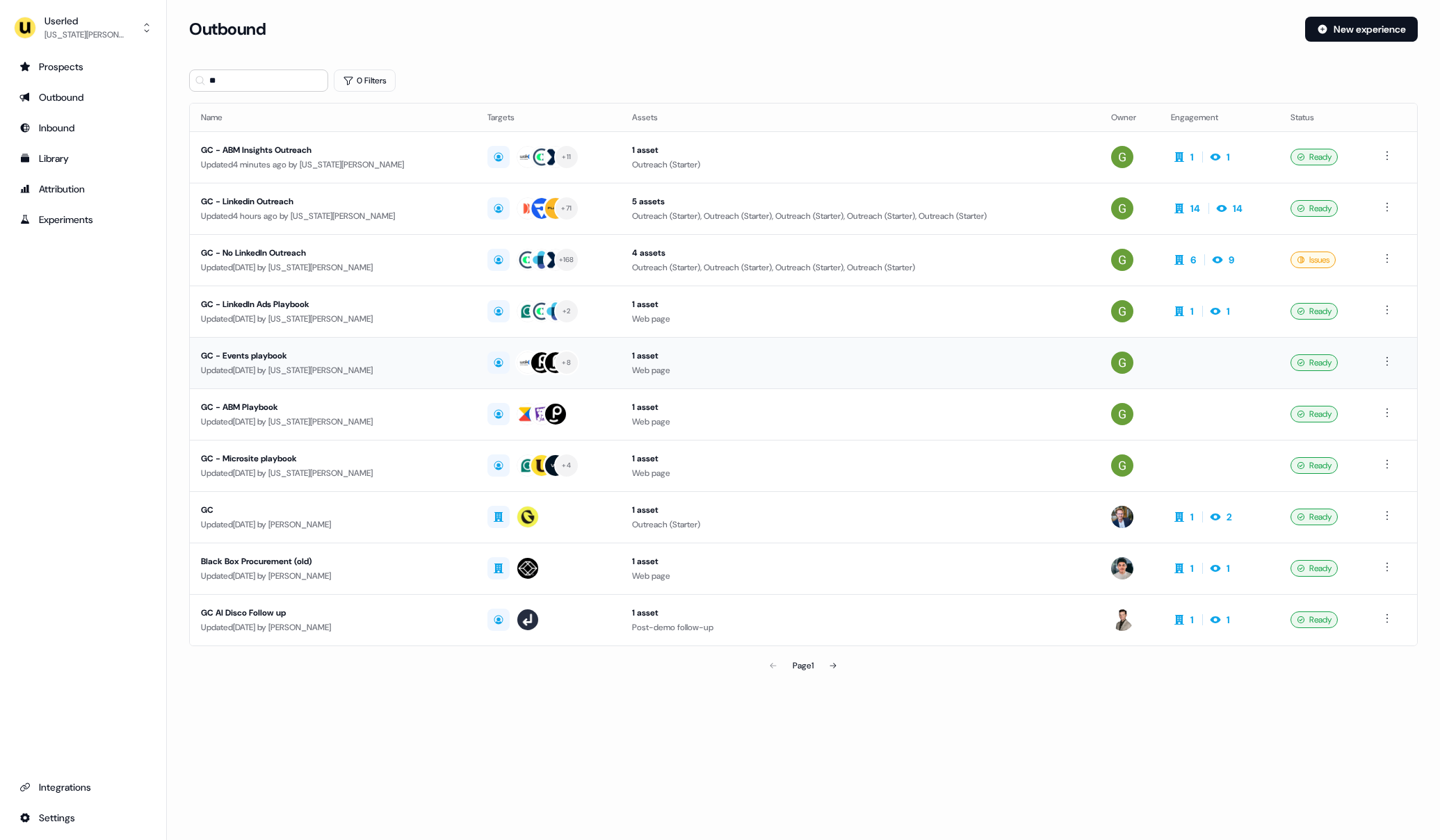
click at [260, 354] on div "GC - Events playbook" at bounding box center [333, 356] width 265 height 14
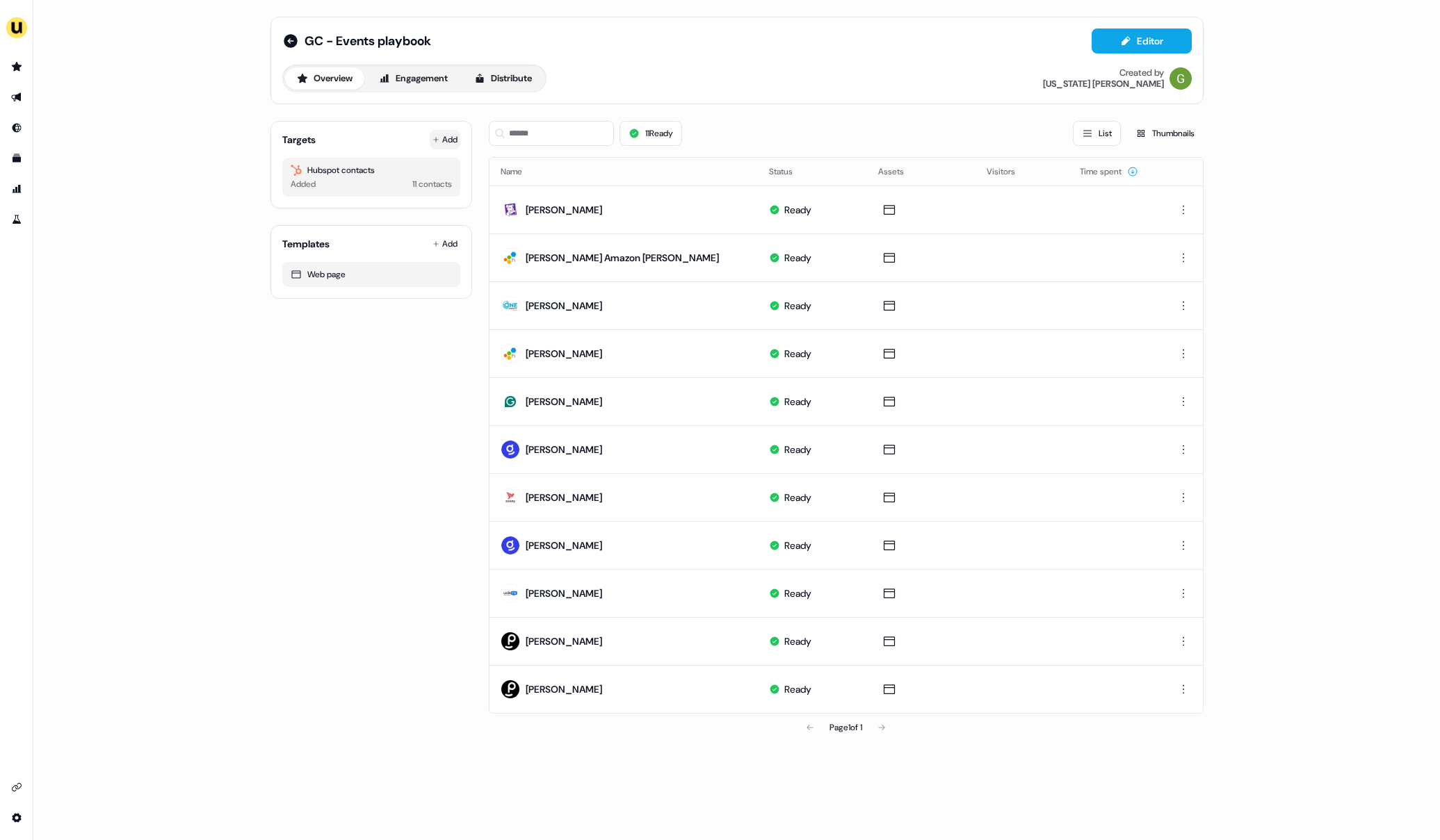
click at [455, 139] on button "Add" at bounding box center [445, 139] width 30 height 20
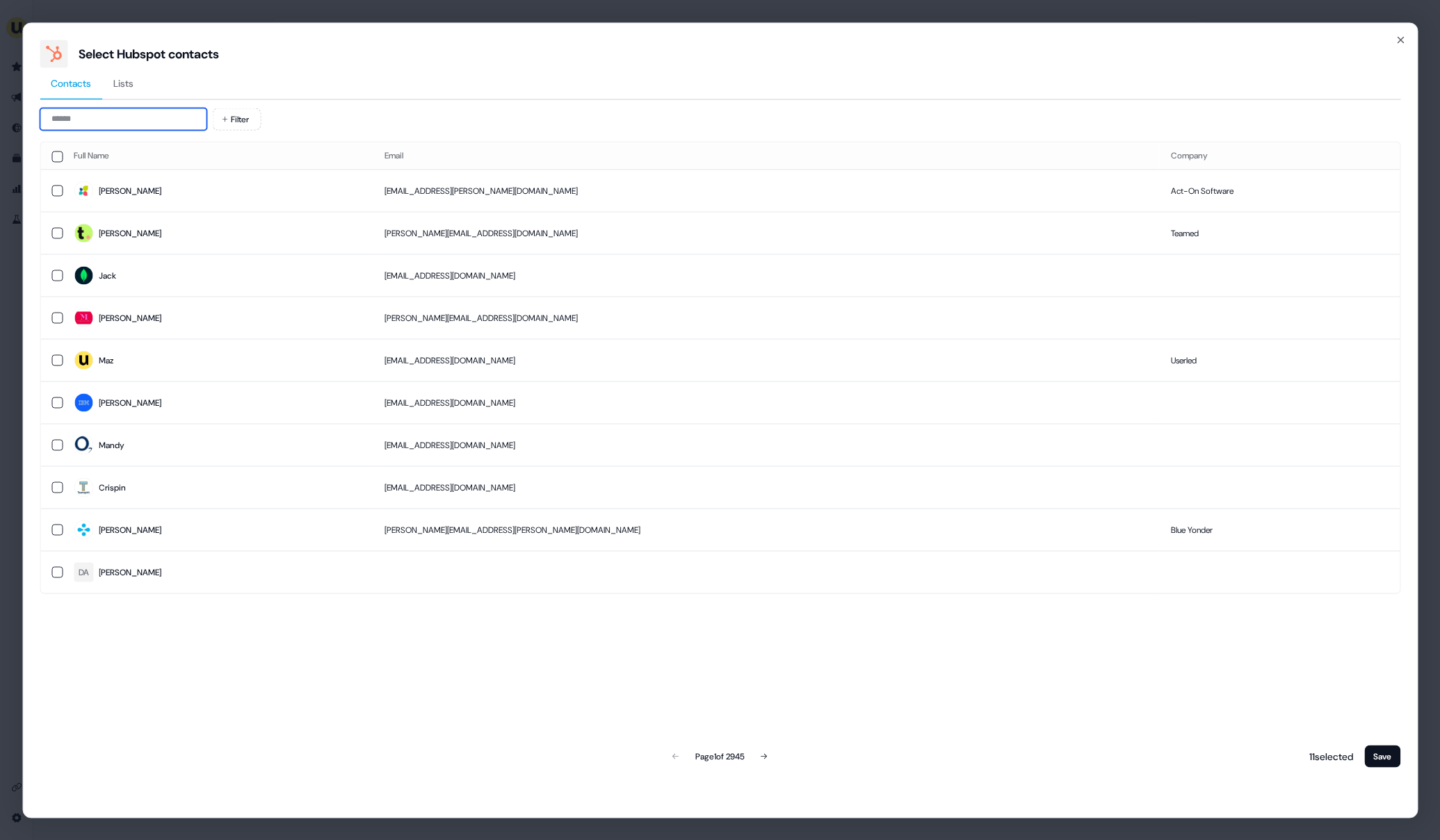
click at [137, 124] on input at bounding box center [122, 119] width 167 height 22
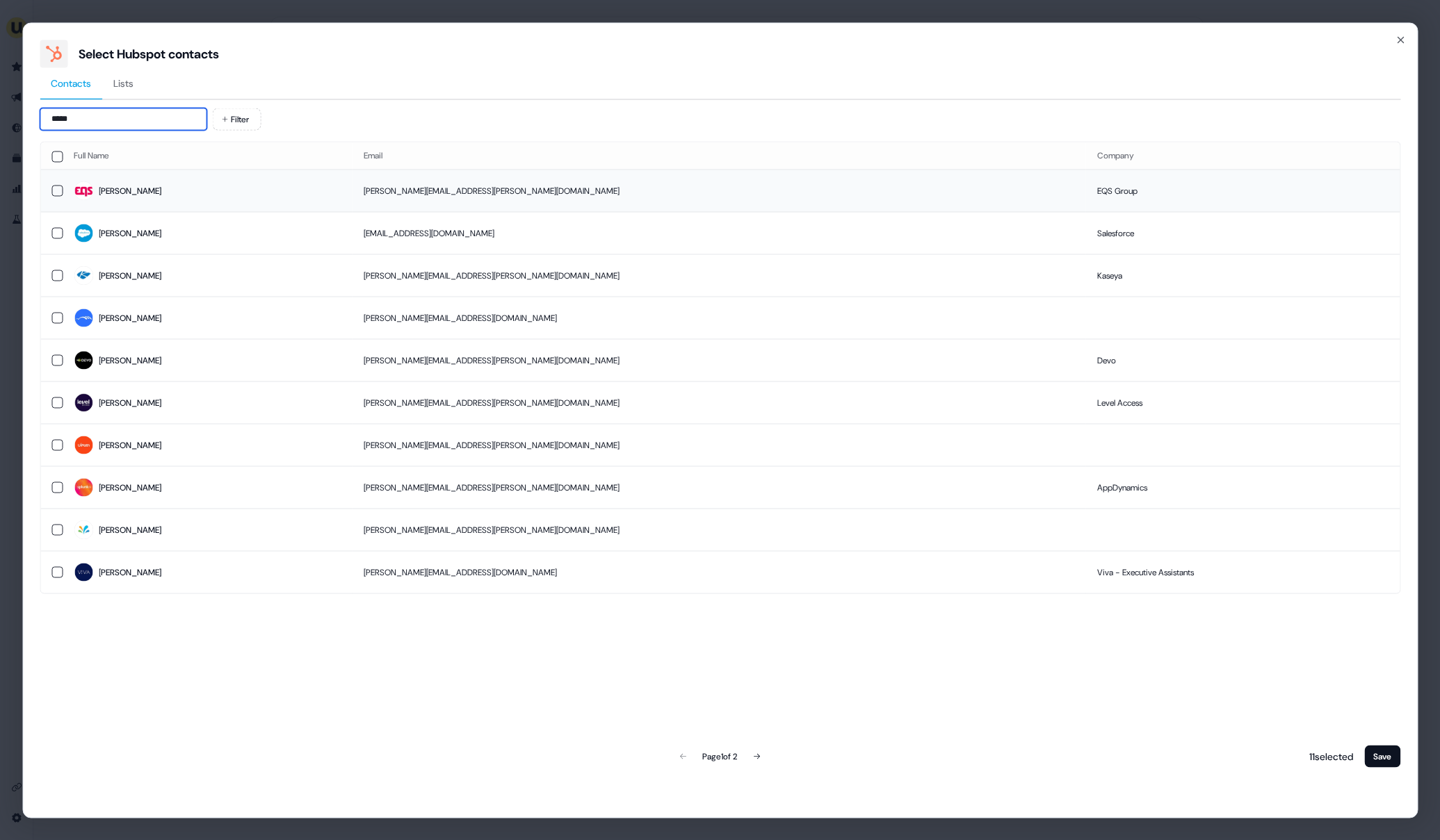
type input "*****"
click at [164, 197] on span "[PERSON_NAME]" at bounding box center [206, 191] width 267 height 20
click at [1384, 756] on button "Save" at bounding box center [1382, 756] width 36 height 22
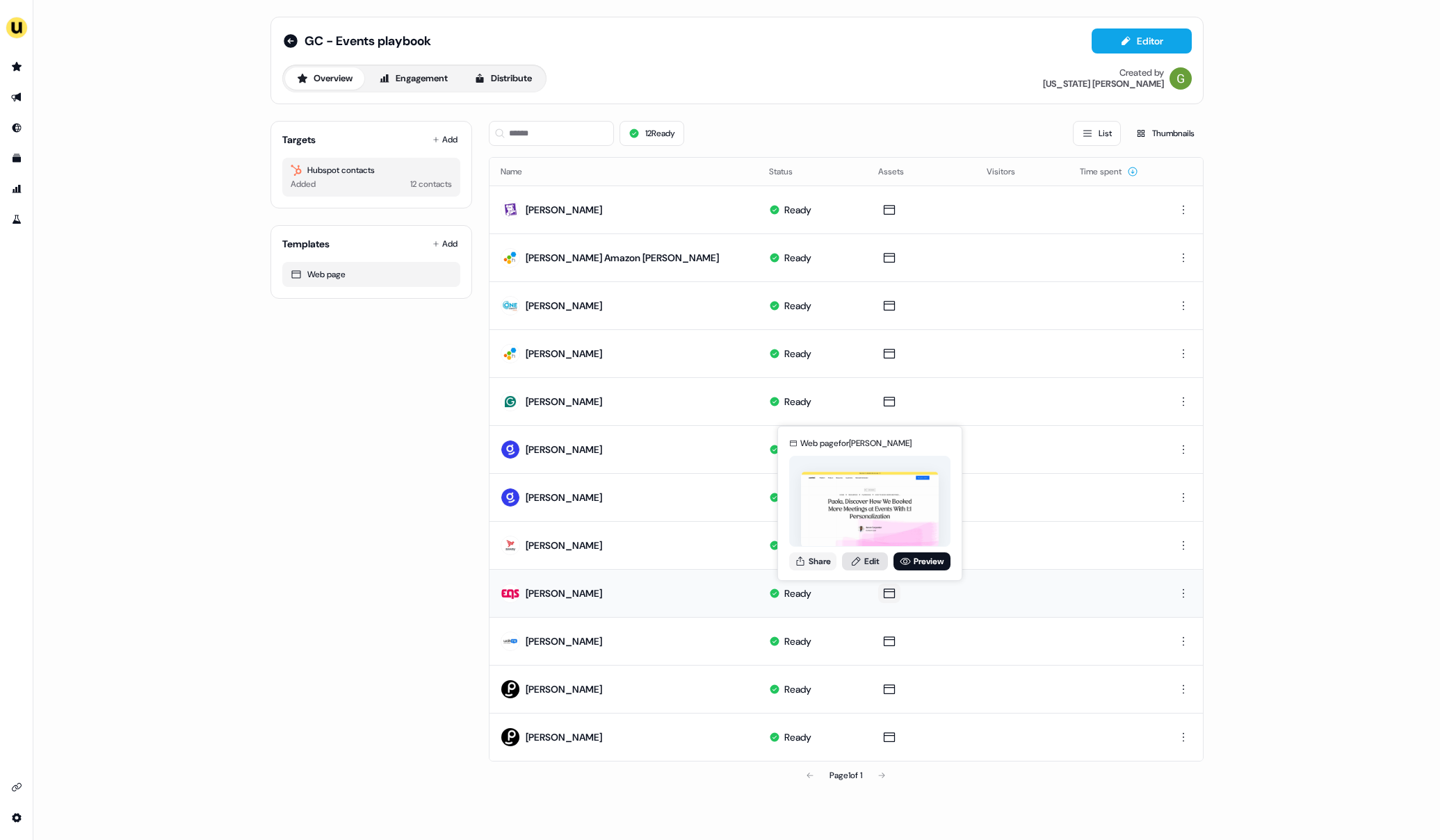
click at [852, 564] on icon at bounding box center [855, 561] width 8 height 9
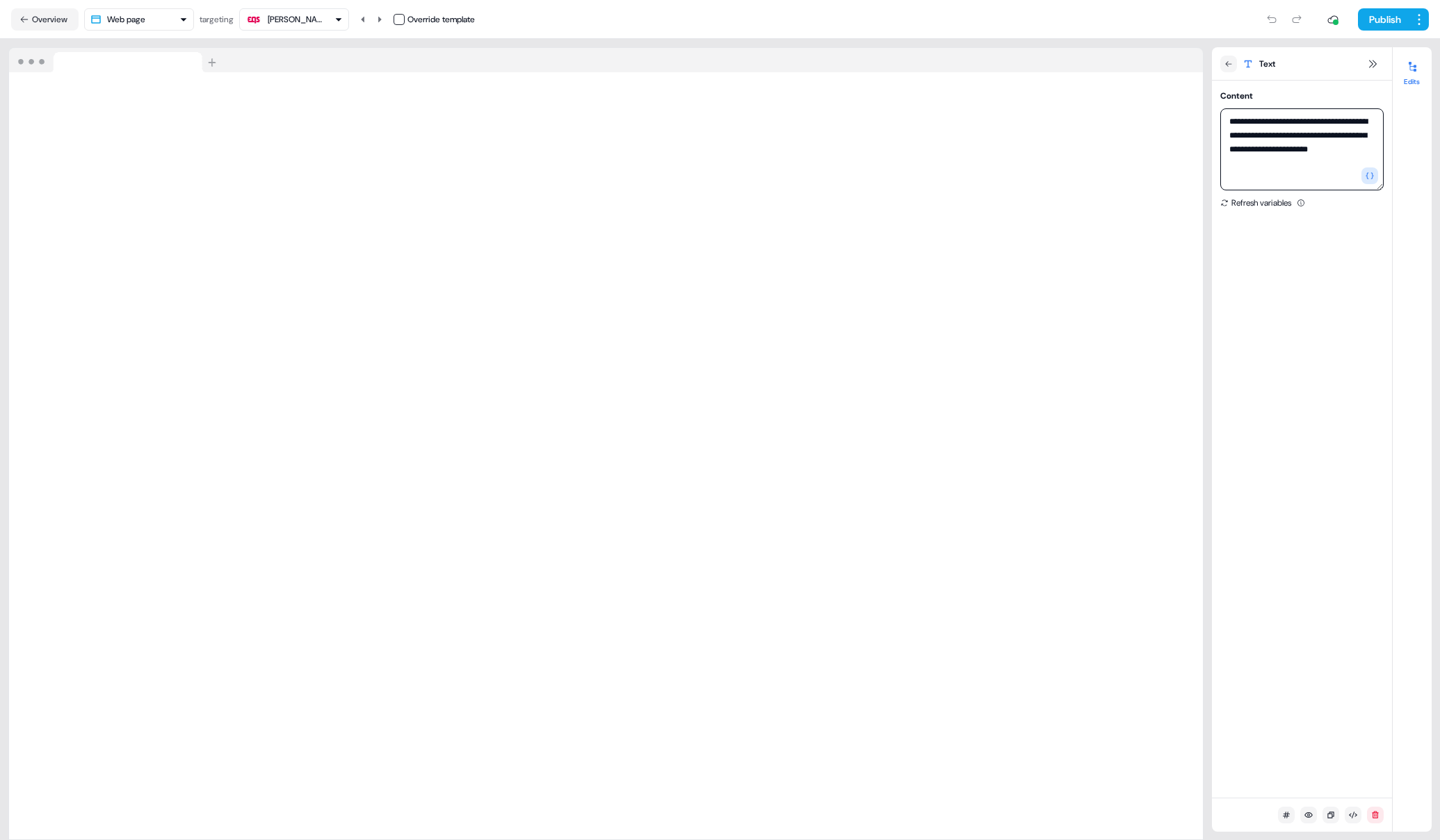
click at [1234, 139] on textarea "**********" at bounding box center [1301, 149] width 164 height 82
click at [1290, 136] on textarea "**********" at bounding box center [1301, 149] width 164 height 82
click at [1319, 136] on textarea "**********" at bounding box center [1301, 149] width 164 height 82
click at [1318, 137] on textarea "**********" at bounding box center [1301, 149] width 164 height 82
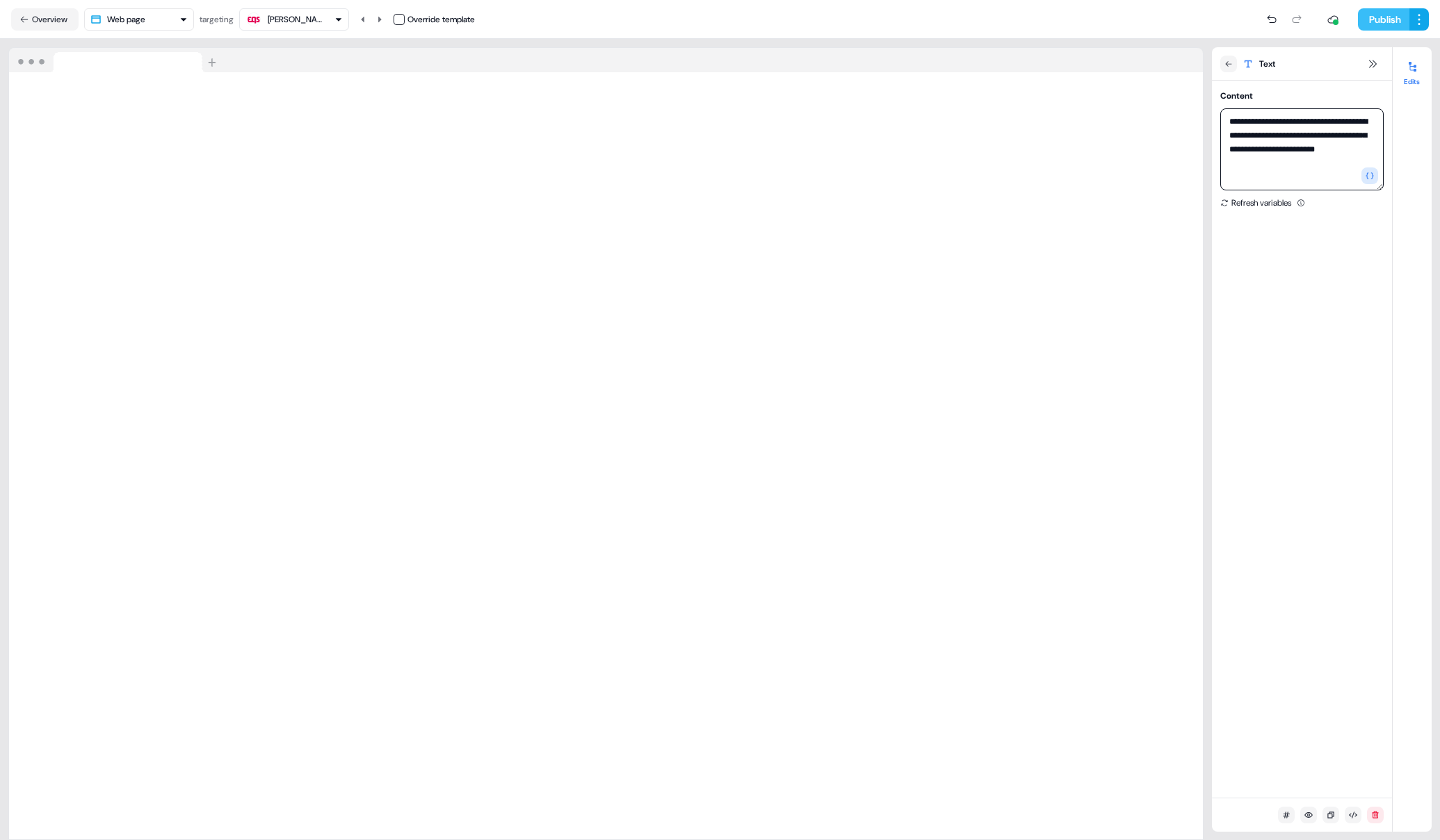
type textarea "**********"
click at [1378, 14] on button "Publish" at bounding box center [1384, 19] width 52 height 22
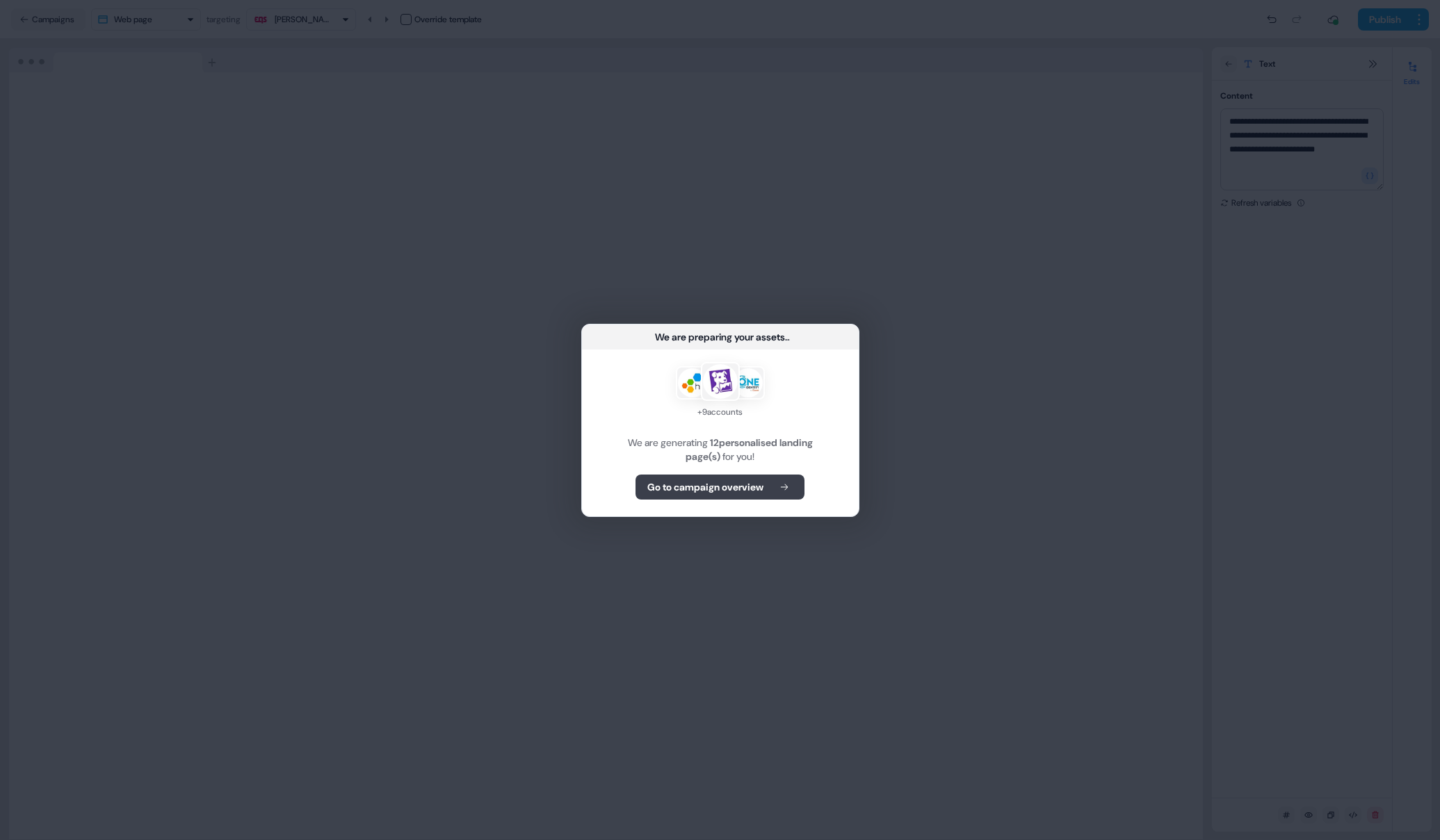
click at [694, 496] on button "Go to campaign overview" at bounding box center [720, 487] width 169 height 25
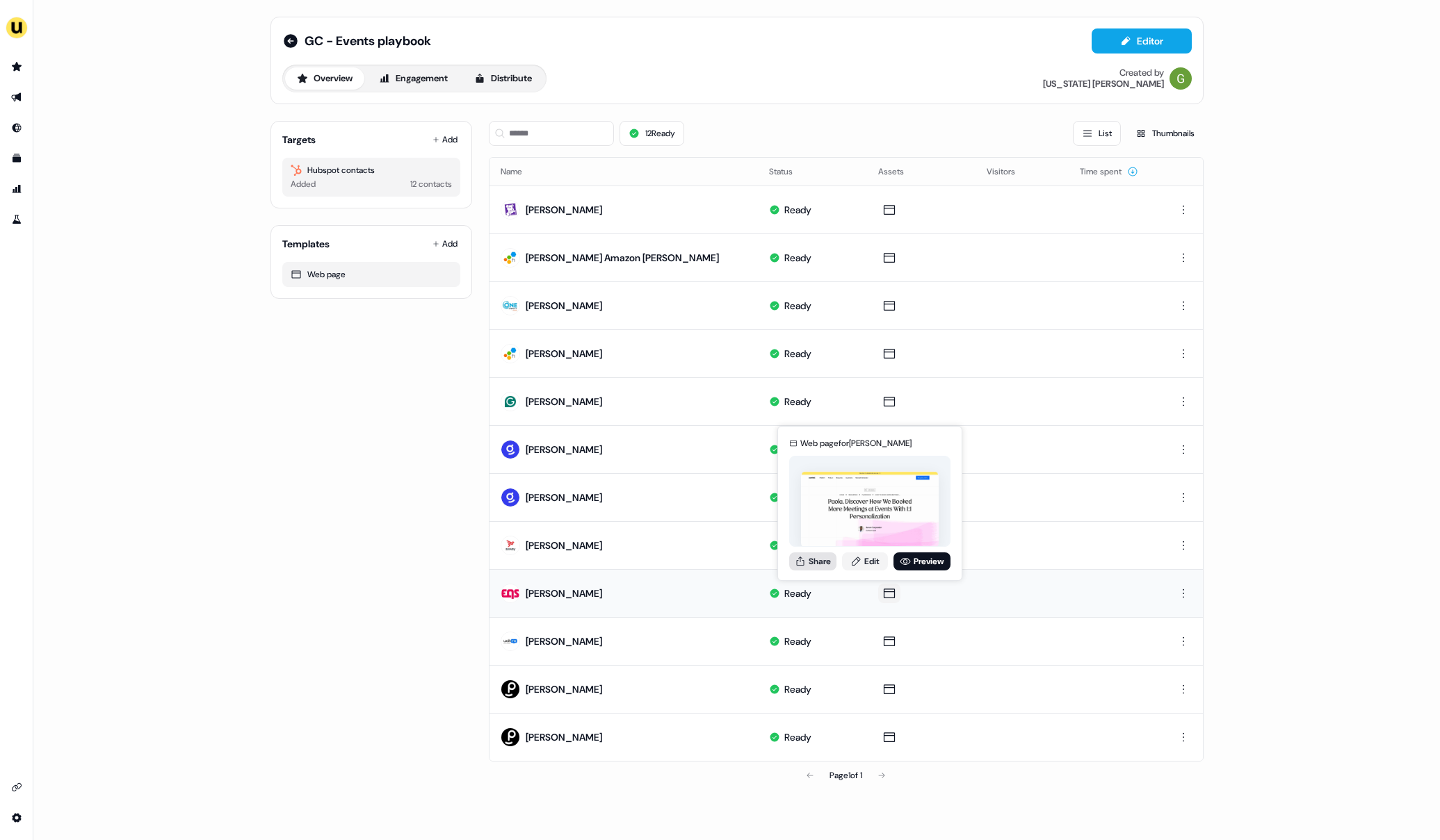
click at [829, 567] on button "Share" at bounding box center [813, 561] width 47 height 18
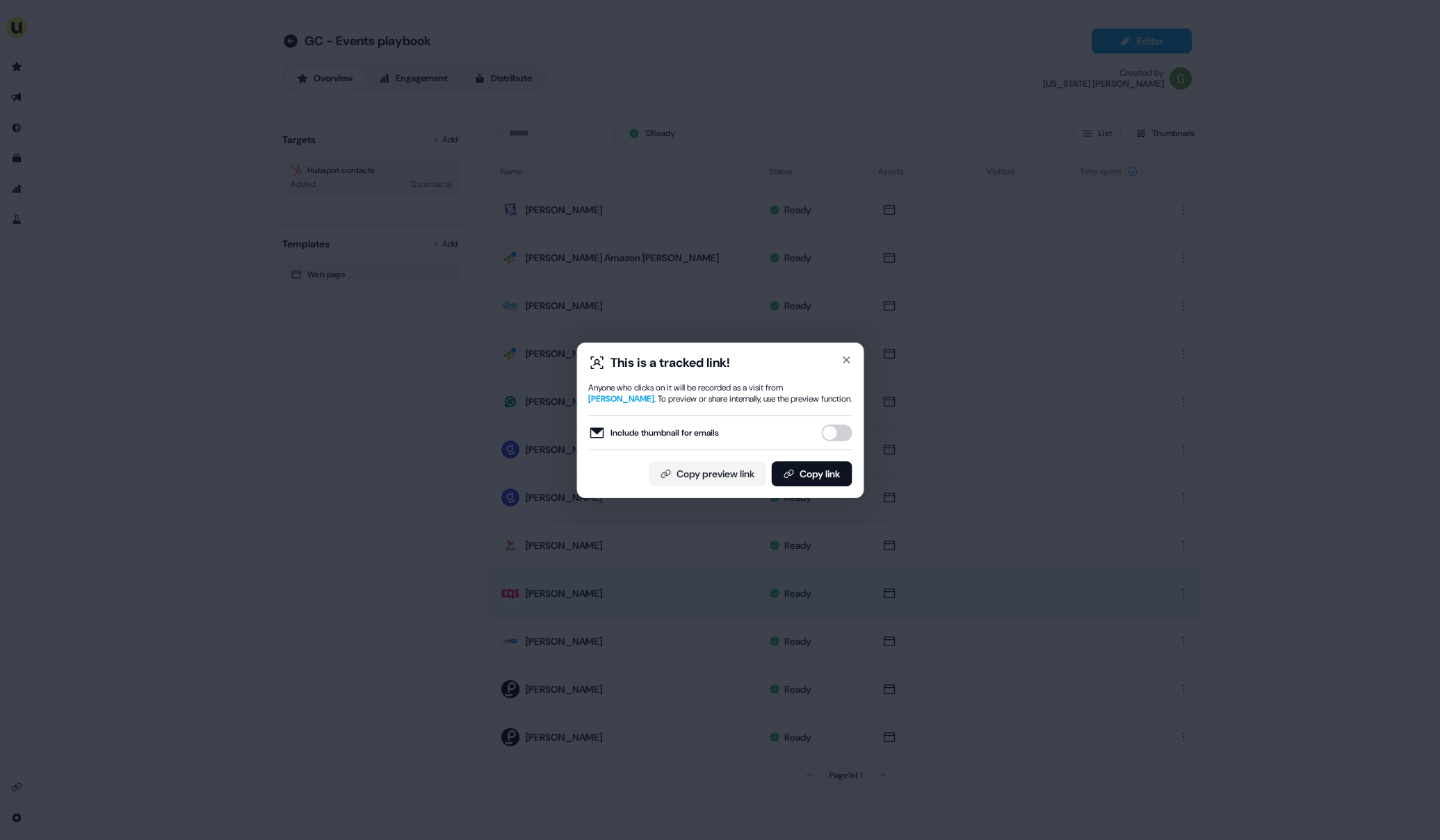
click at [824, 440] on div "Include thumbnail for emails" at bounding box center [720, 433] width 264 height 17
click at [829, 433] on button "Include thumbnail for emails" at bounding box center [836, 433] width 30 height 17
click at [827, 459] on div "This is a tracked link! Anyone who clicks on it will be recorded as a visit fro…" at bounding box center [720, 421] width 264 height 132
click at [824, 470] on button "Copy link" at bounding box center [811, 474] width 80 height 25
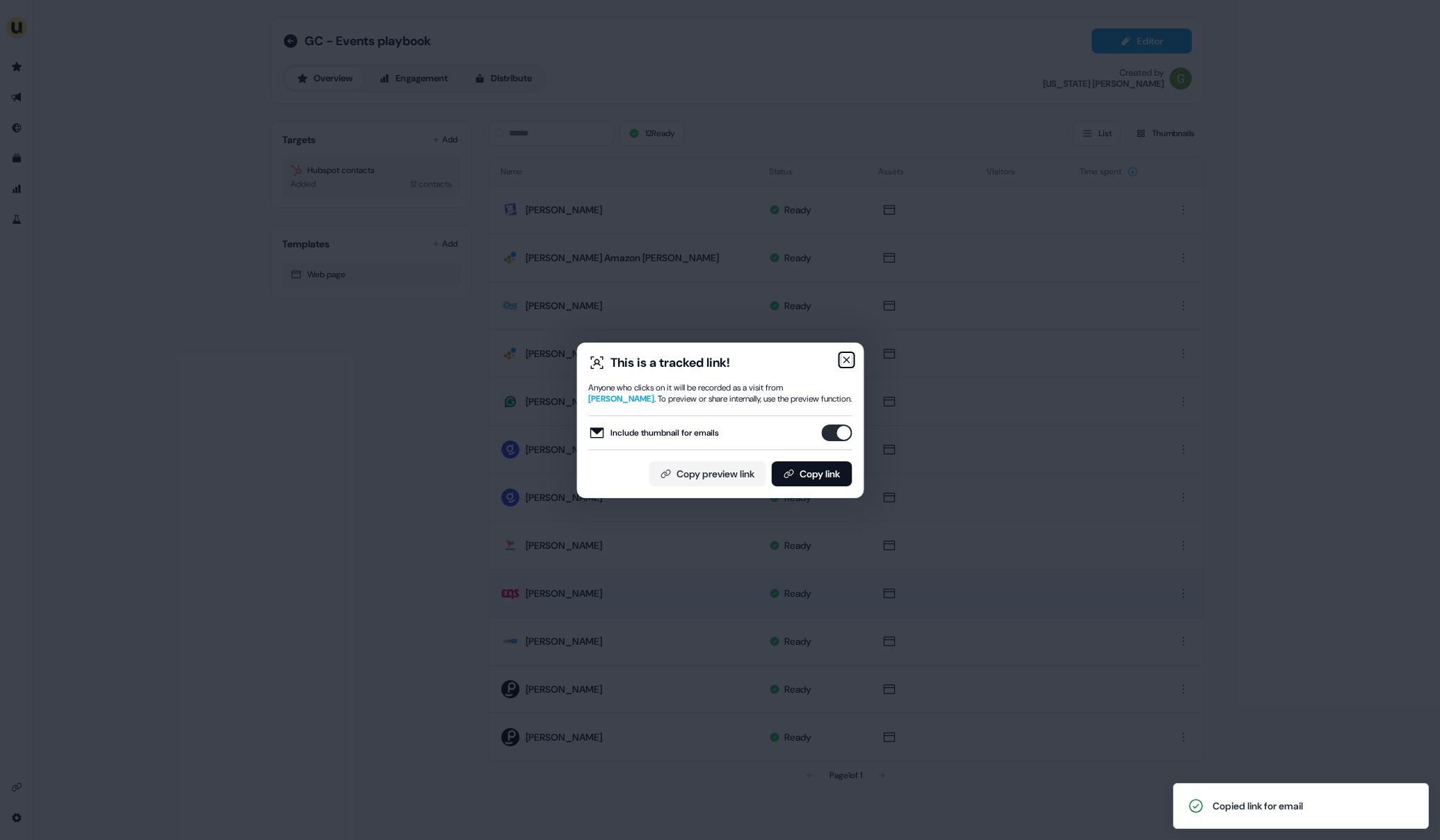
click at [848, 363] on icon "button" at bounding box center [846, 360] width 11 height 11
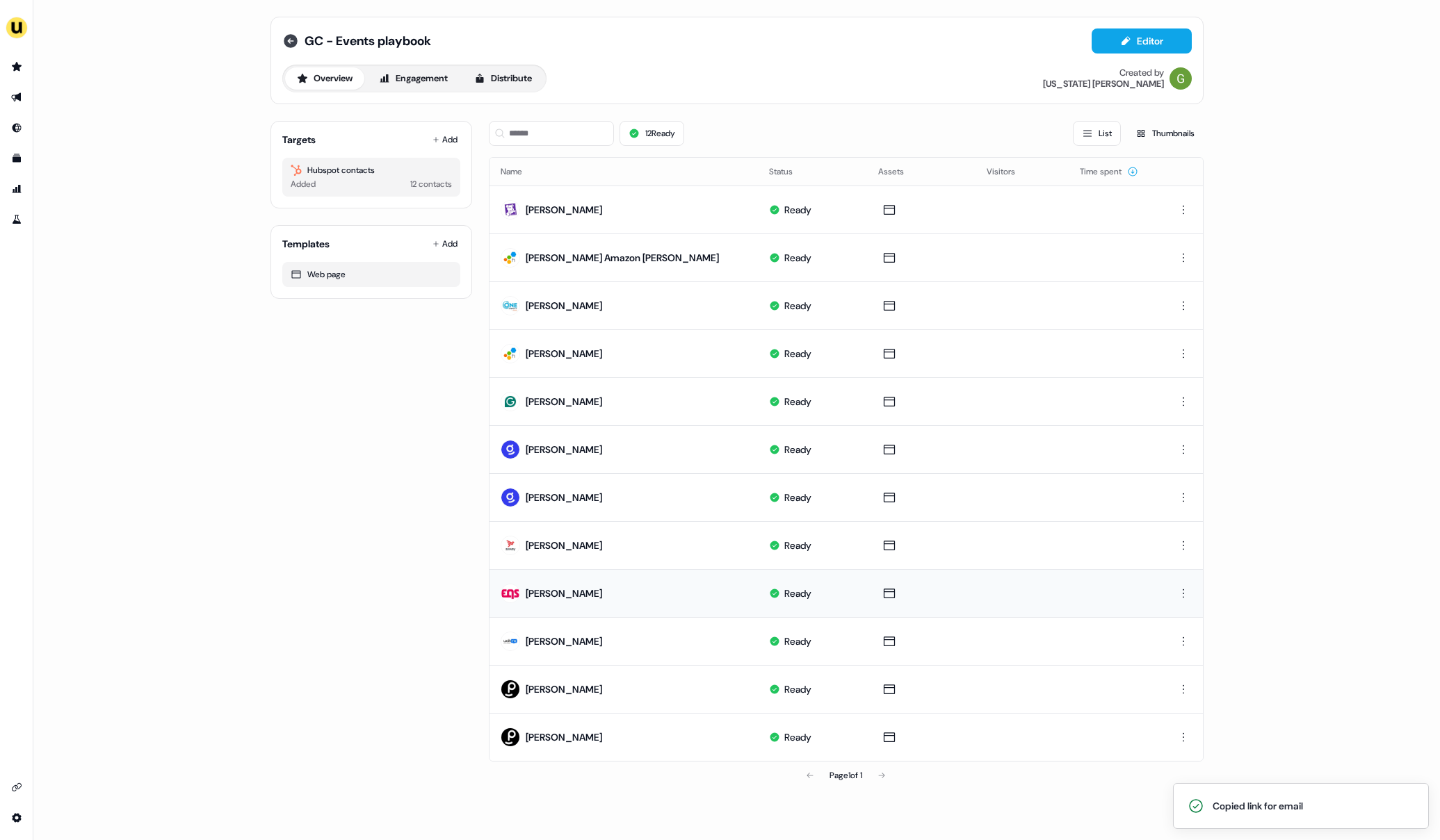
click at [293, 36] on icon at bounding box center [291, 41] width 14 height 14
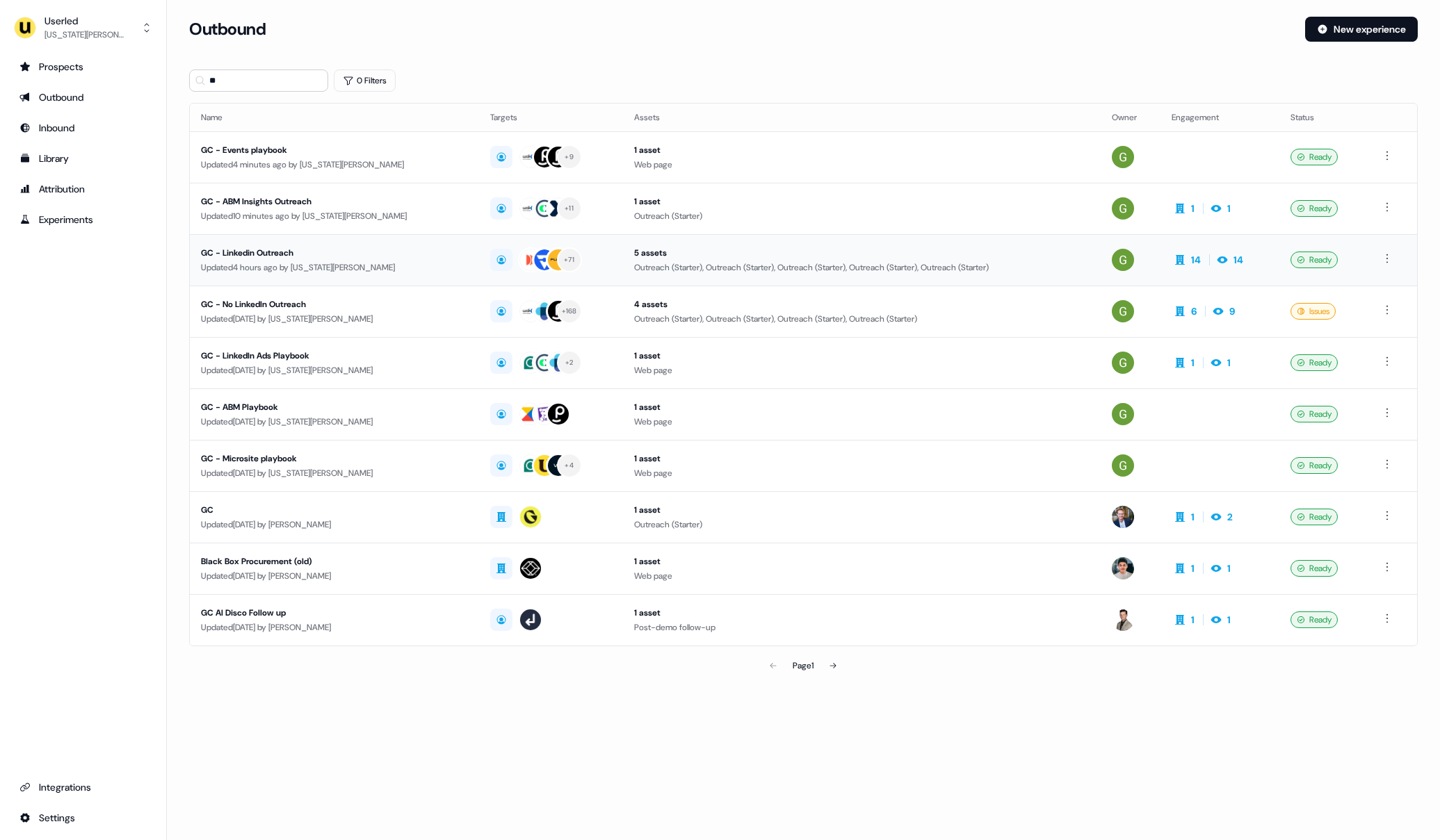
click at [396, 246] on div "GC - Linkedin Outreach" at bounding box center [334, 253] width 267 height 14
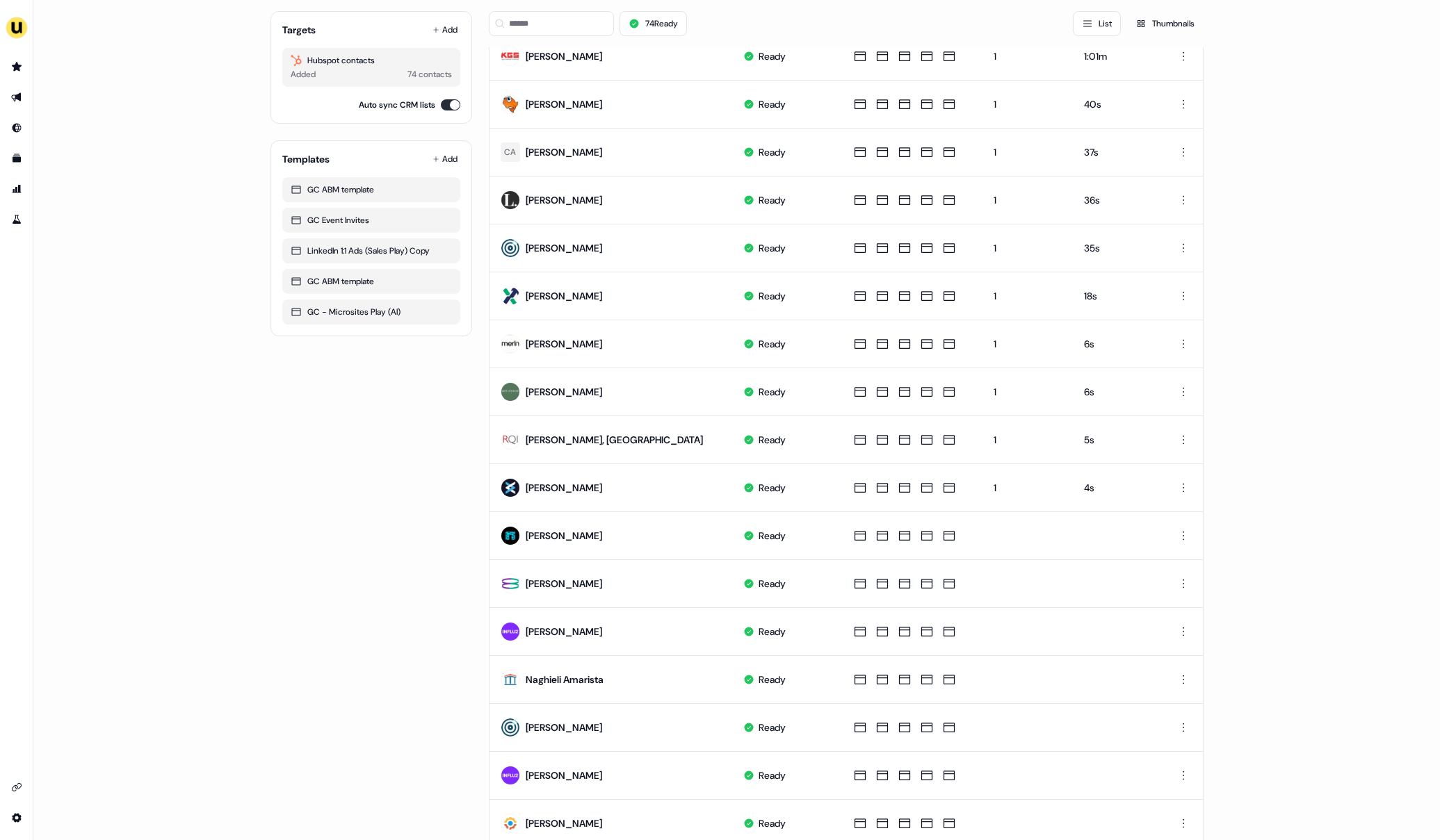
scroll to position [349, 0]
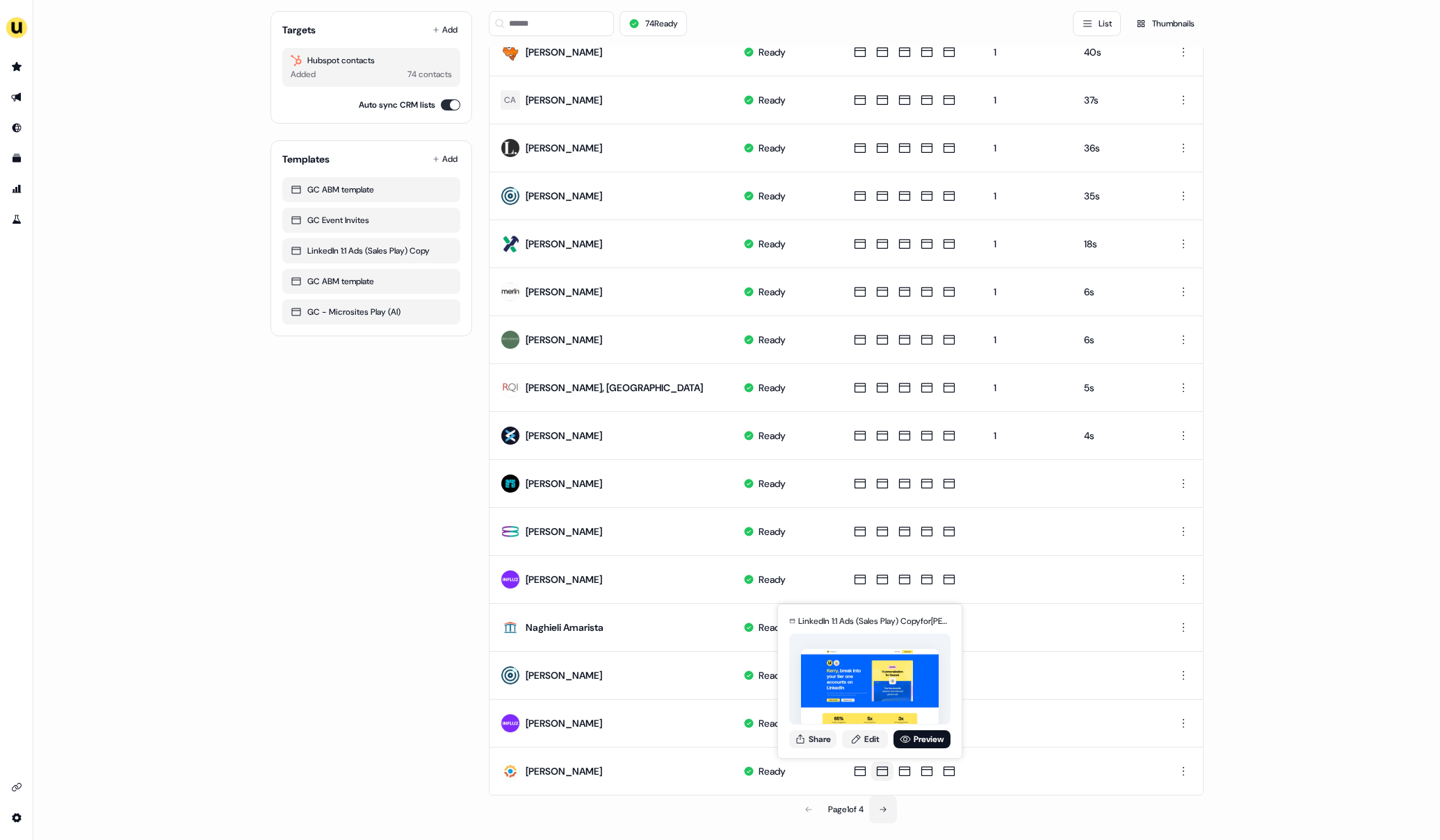
click at [879, 810] on icon at bounding box center [882, 809] width 8 height 8
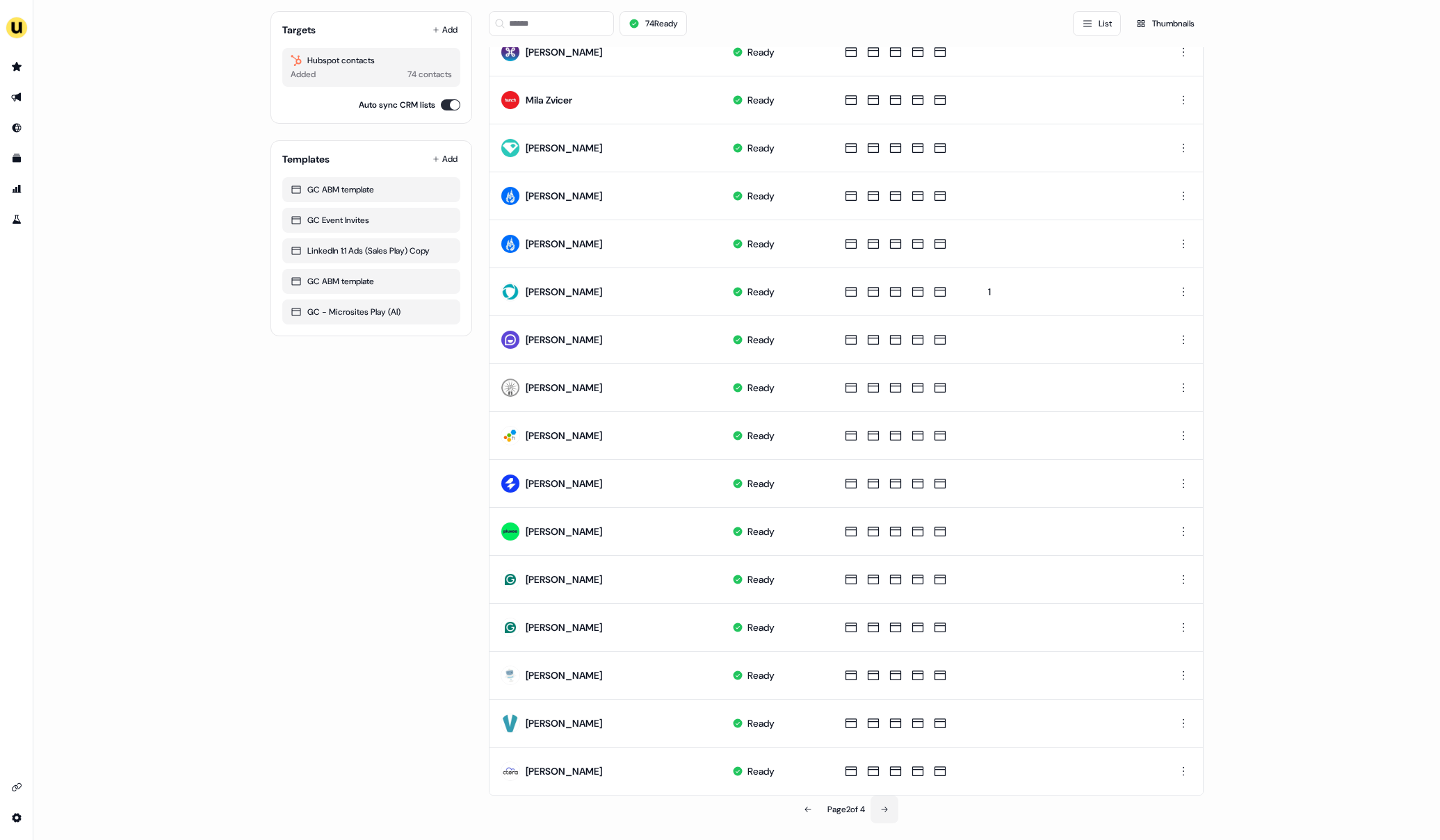
click at [884, 809] on icon at bounding box center [883, 810] width 6 height 5
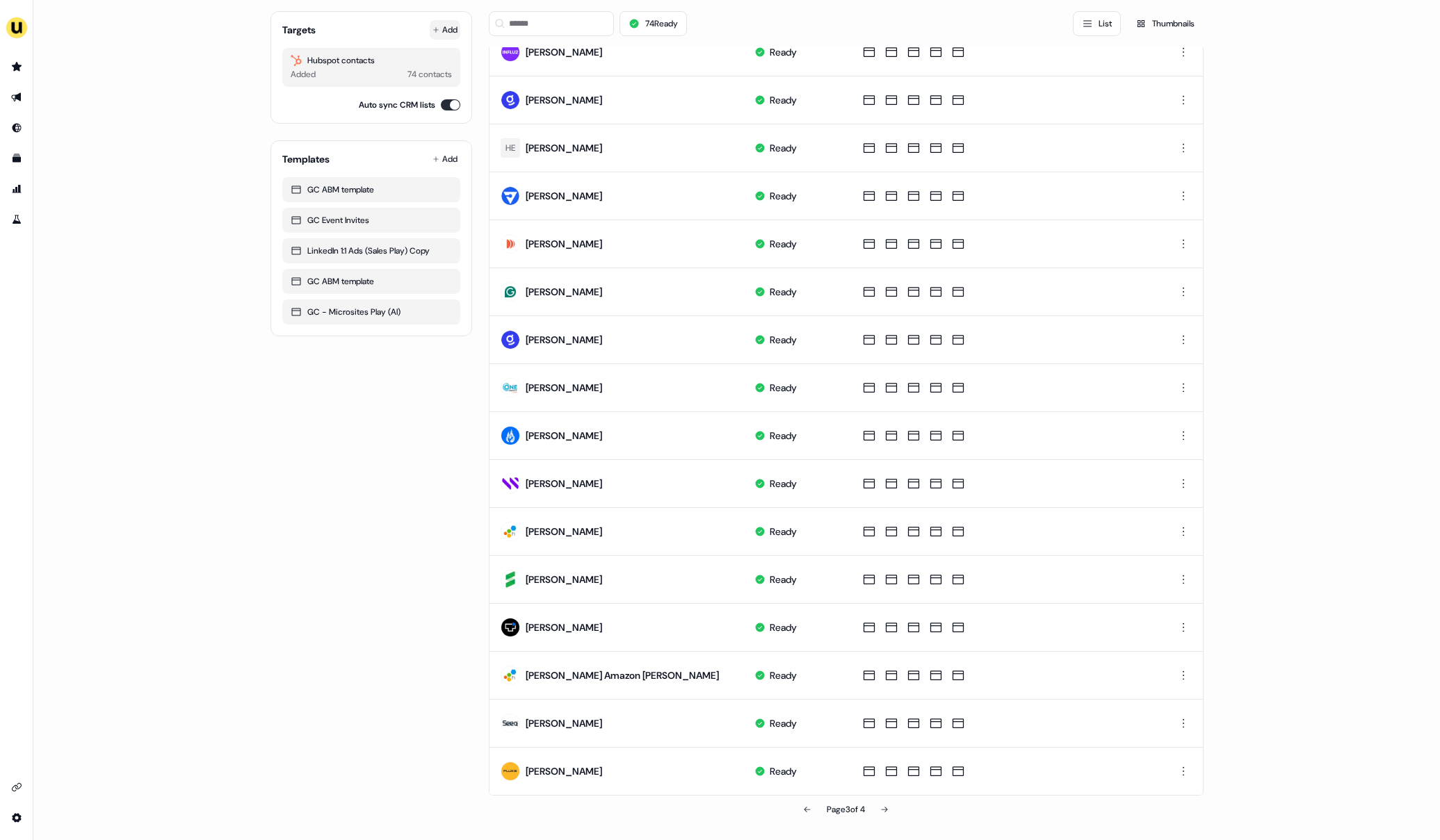
click at [449, 29] on button "Add" at bounding box center [445, 30] width 30 height 20
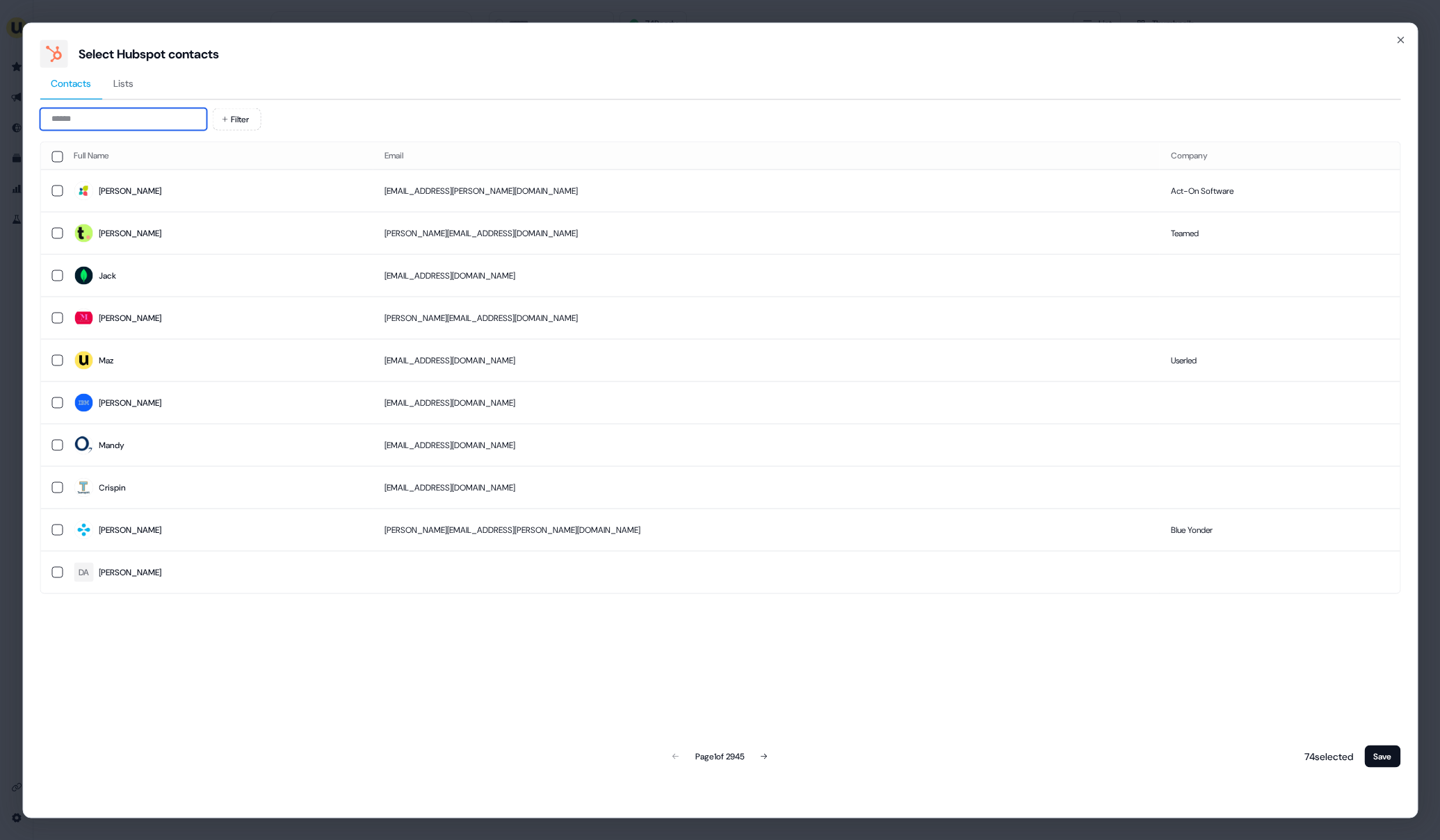
click at [148, 127] on input at bounding box center [122, 119] width 167 height 22
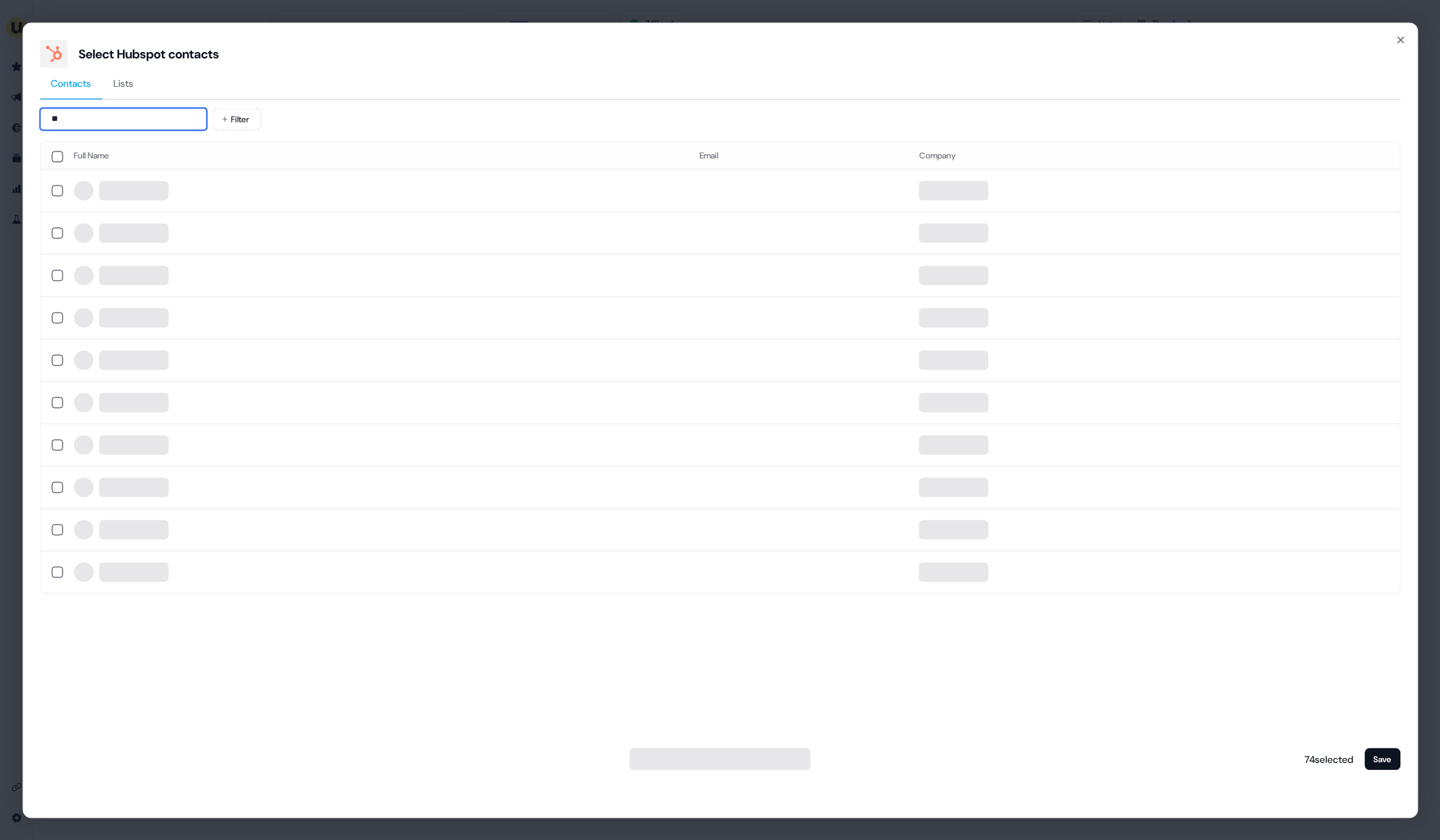
type input "*"
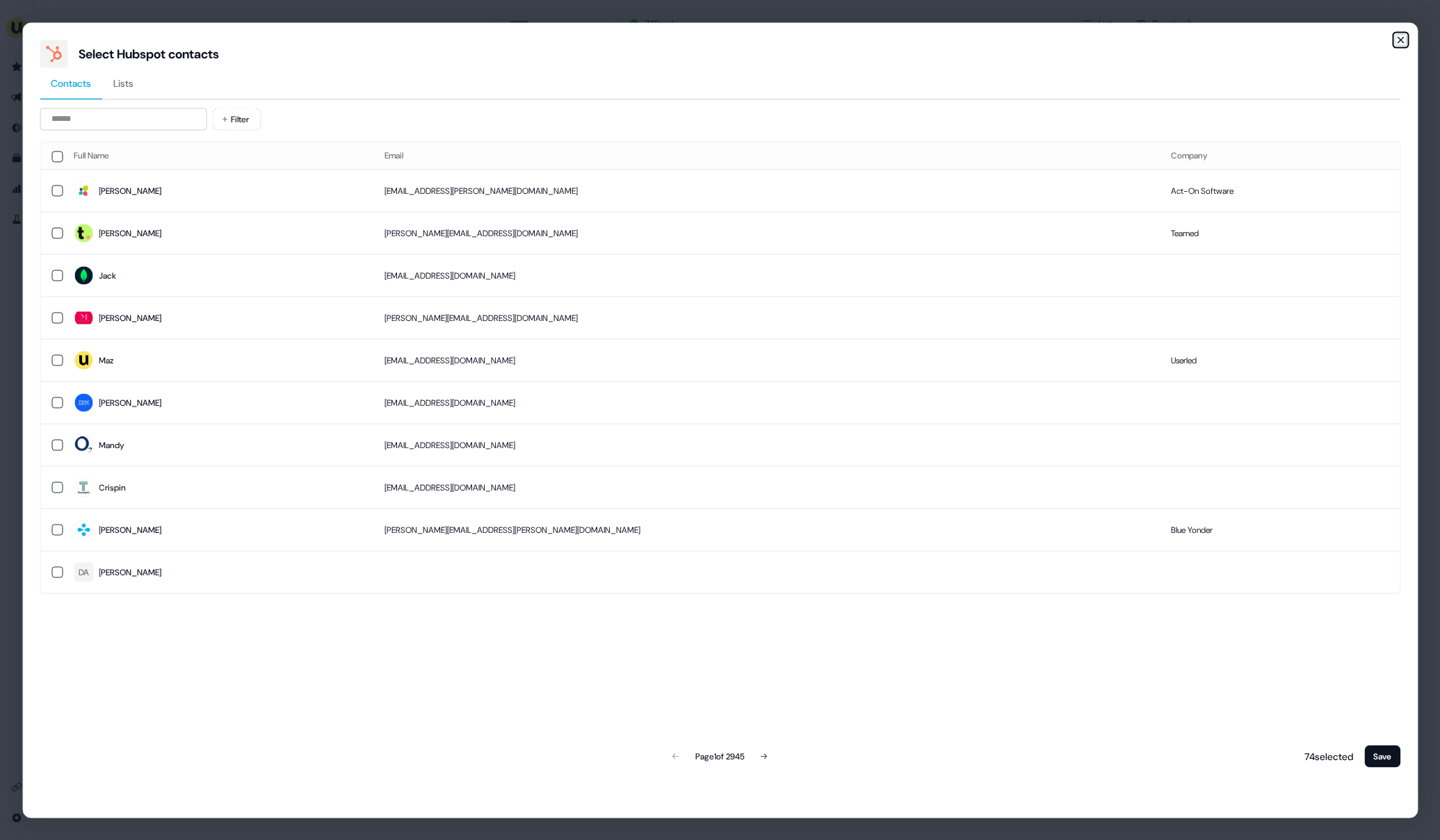
click at [1398, 40] on icon "button" at bounding box center [1400, 39] width 11 height 11
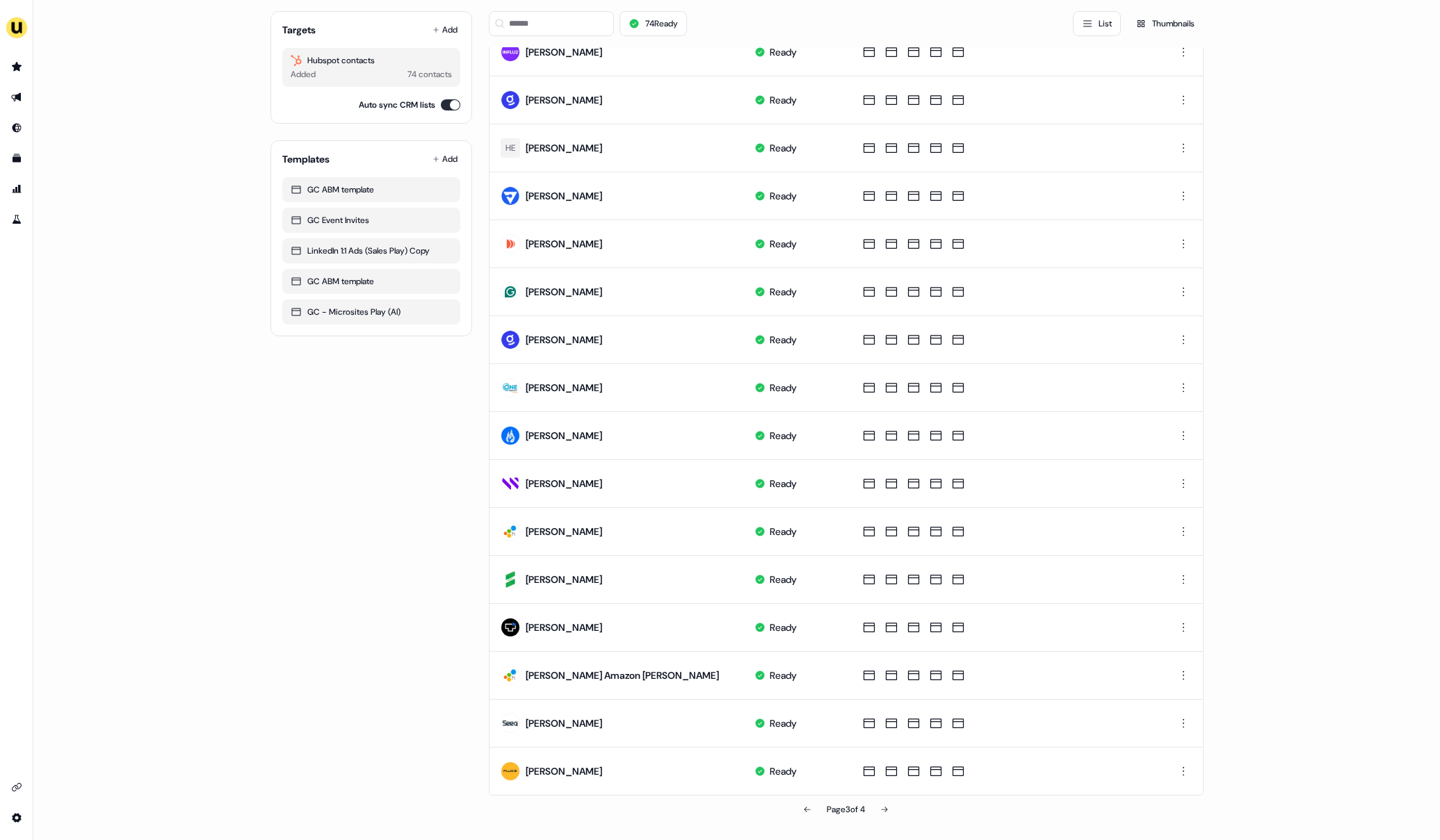
scroll to position [0, 0]
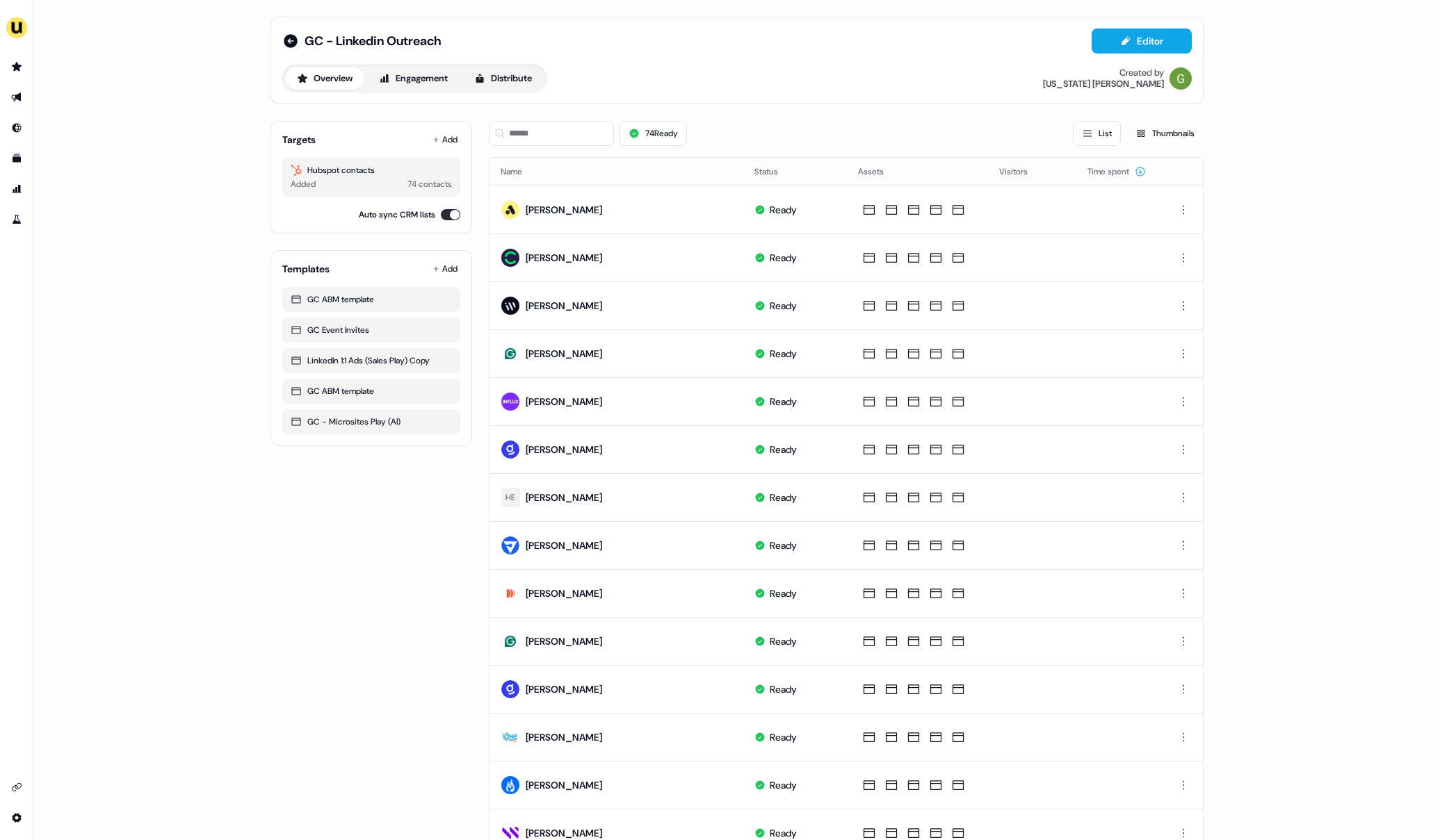
click at [290, 52] on div "GC - Linkedin Outreach Editor" at bounding box center [737, 41] width 909 height 25
click at [289, 40] on icon at bounding box center [291, 41] width 17 height 17
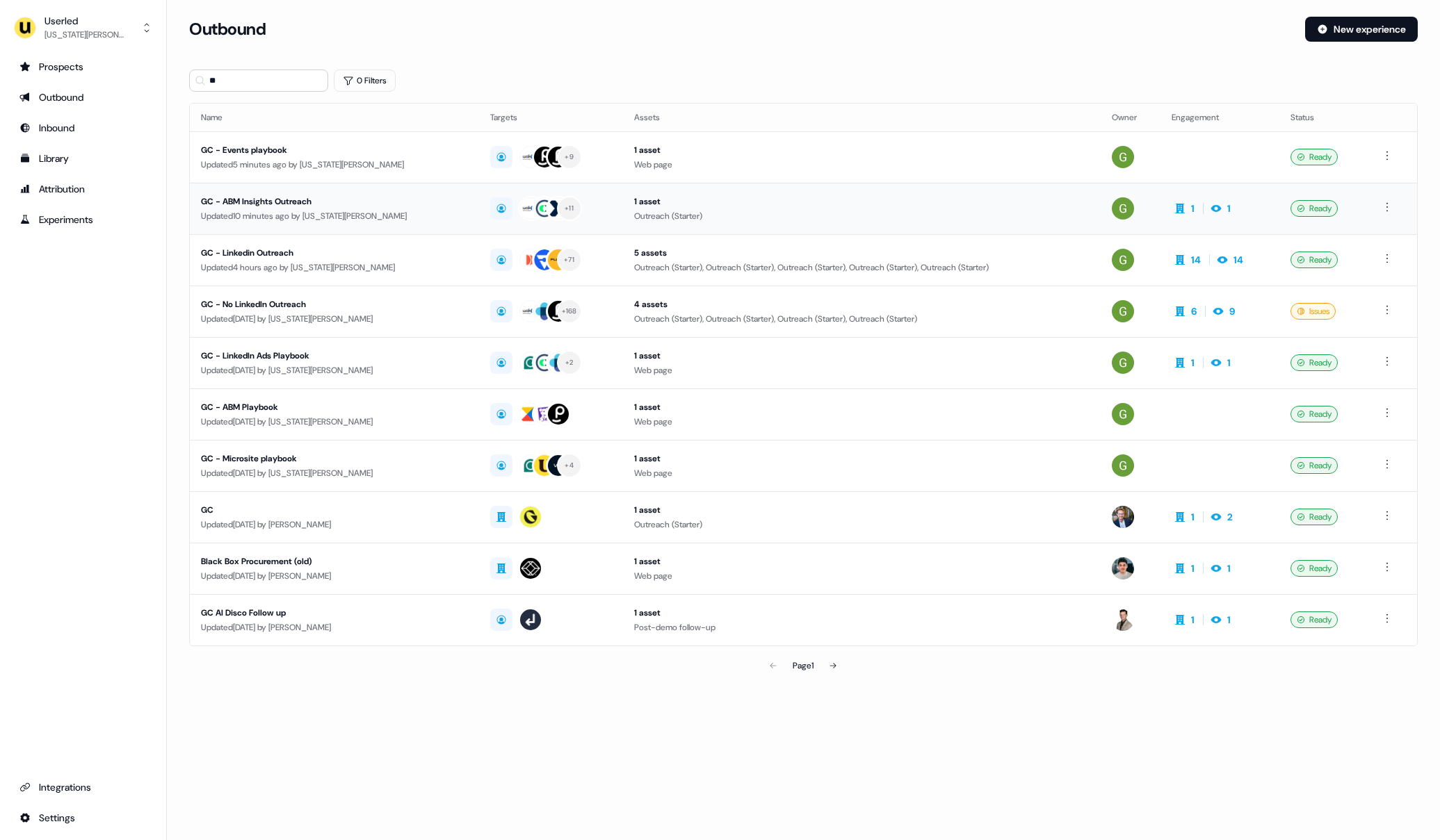
click at [388, 207] on div "GC - ABM Insights Outreach" at bounding box center [334, 202] width 267 height 14
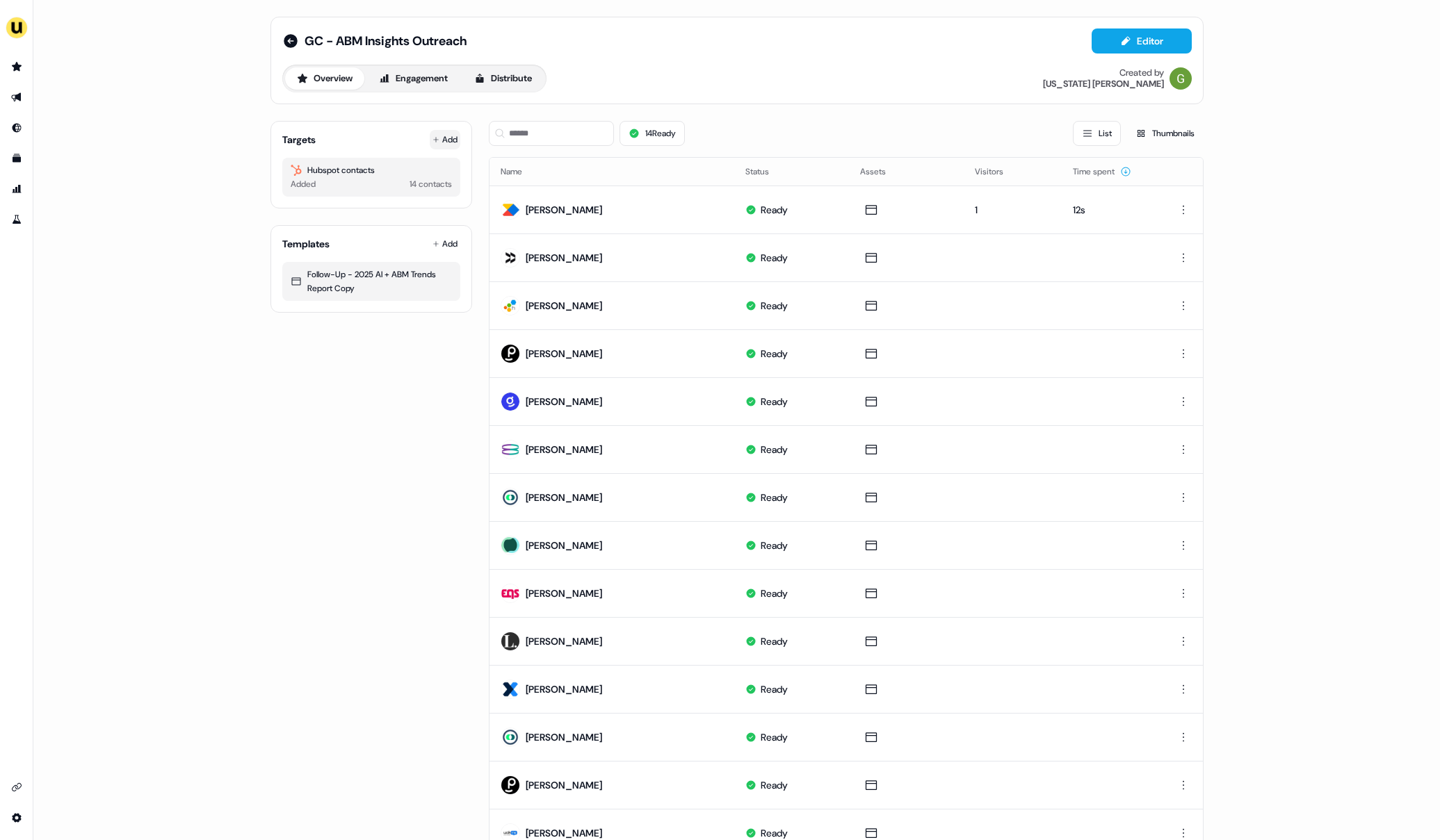
click at [450, 141] on button "Add" at bounding box center [445, 139] width 30 height 20
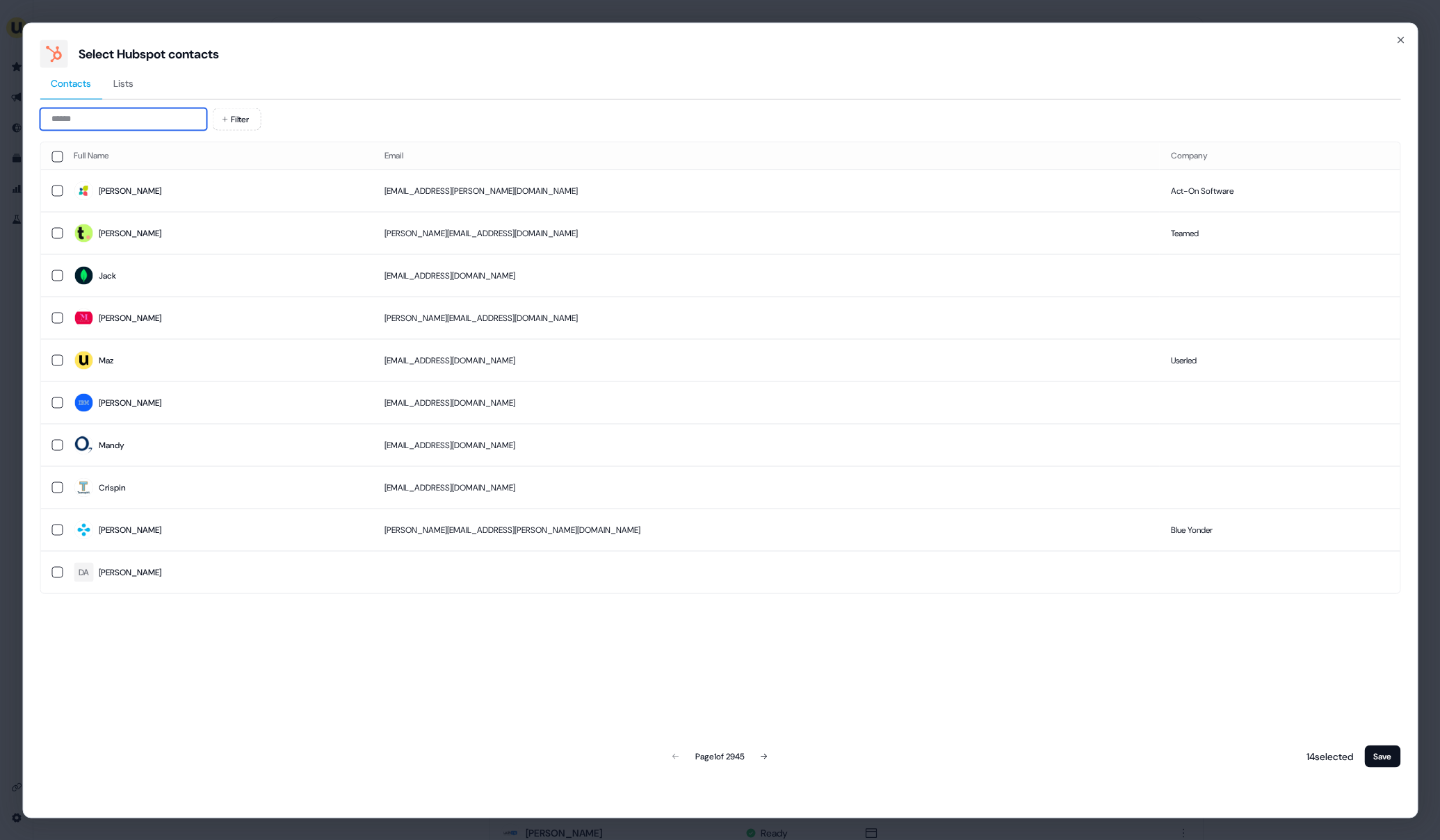
click at [130, 117] on input at bounding box center [122, 119] width 167 height 22
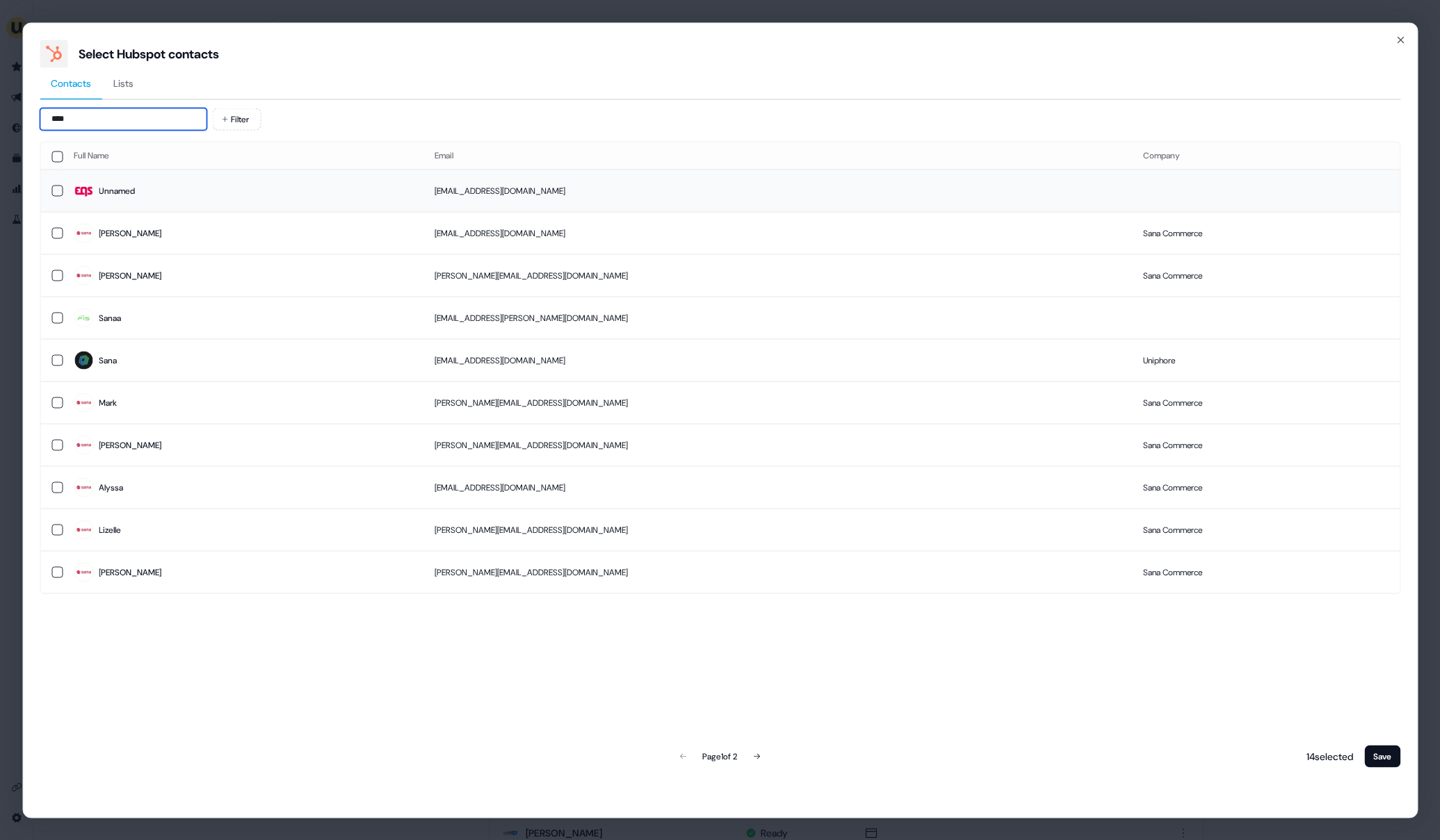
type input "****"
click at [172, 195] on span "Unnamed" at bounding box center [242, 191] width 339 height 20
click at [1380, 745] on button "Save" at bounding box center [1382, 756] width 36 height 22
